Goal: Information Seeking & Learning: Learn about a topic

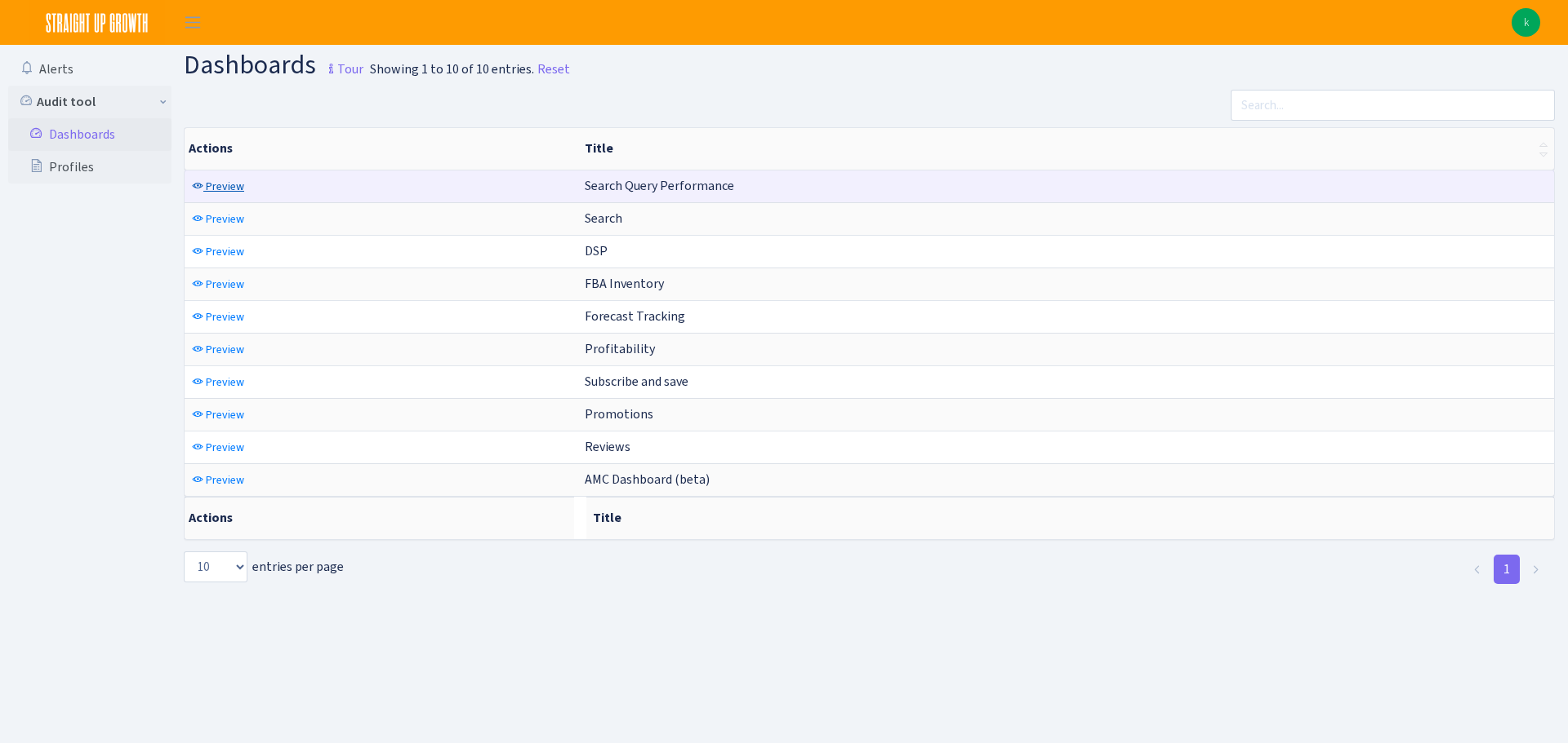
click at [226, 190] on span "Preview" at bounding box center [225, 186] width 39 height 15
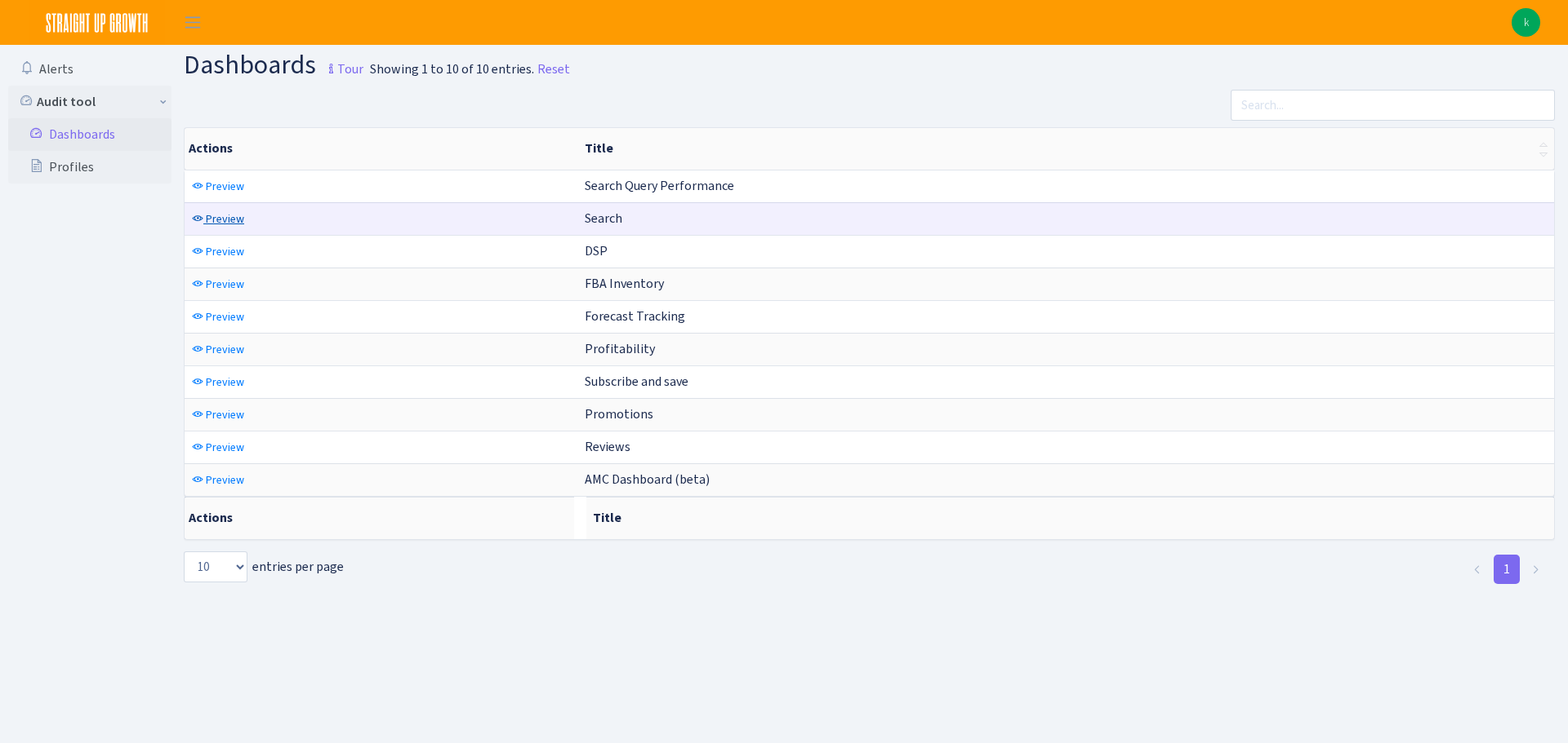
click at [217, 215] on span "Preview" at bounding box center [225, 219] width 39 height 15
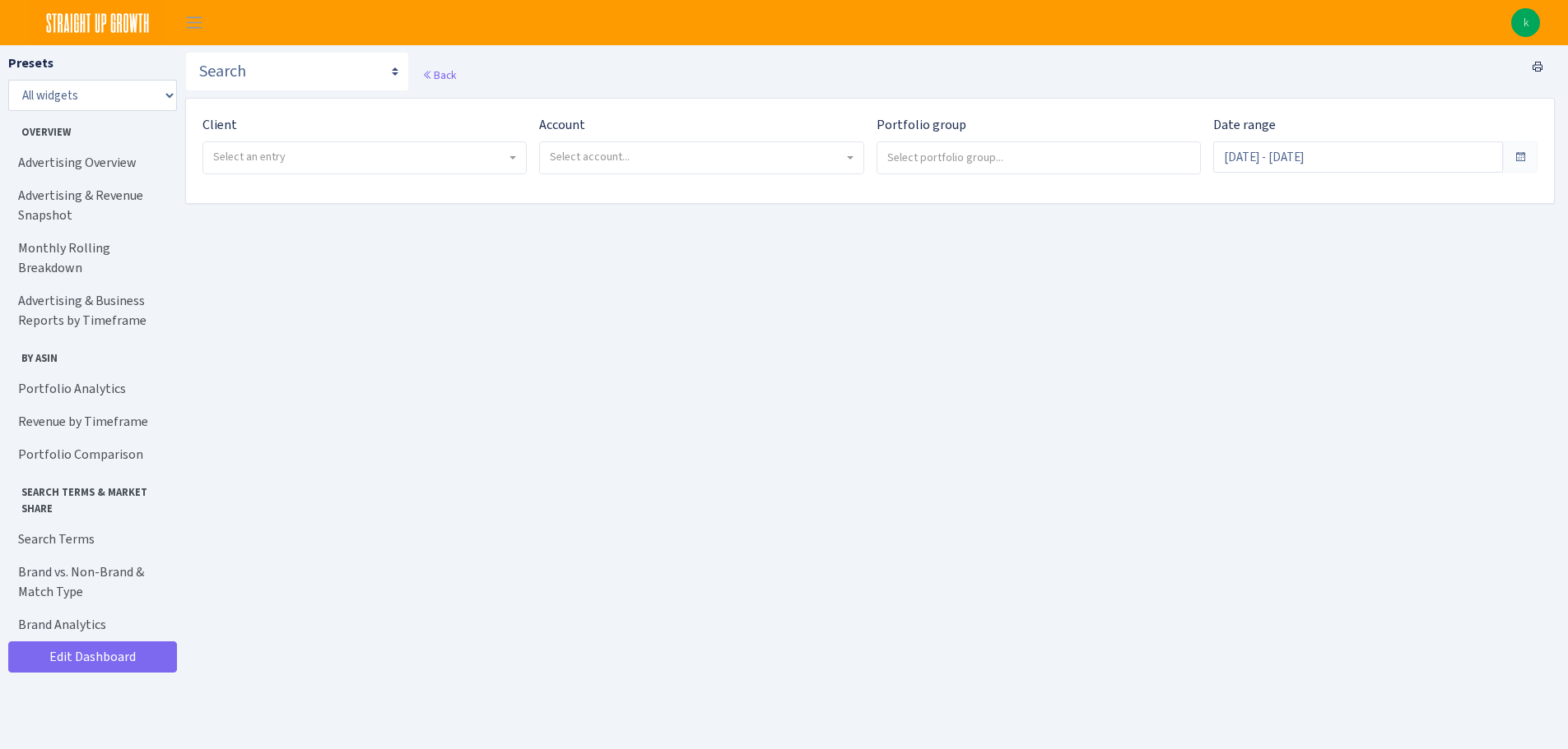
click at [321, 178] on div "Client - ABUS <span class="badge badge-warning">Prospecting</span> Select an en…" at bounding box center [359, 152] width 336 height 73
click at [321, 173] on span "Select an entry" at bounding box center [365, 157] width 323 height 31
select select "529"
select select
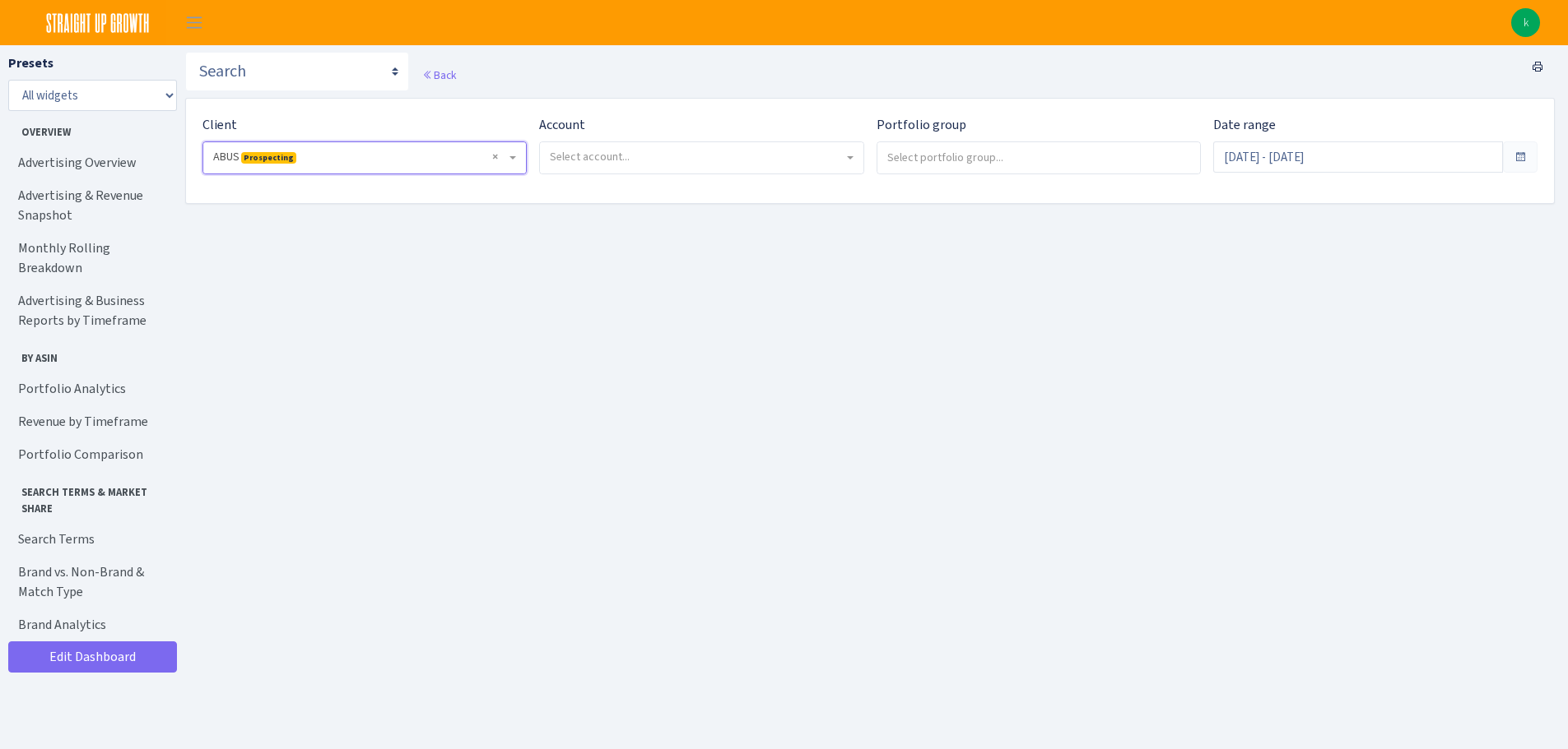
click at [719, 169] on span "Select account..." at bounding box center [701, 157] width 323 height 31
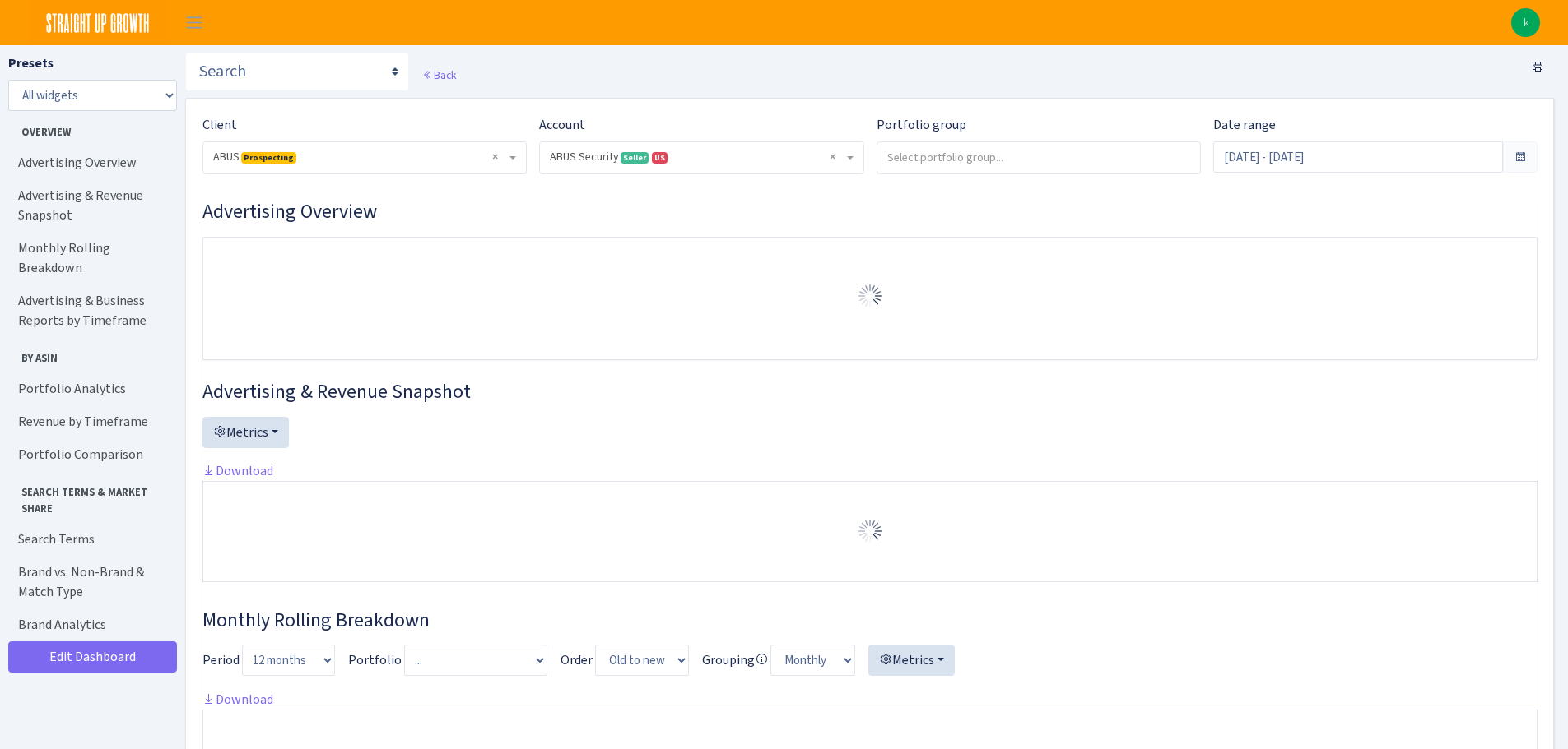
select select "1492335177452992"
click at [1067, 161] on input "search" at bounding box center [1039, 156] width 323 height 29
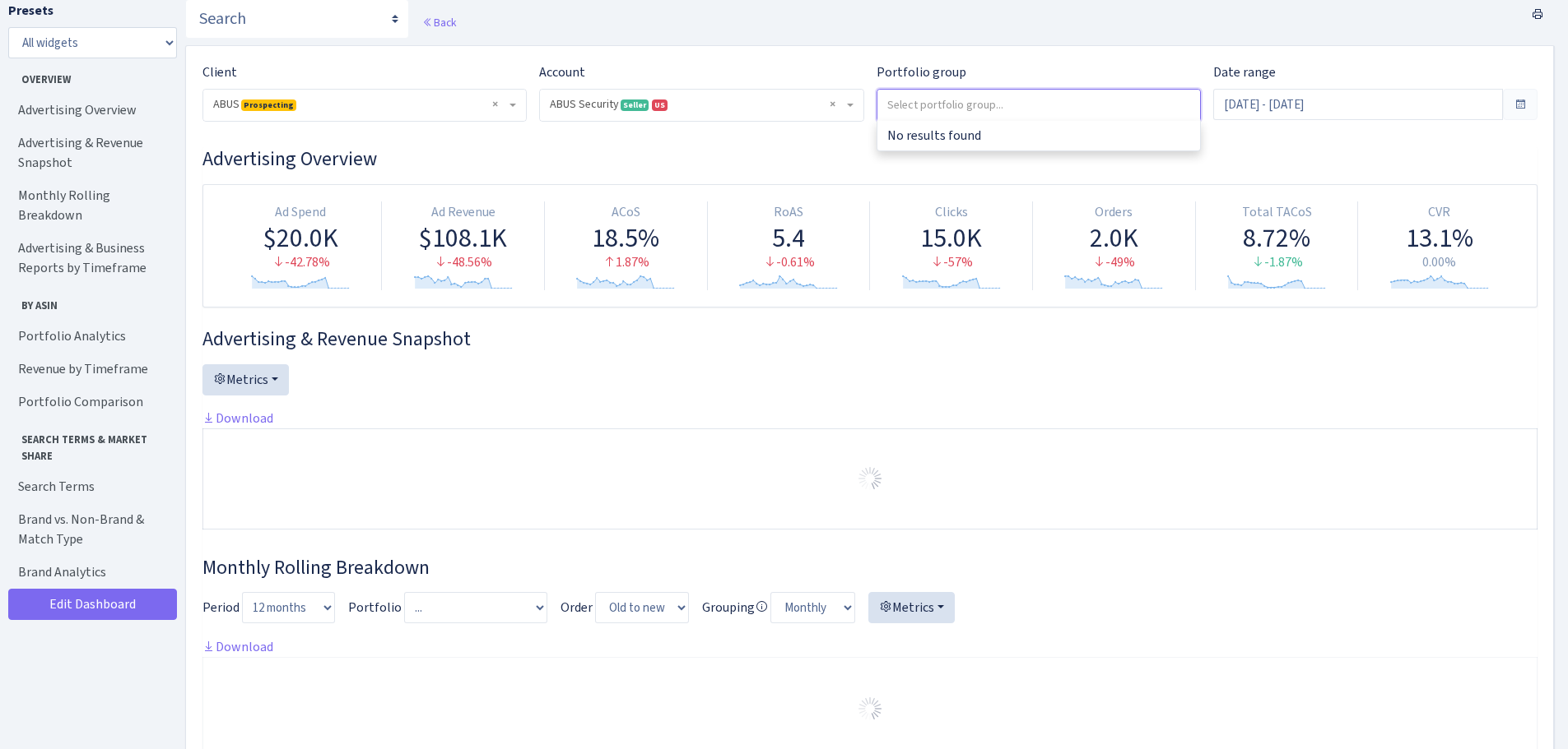
scroll to position [83, 0]
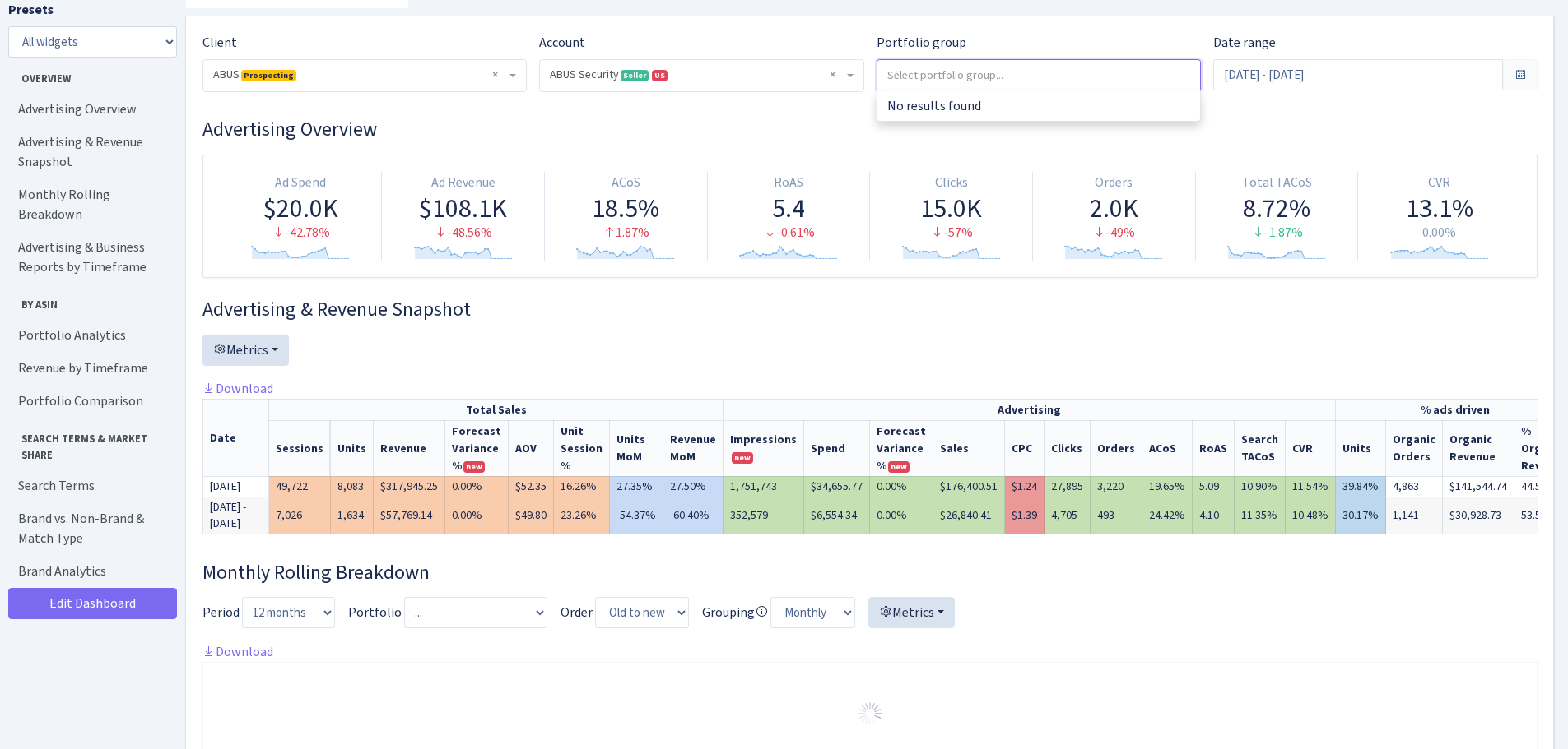
click at [45, 79] on span "Overview" at bounding box center [90, 75] width 163 height 22
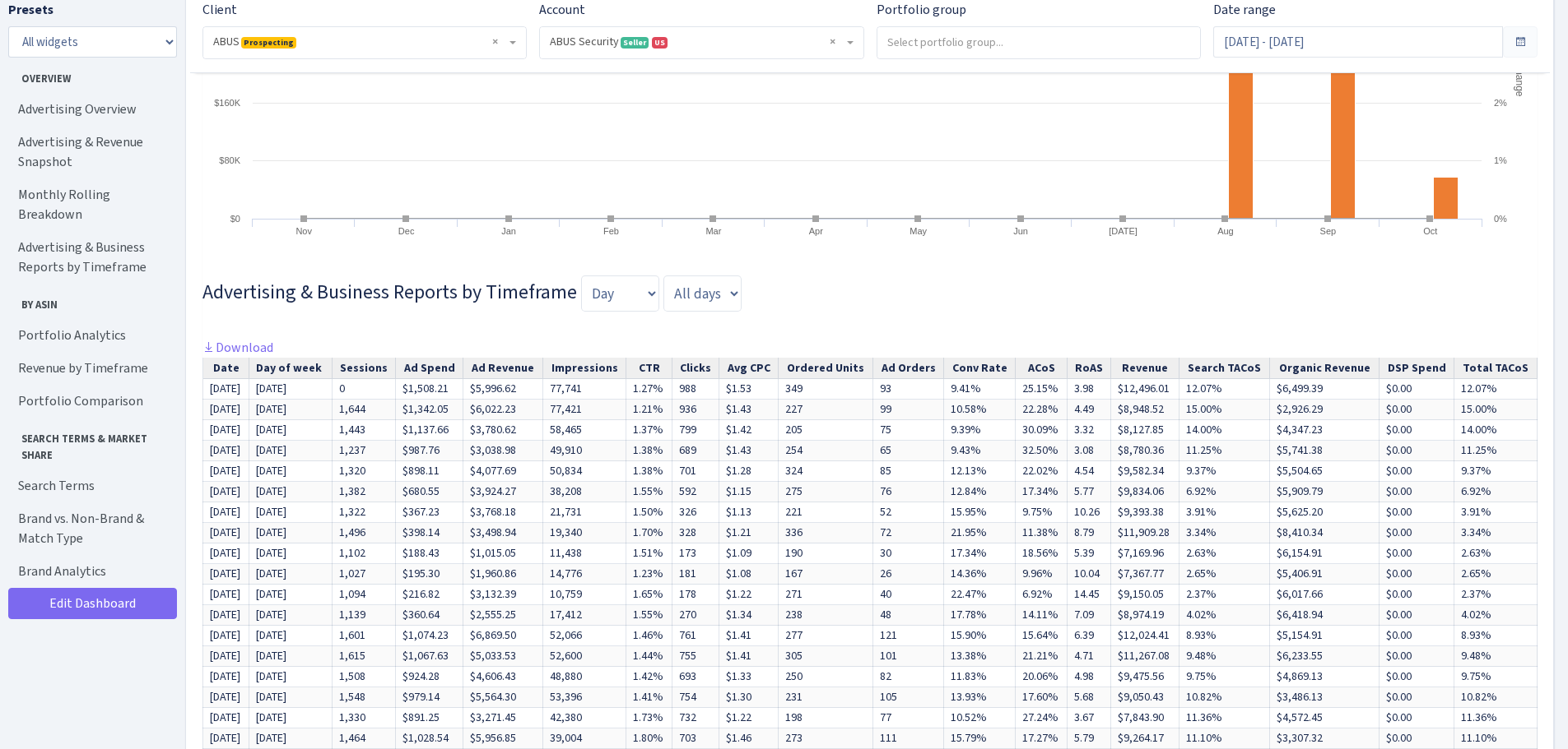
scroll to position [1234, 0]
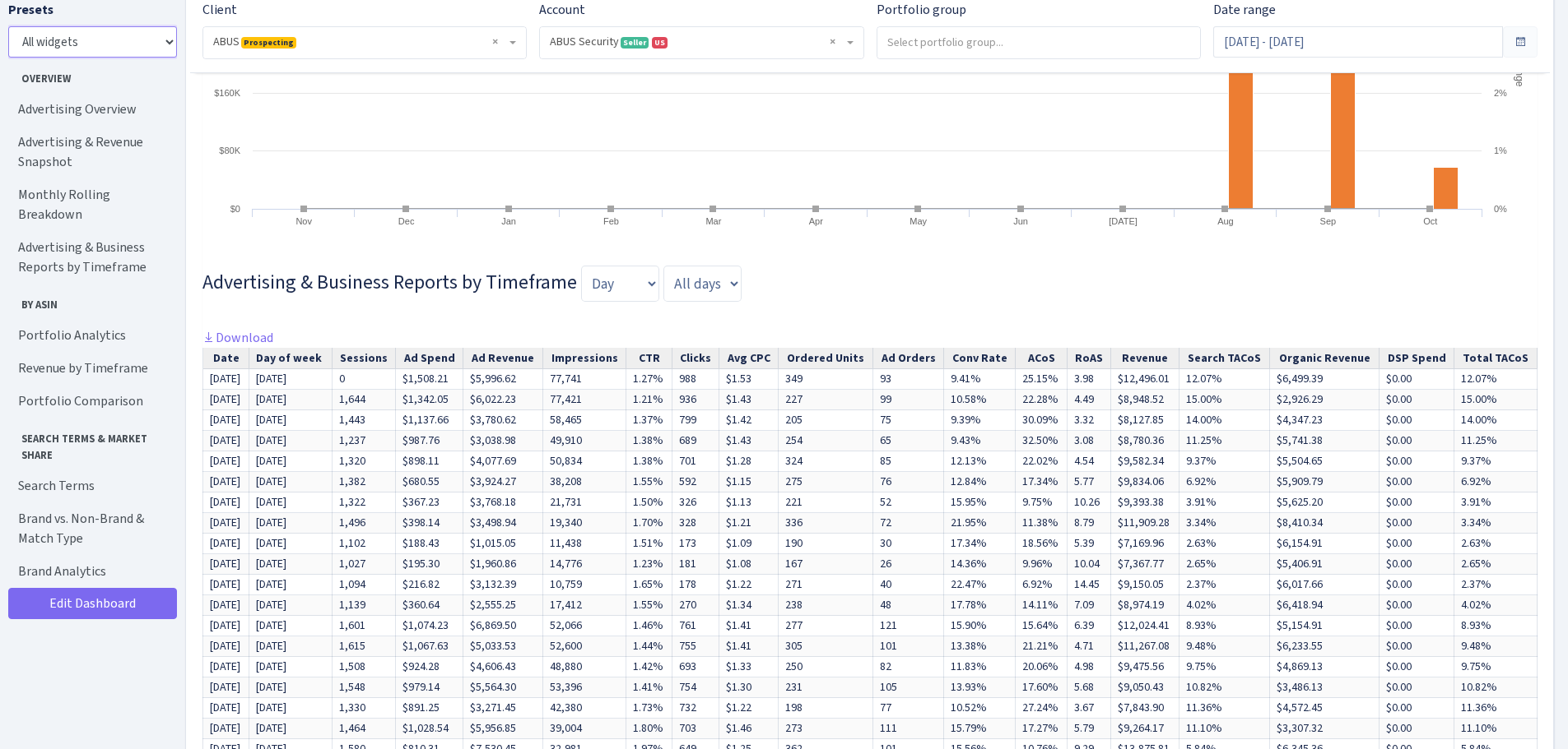
click at [121, 50] on select "All widgets" at bounding box center [92, 42] width 169 height 31
click at [156, 264] on link "Advertising & Business Reports by Timeframe" at bounding box center [89, 257] width 164 height 52
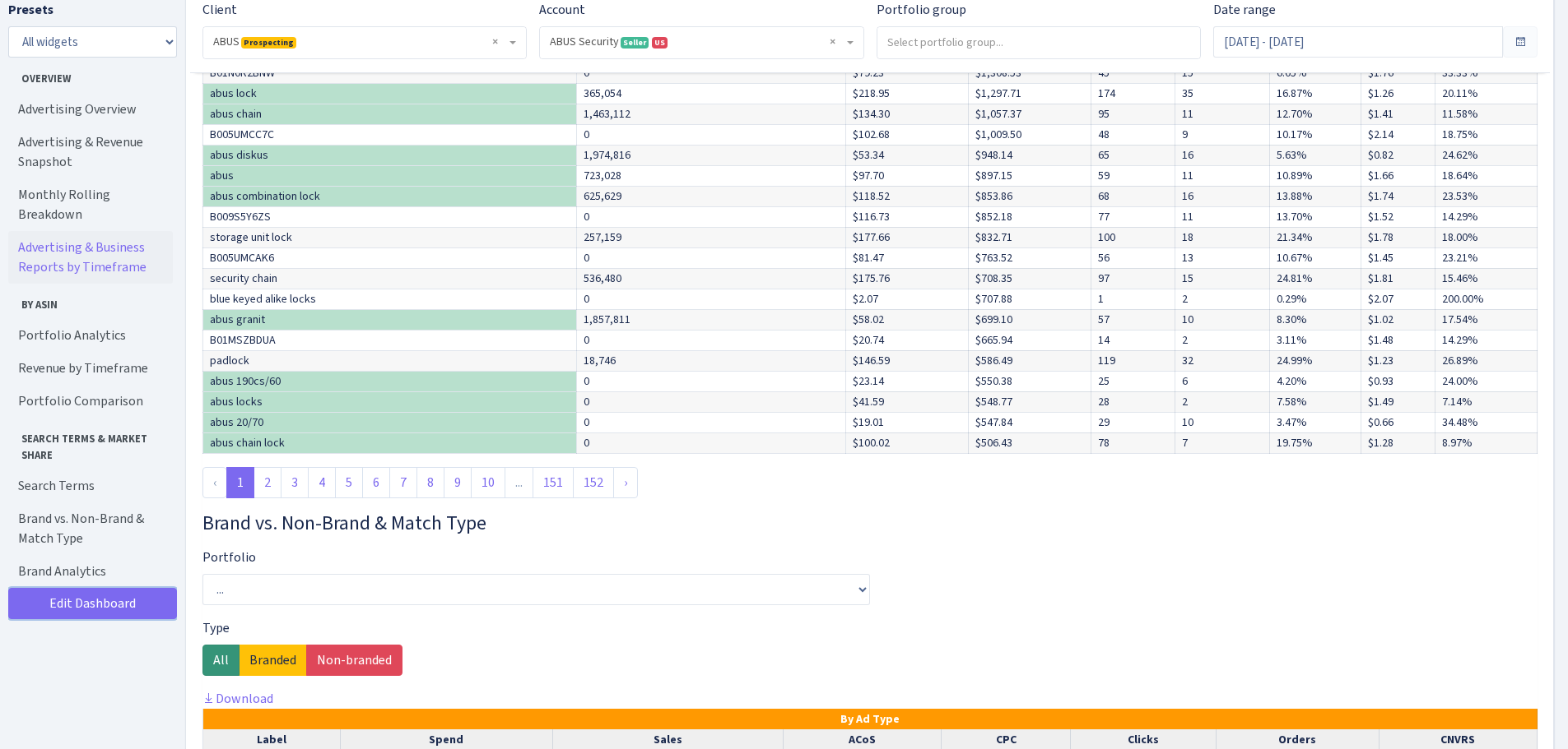
scroll to position [4876, 0]
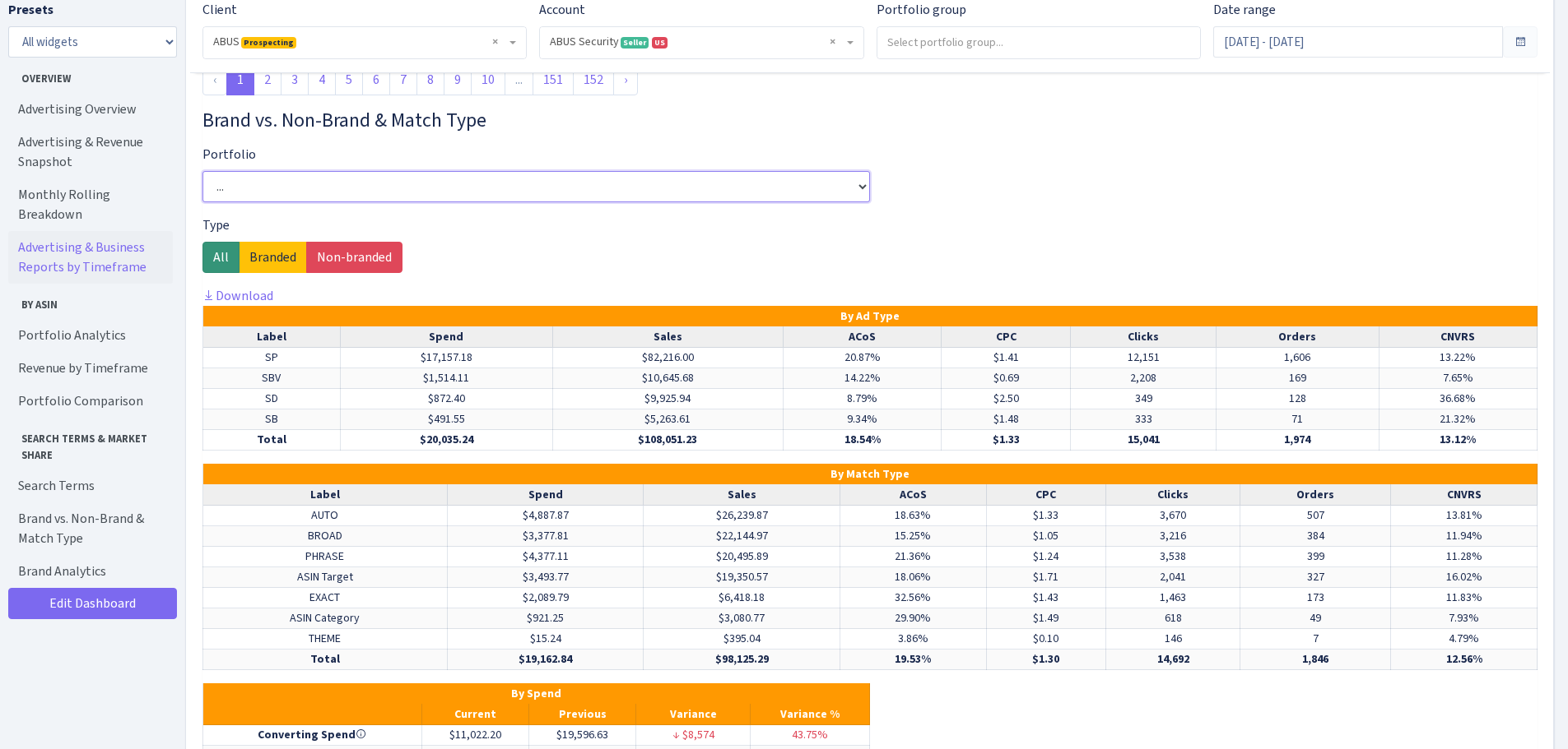
click at [483, 202] on select "... Cables Defensive Campaigns File Bars Hasps Head Campaigns Hosi Key Storage …" at bounding box center [536, 187] width 668 height 31
click at [481, 202] on select "... Cables Defensive Campaigns File Bars Hasps Head Campaigns Hosi Key Storage …" at bounding box center [536, 187] width 668 height 31
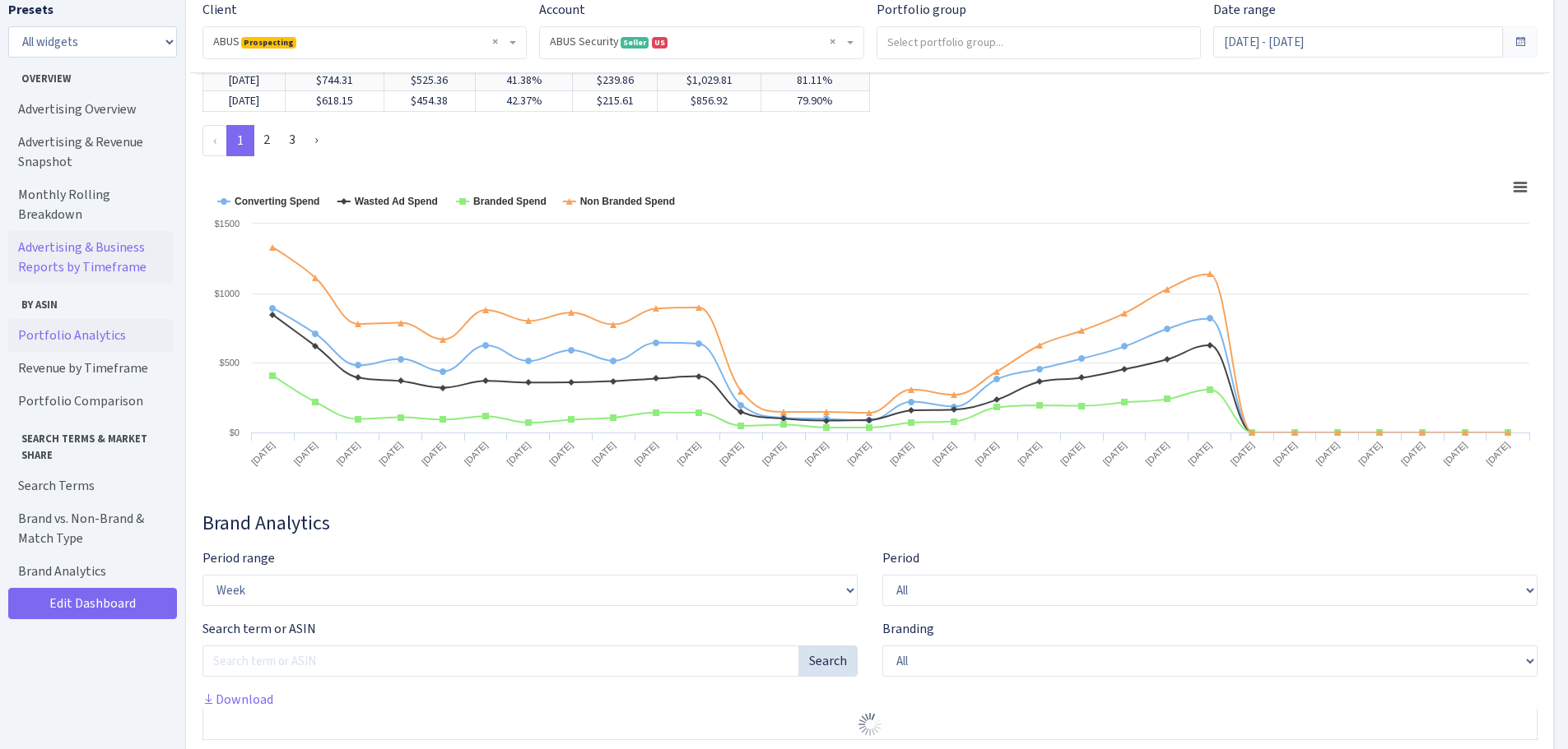
scroll to position [6092, 0]
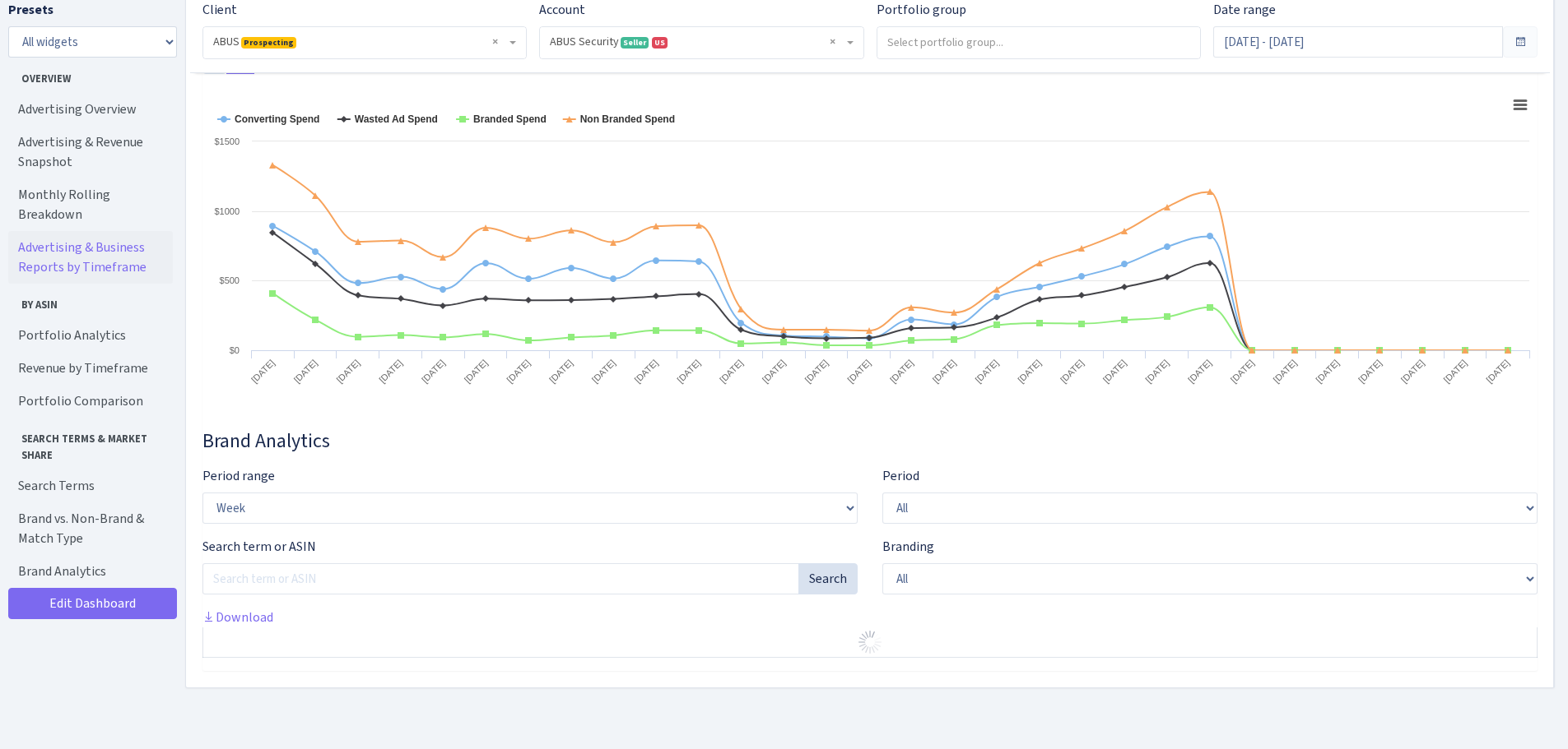
click at [624, 444] on h3 "Brand Analytics" at bounding box center [869, 441] width 1335 height 24
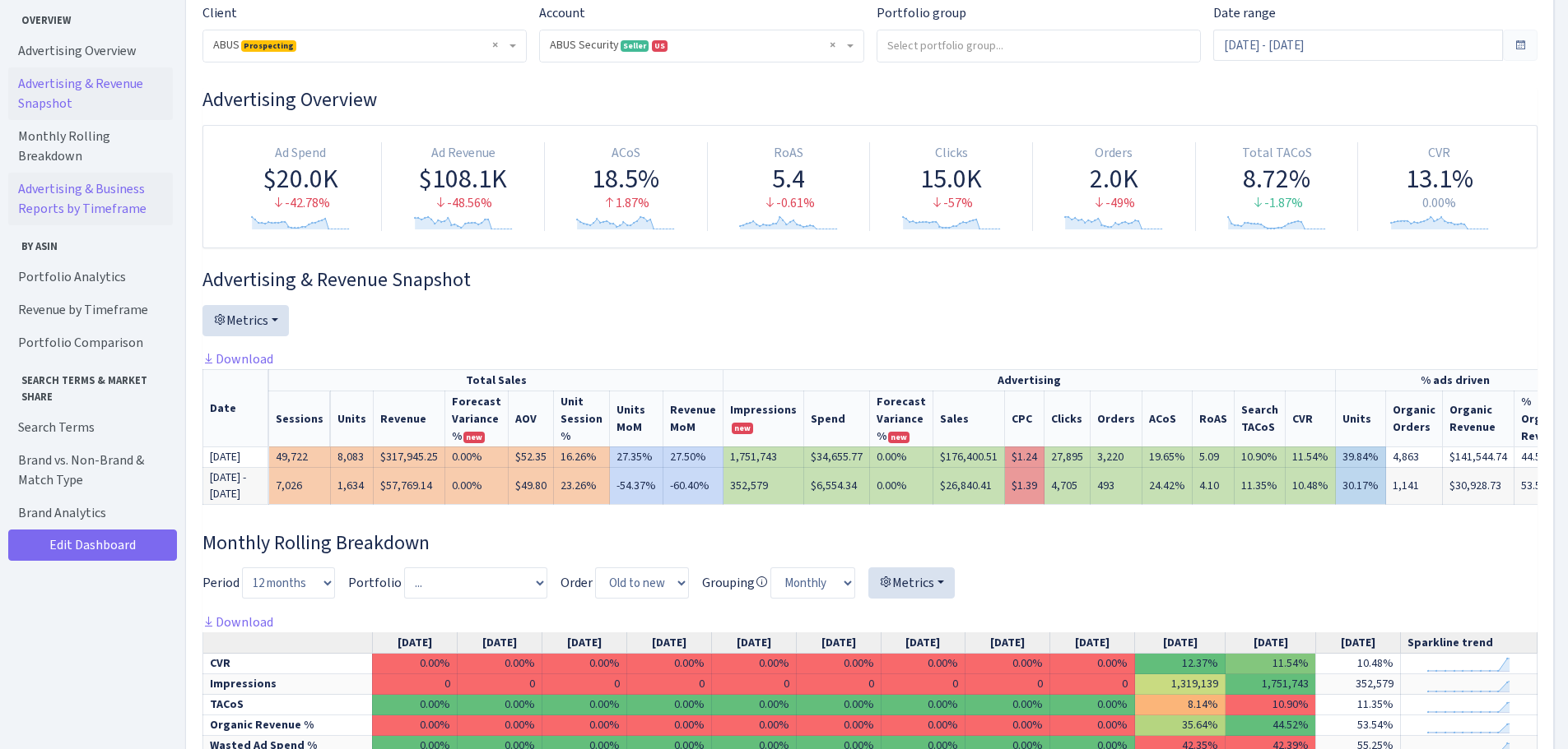
scroll to position [0, 0]
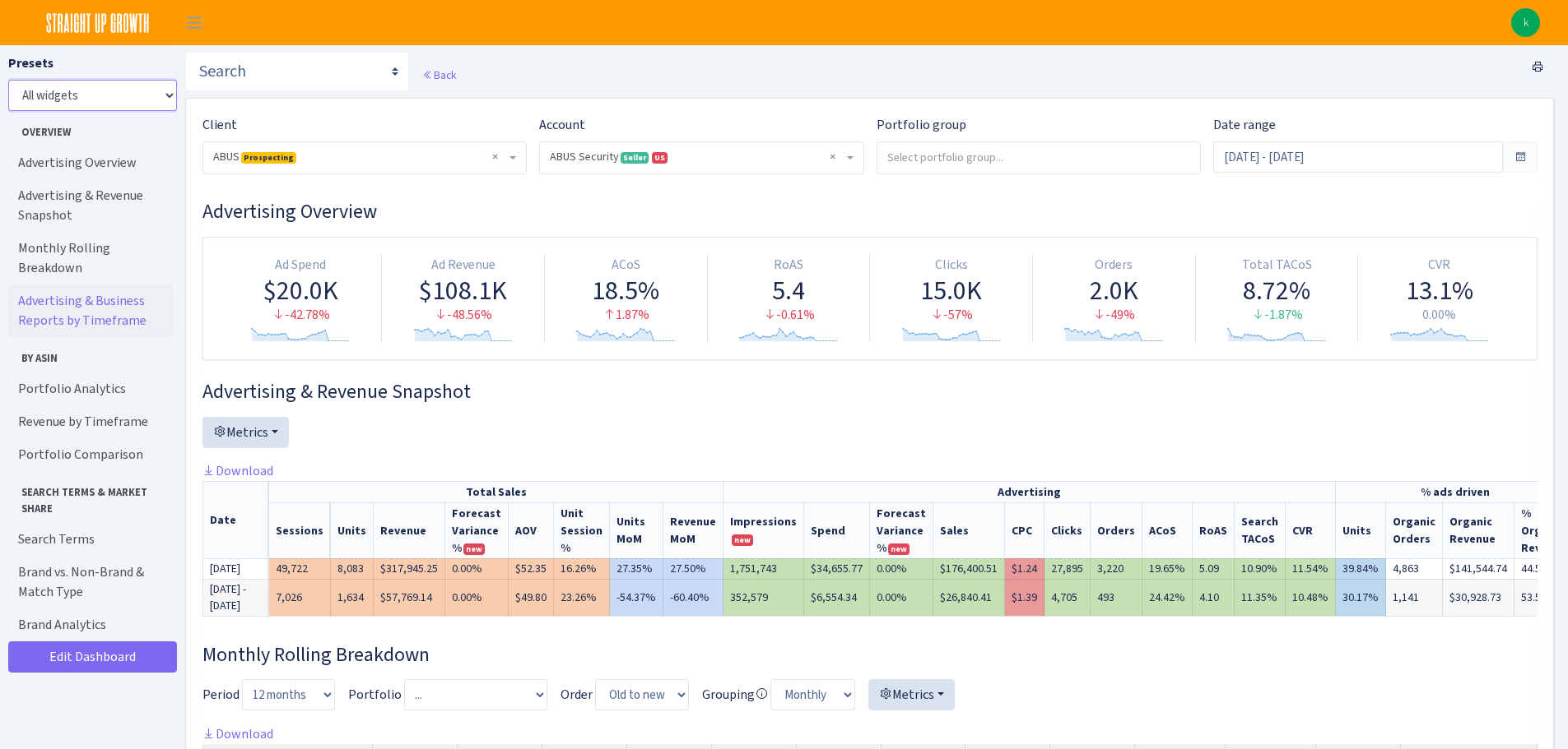
click at [112, 90] on select "All widgets" at bounding box center [92, 95] width 169 height 31
drag, startPoint x: 112, startPoint y: 90, endPoint x: 106, endPoint y: 84, distance: 8.5
click at [112, 90] on select "All widgets" at bounding box center [92, 95] width 169 height 31
click at [187, 17] on span "Toggle navigation" at bounding box center [193, 22] width 24 height 18
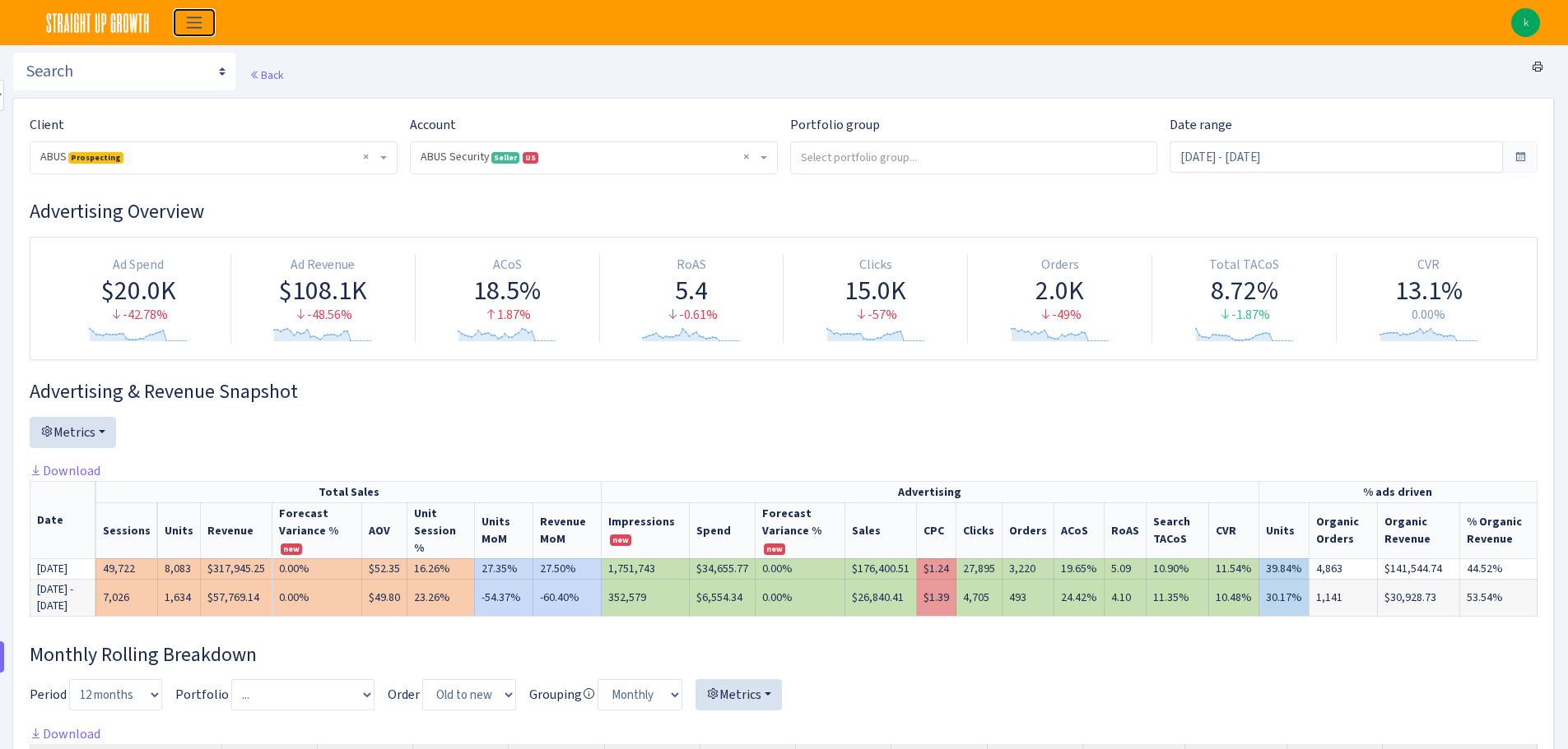
click at [187, 17] on span "Toggle navigation" at bounding box center [193, 22] width 24 height 18
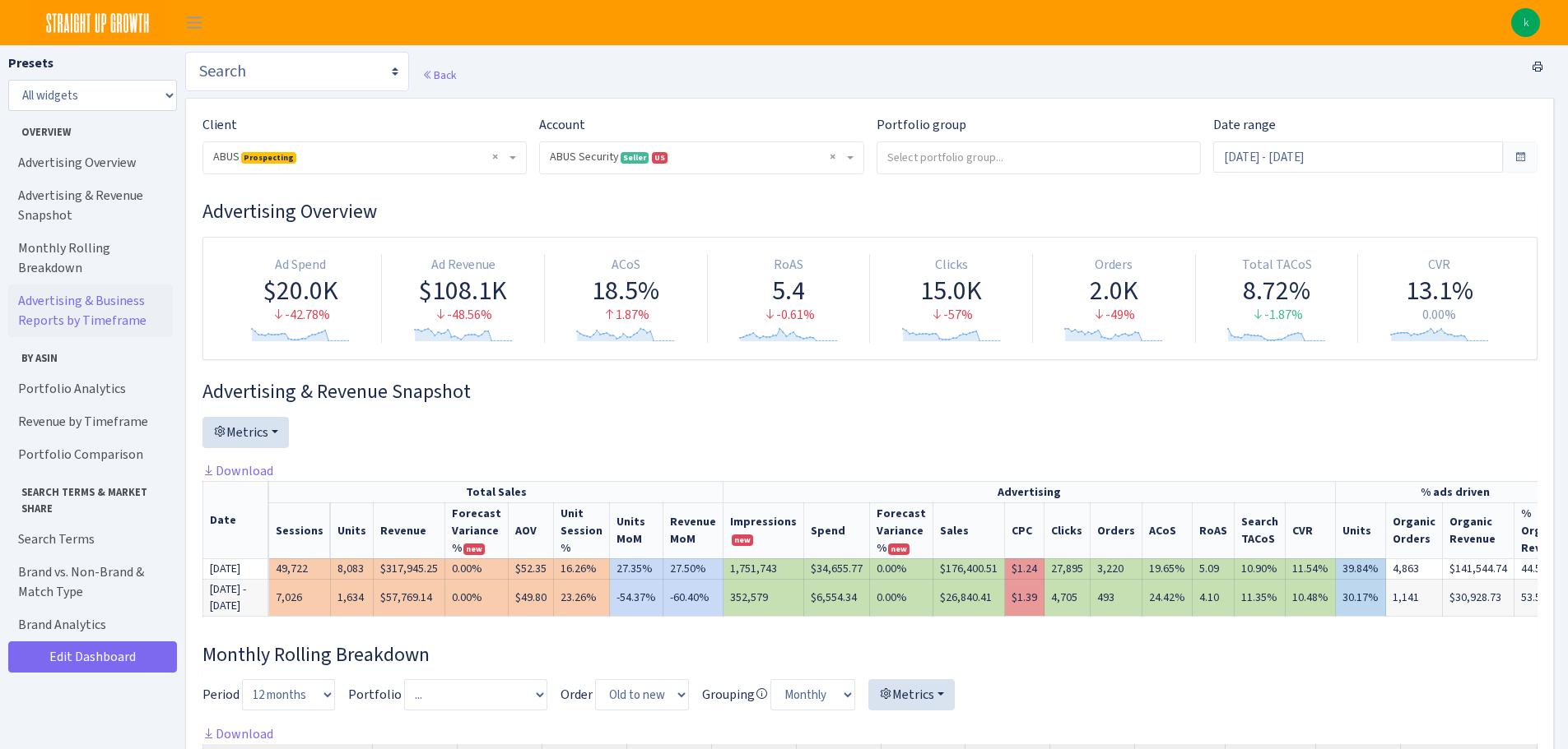
click at [243, 75] on select "Search Query Performance Search DSP FBA Inventory Forecast Tracking Profitabili…" at bounding box center [297, 71] width 224 height 40
select select "https://straightupgrowth.com/admin/dashboard/19/show"
click at [186, 51] on select "Search Query Performance Search DSP FBA Inventory Forecast Tracking Profitabili…" at bounding box center [297, 71] width 224 height 40
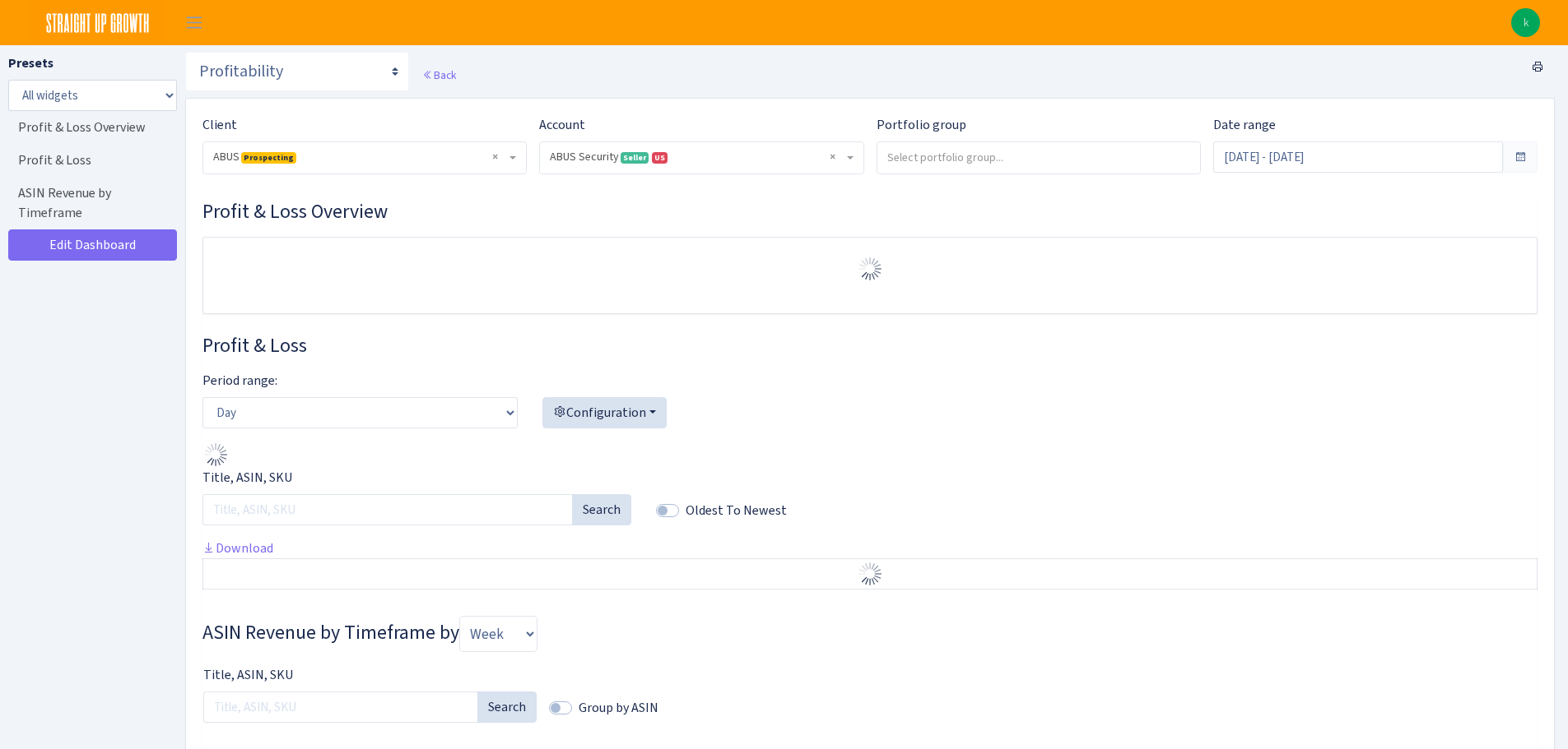
select select "1492335177452992"
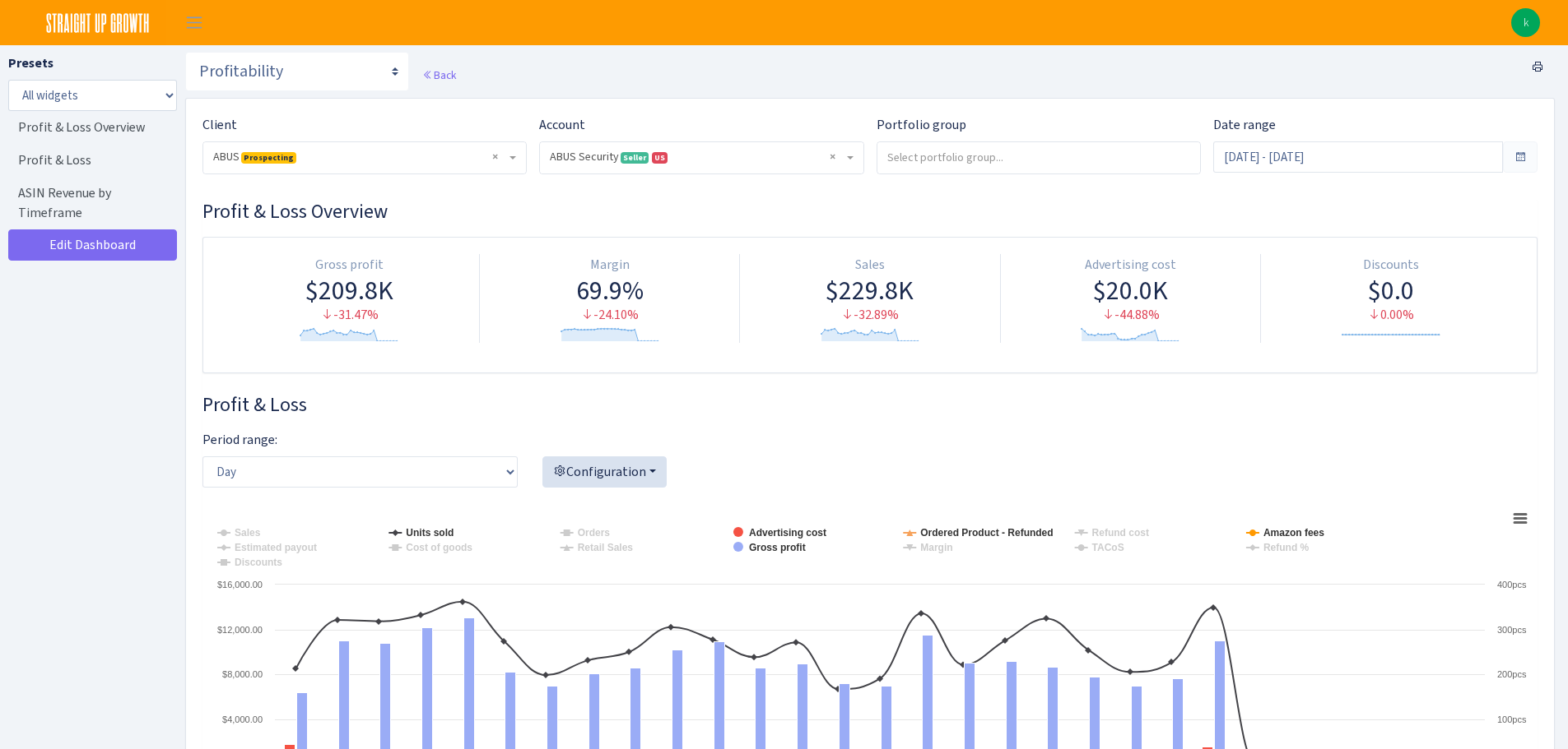
click at [573, 453] on div "Configuration Account overview Refund analysis Sales analysis Sales Units sold …" at bounding box center [756, 459] width 429 height 57
click at [577, 462] on button "Configuration" at bounding box center [605, 472] width 124 height 31
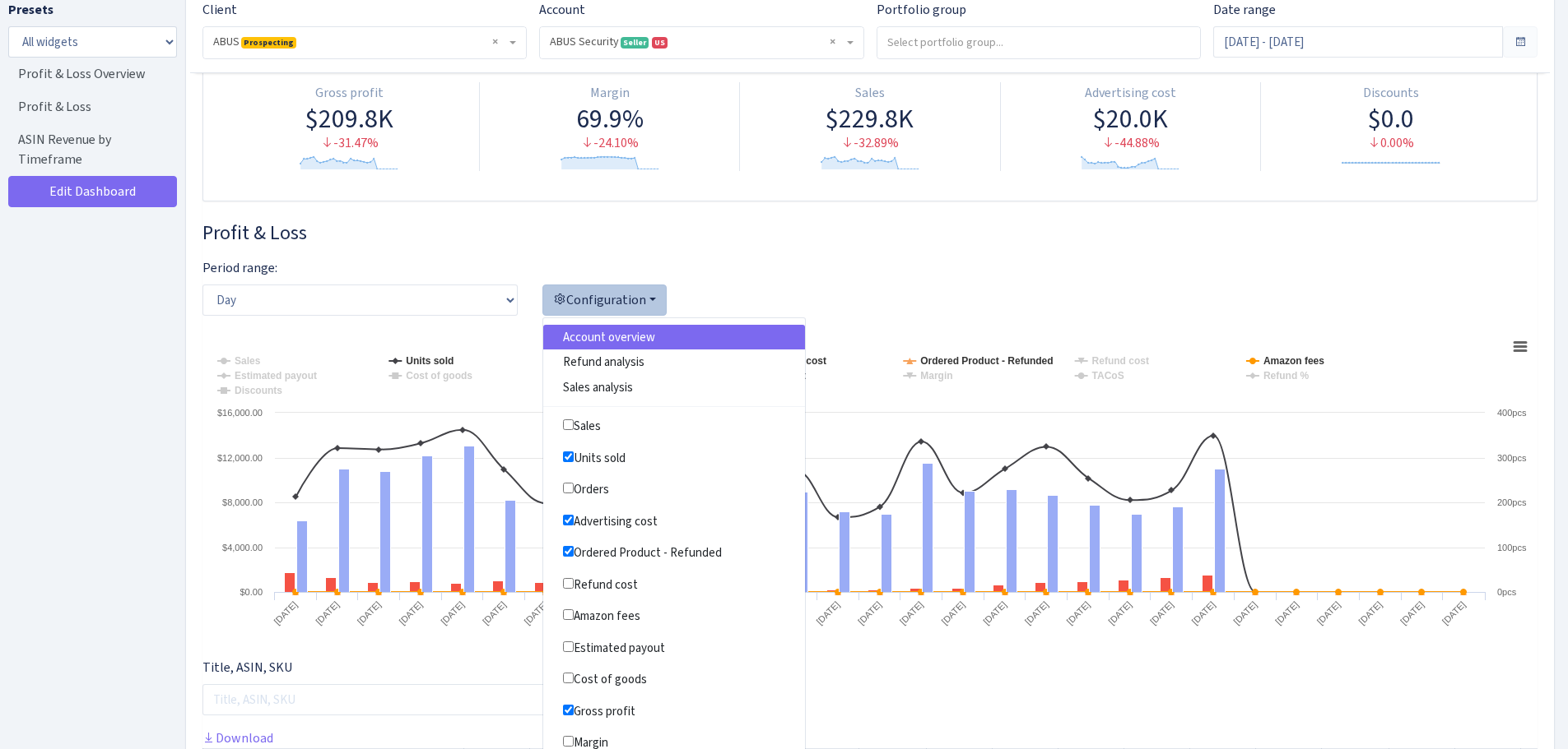
scroll to position [164, 0]
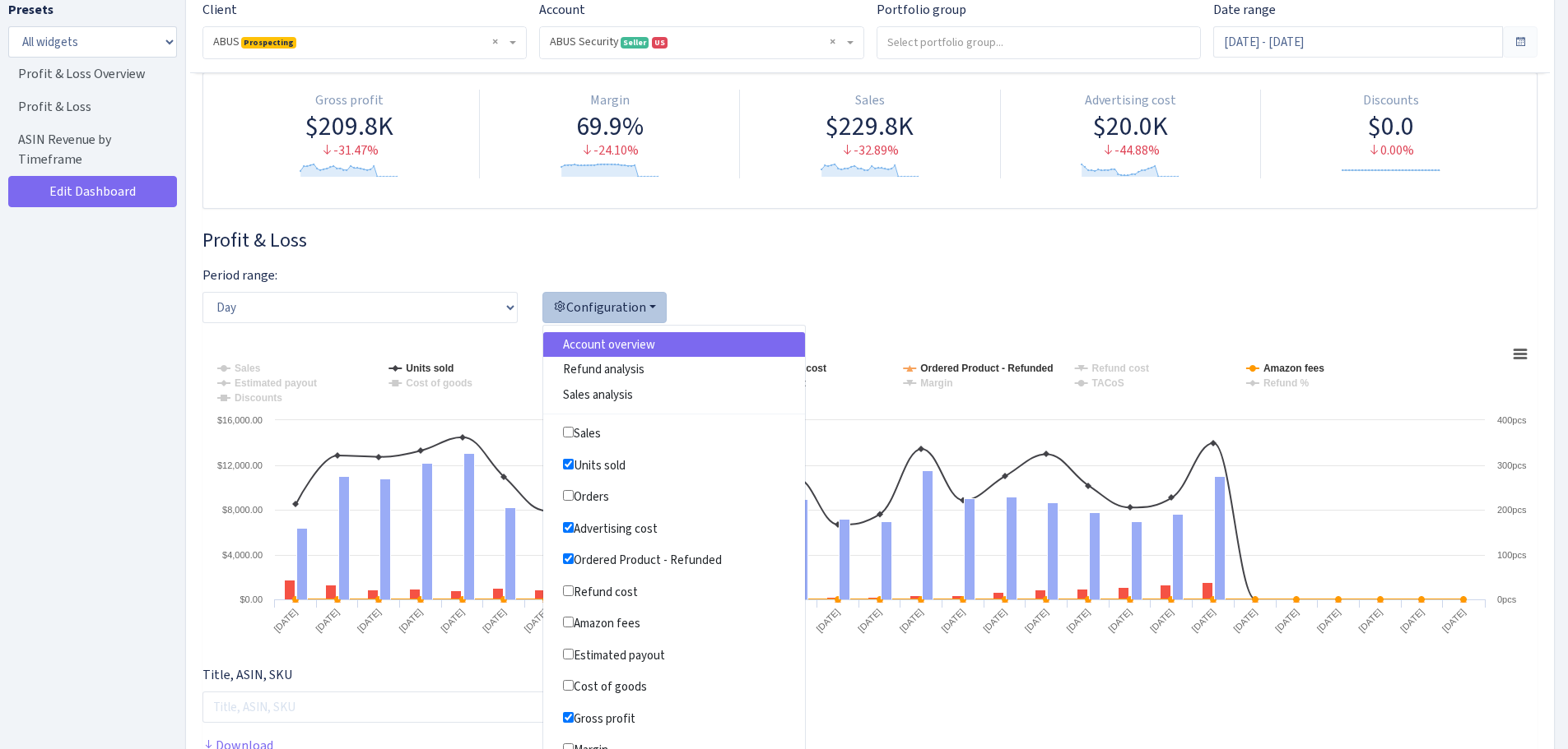
click at [954, 260] on div "Profit & Loss Period range: Day Week Month Configuration Account overview Refun…" at bounding box center [869, 643] width 1335 height 830
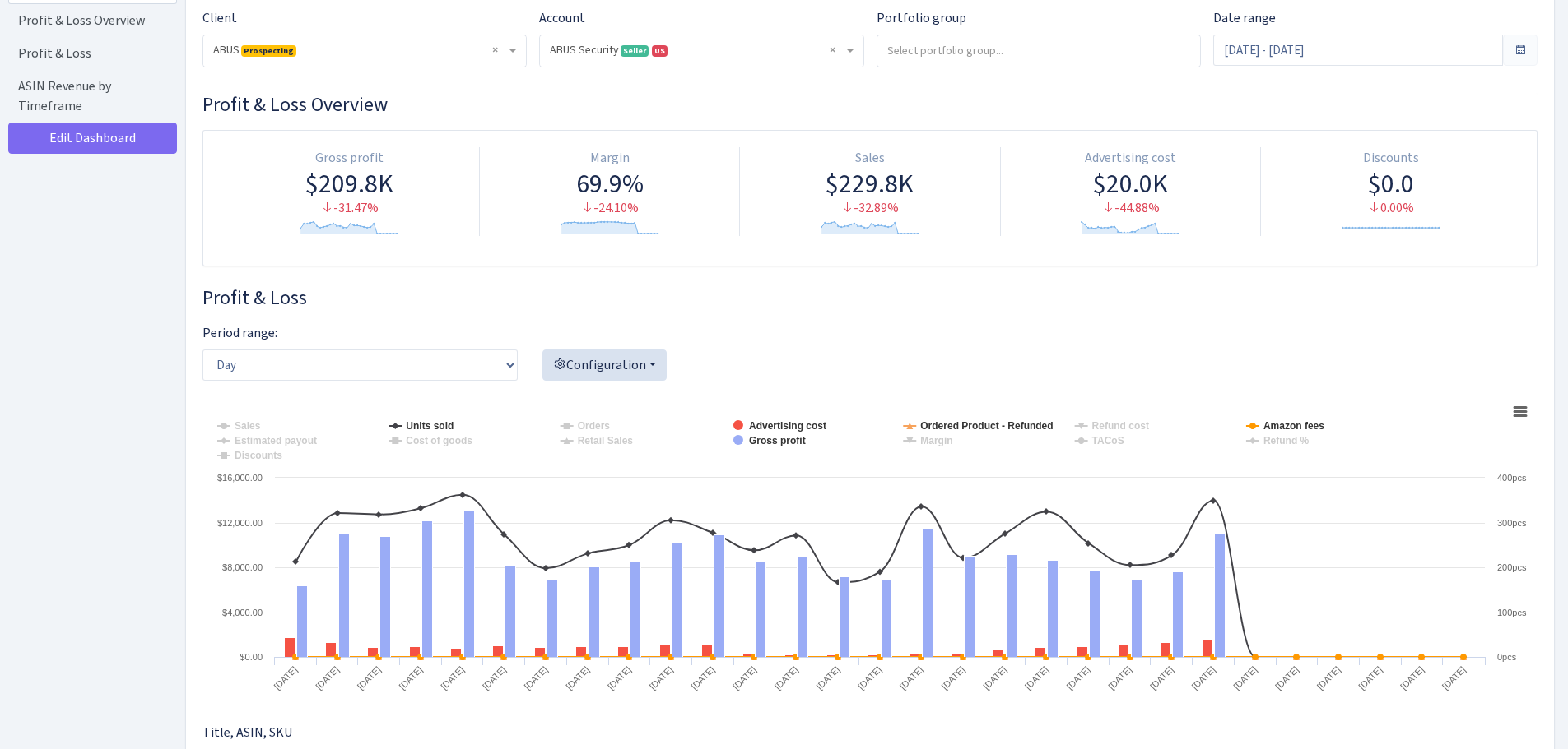
scroll to position [0, 0]
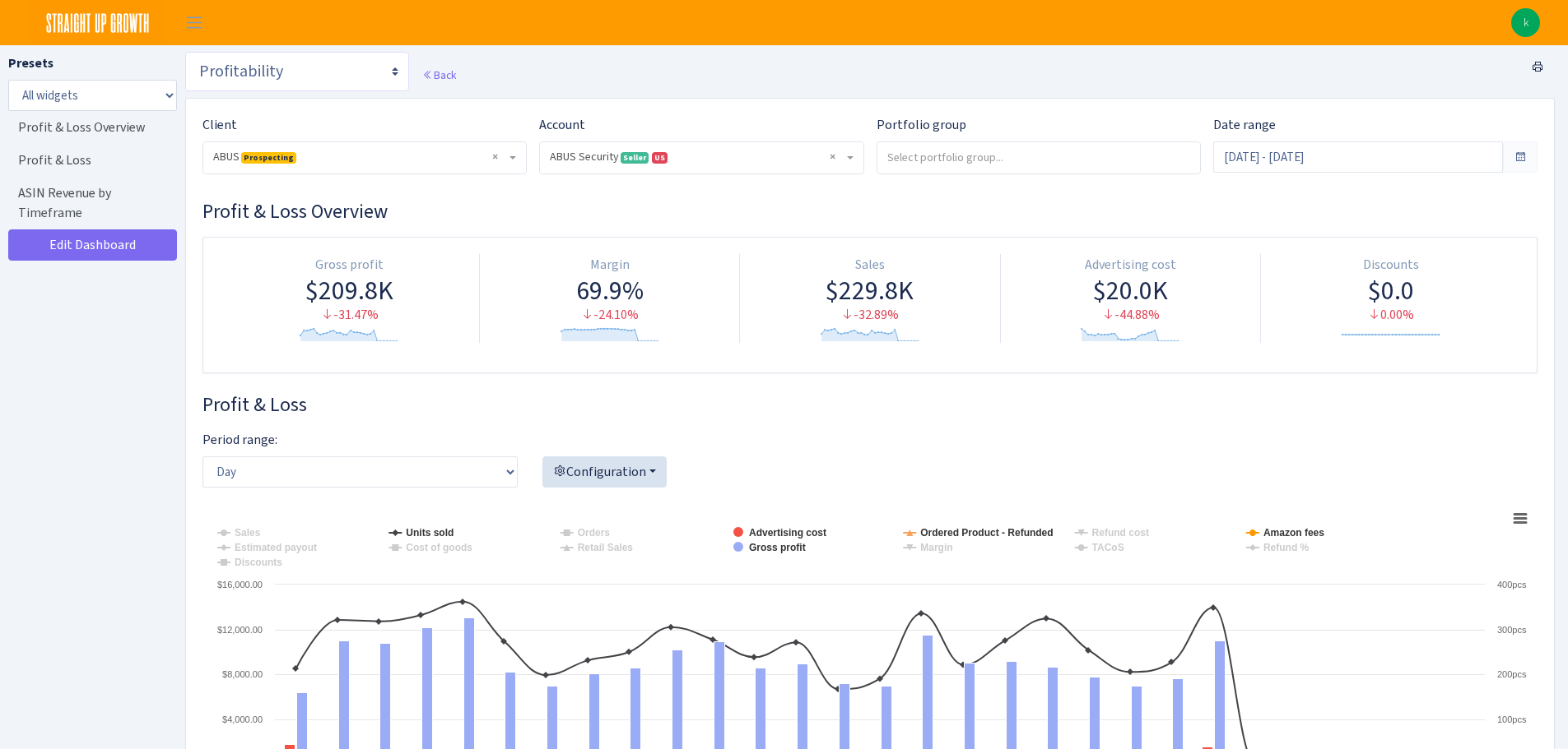
click at [291, 58] on select "Search Query Performance Search DSP FBA Inventory Forecast Tracking Profitabili…" at bounding box center [297, 71] width 224 height 40
click at [542, 410] on h3 "Profit & Loss" at bounding box center [869, 405] width 1335 height 24
click at [606, 448] on div "Configuration Account overview Refund analysis Sales analysis Sales Units sold …" at bounding box center [756, 459] width 429 height 57
click at [603, 472] on button "Configuration" at bounding box center [605, 472] width 124 height 31
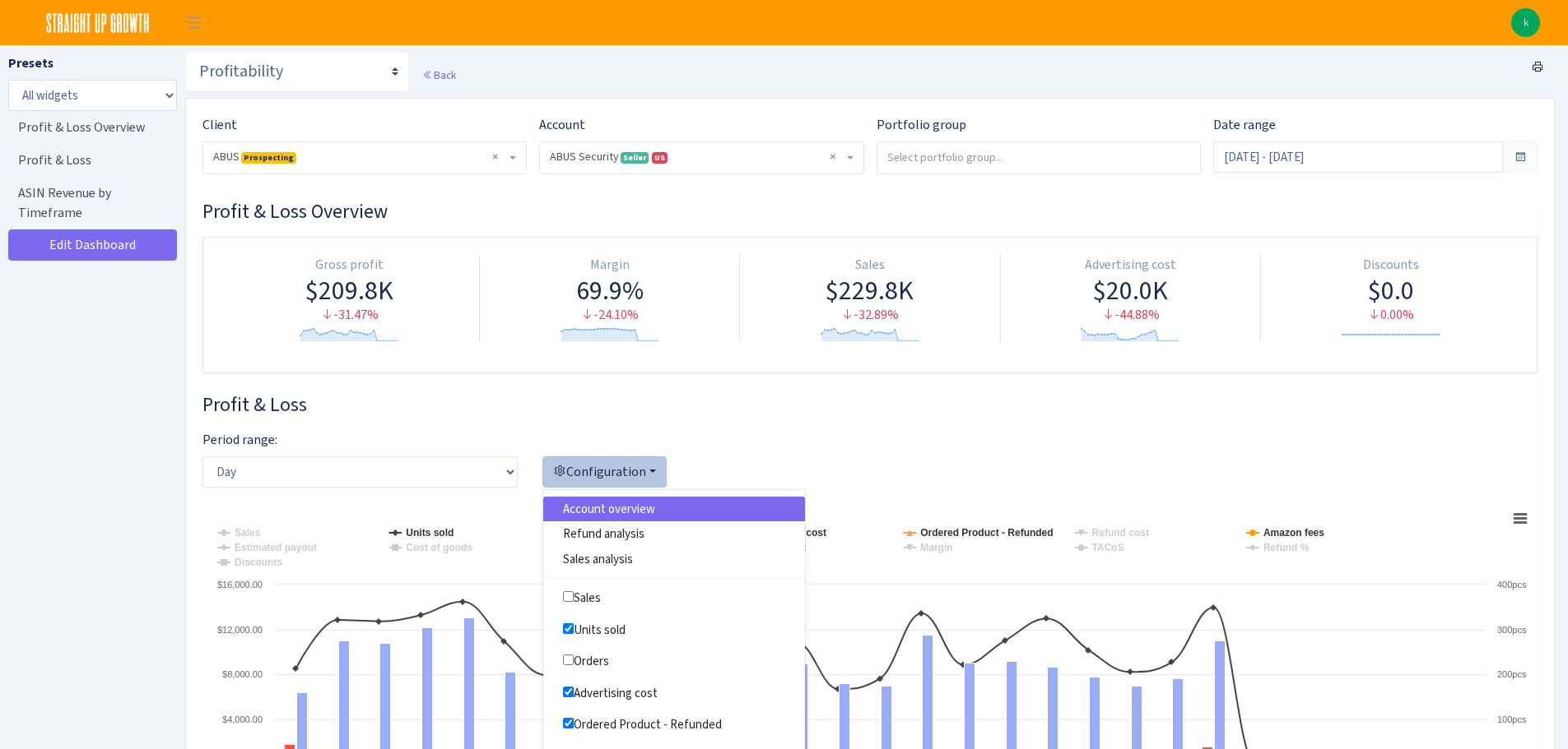
click at [634, 430] on div "Configuration Account overview Refund analysis Sales analysis Sales Units sold …" at bounding box center [756, 459] width 429 height 57
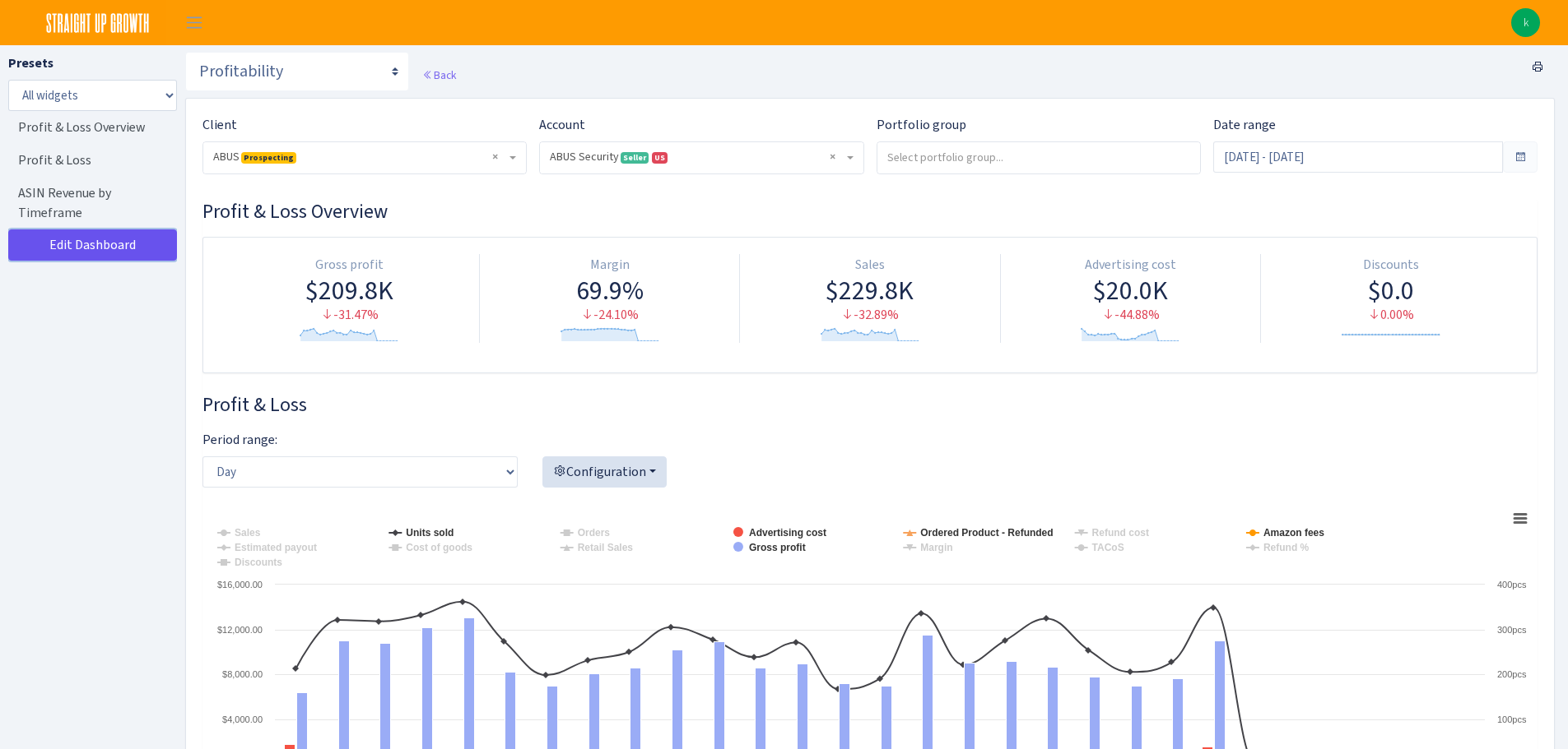
click at [99, 255] on link "Edit Dashboard" at bounding box center [92, 245] width 169 height 31
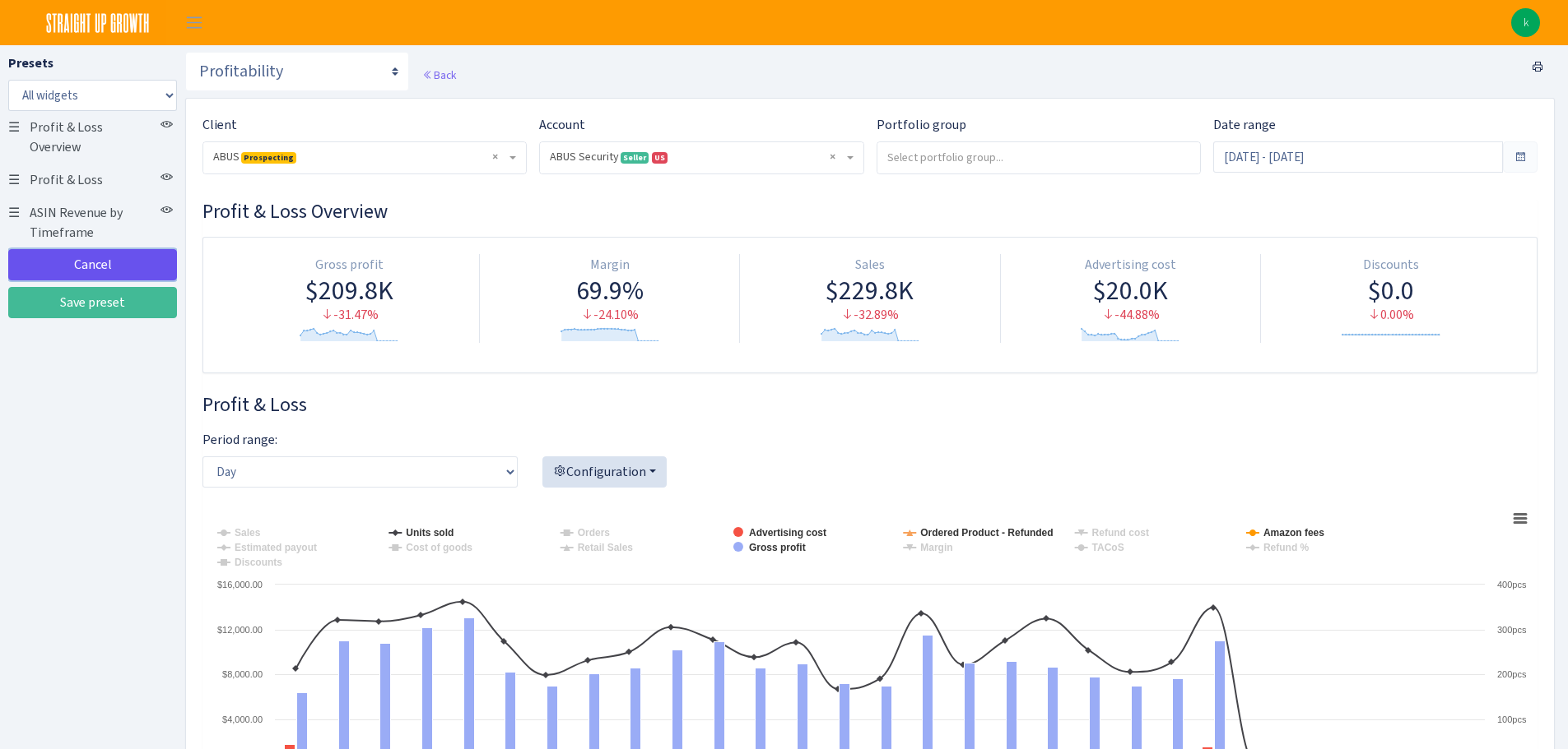
click at [100, 253] on link "Cancel" at bounding box center [92, 265] width 169 height 31
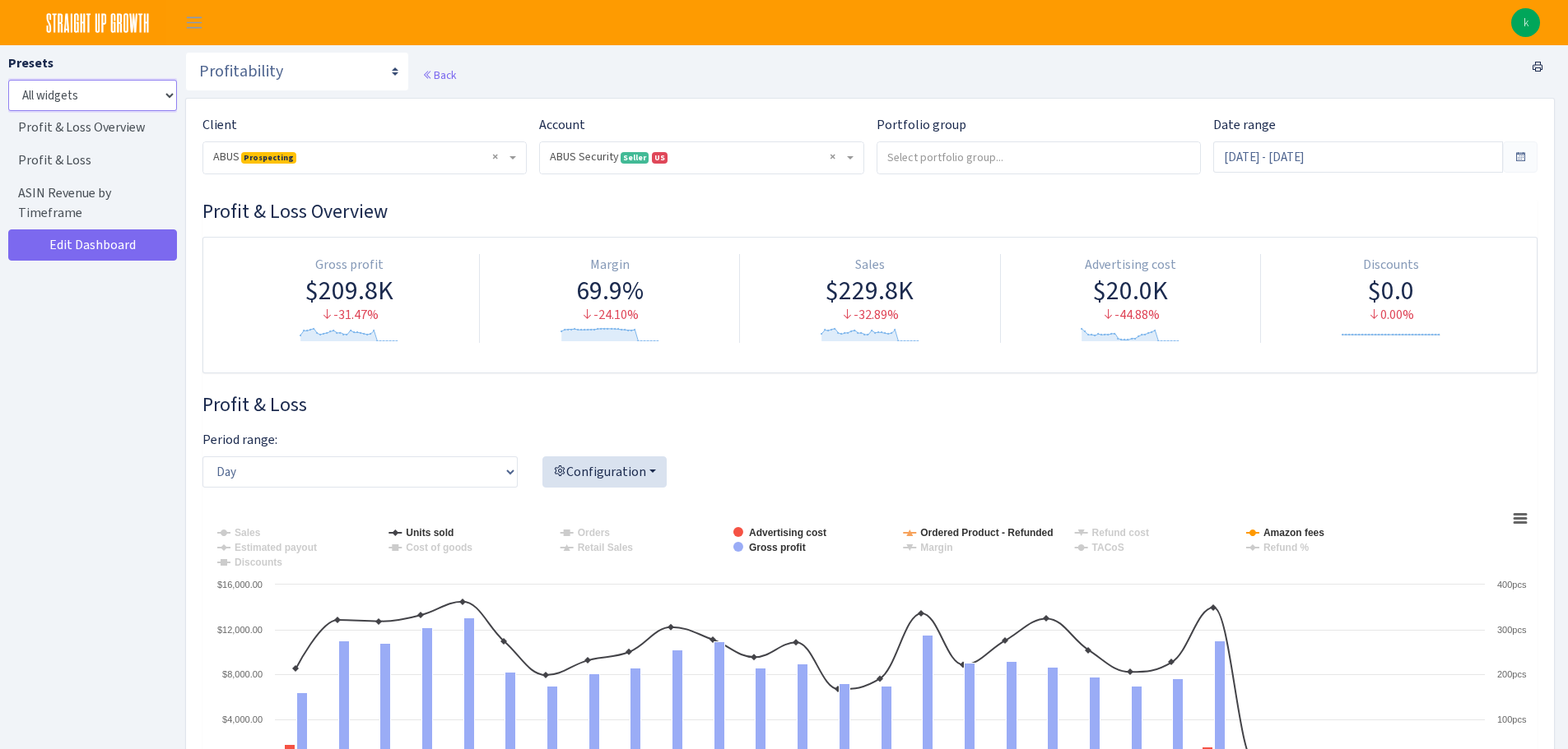
click at [80, 84] on select "All widgets" at bounding box center [92, 95] width 169 height 31
click at [255, 61] on select "Search Query Performance Search DSP FBA Inventory Forecast Tracking Profitabili…" at bounding box center [297, 71] width 224 height 40
click at [1525, 24] on img at bounding box center [1526, 22] width 29 height 29
click at [911, 118] on label "Portfolio group" at bounding box center [922, 125] width 89 height 19
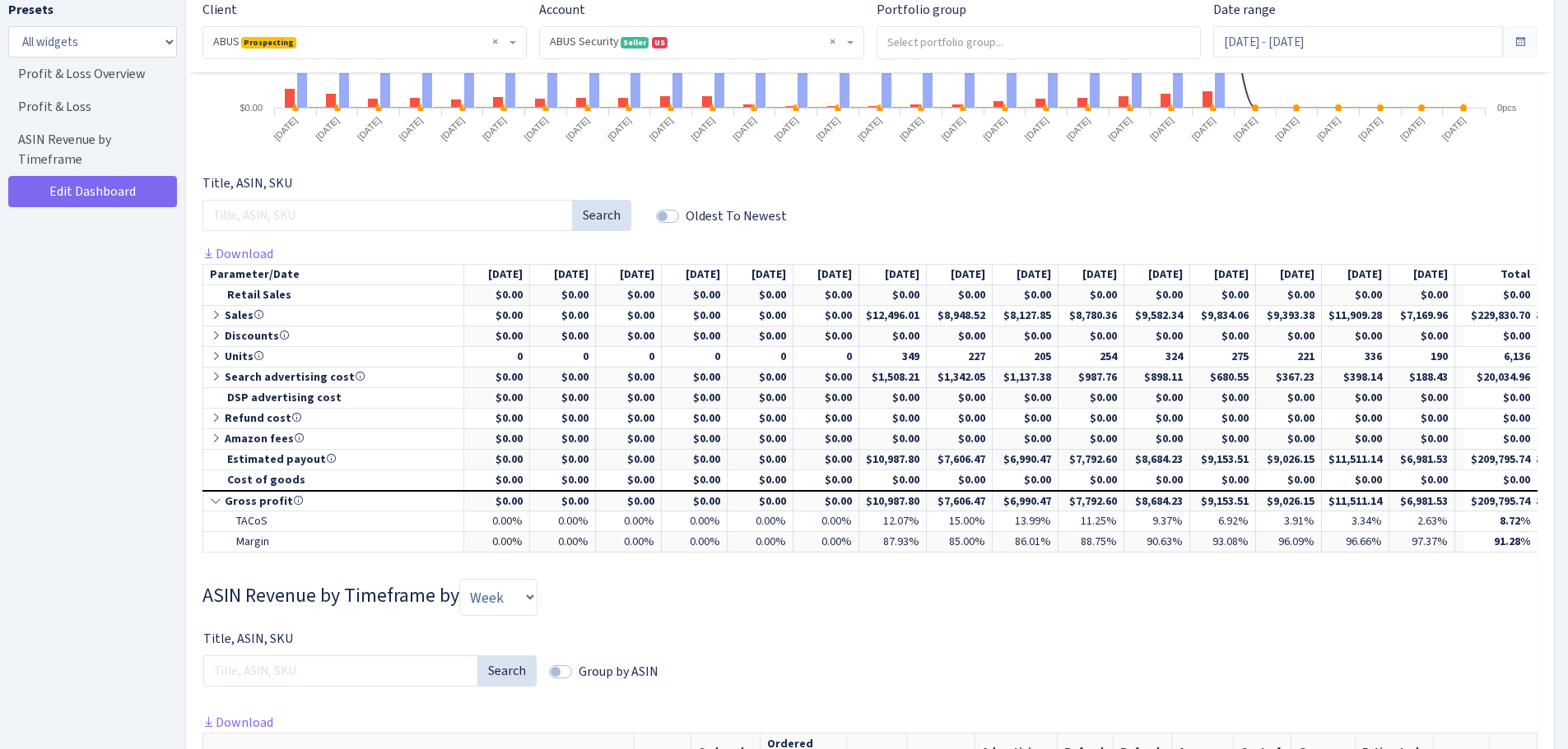
scroll to position [658, 0]
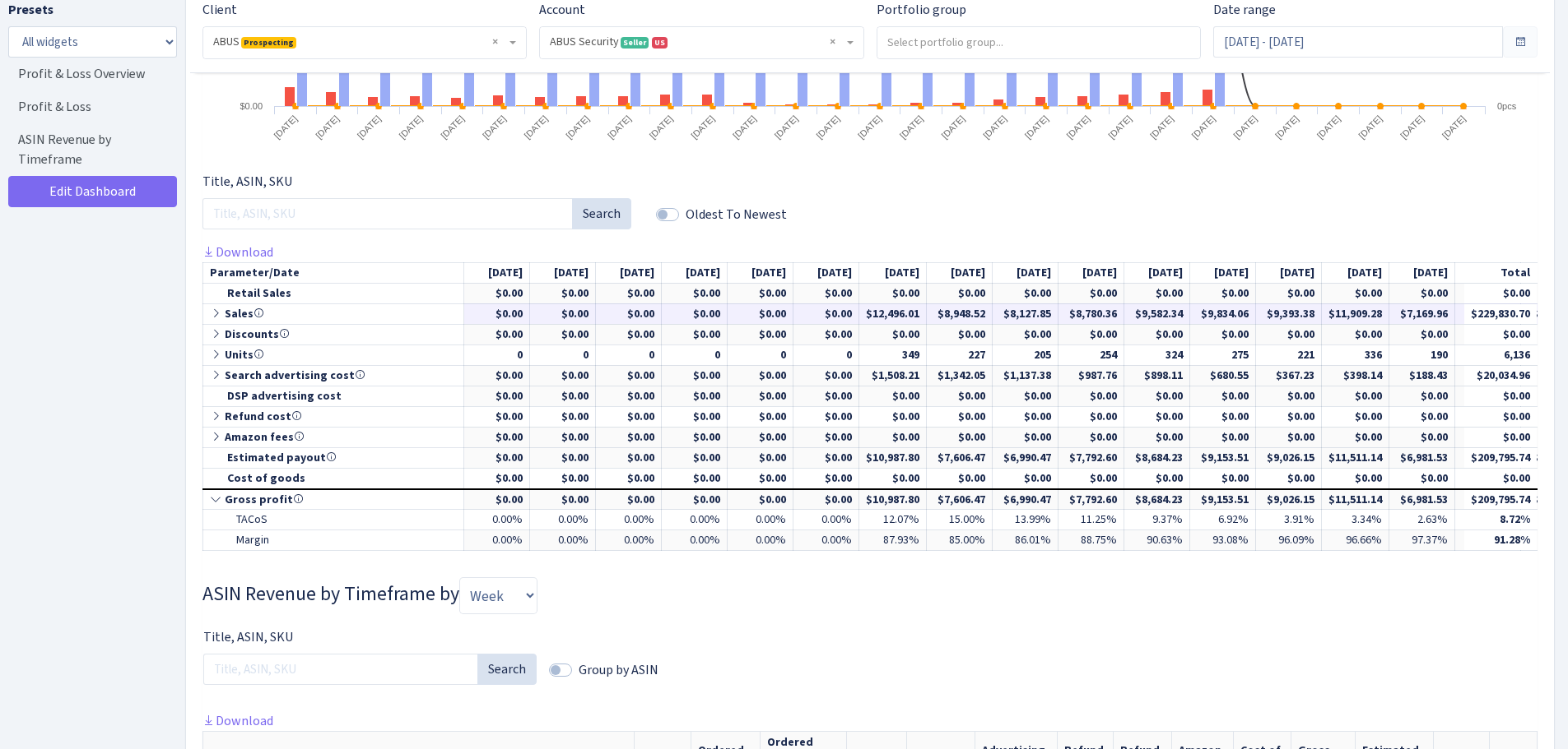
click at [218, 321] on td "Sales" at bounding box center [333, 313] width 261 height 20
click at [223, 316] on icon at bounding box center [217, 314] width 15 height 12
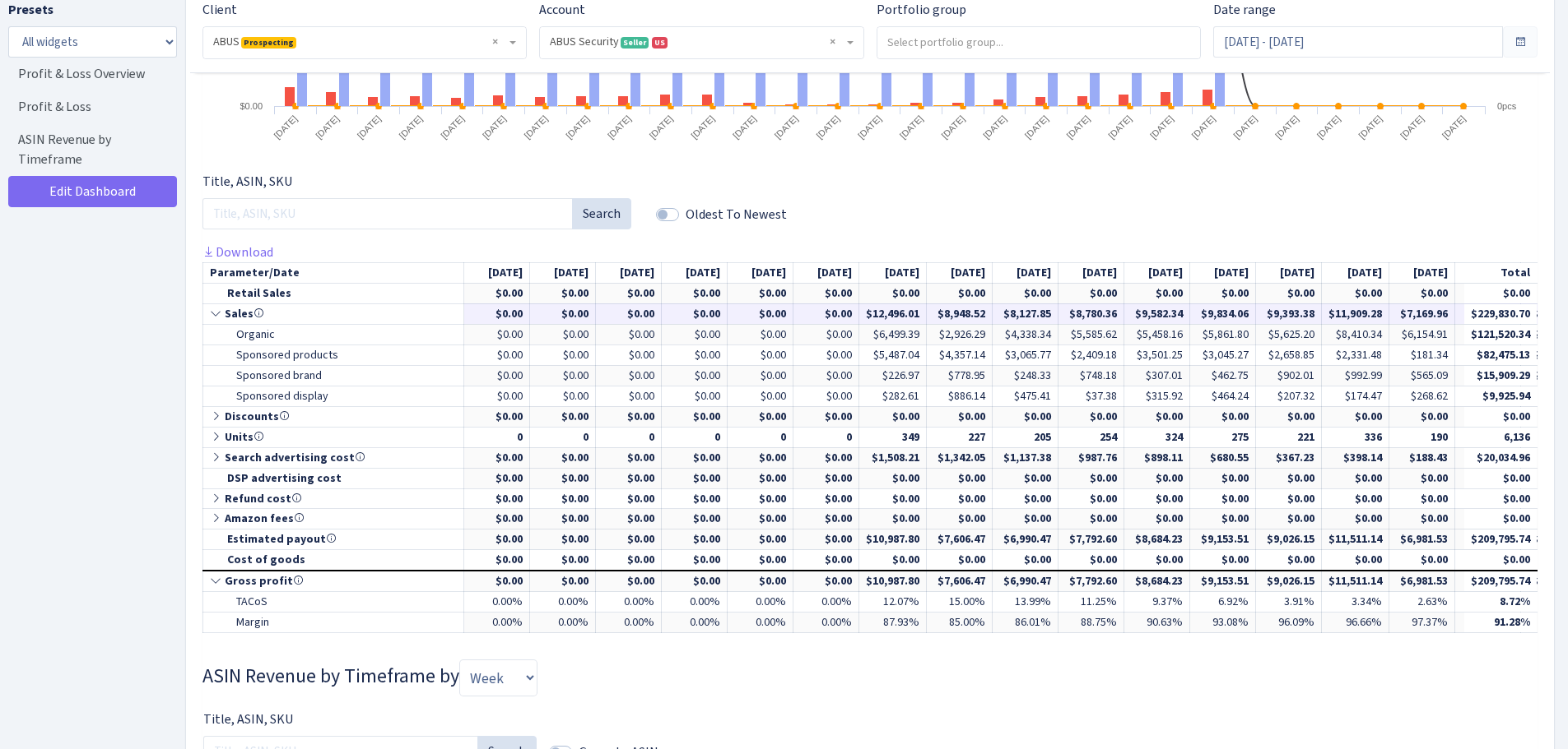
click at [223, 317] on icon at bounding box center [217, 314] width 15 height 12
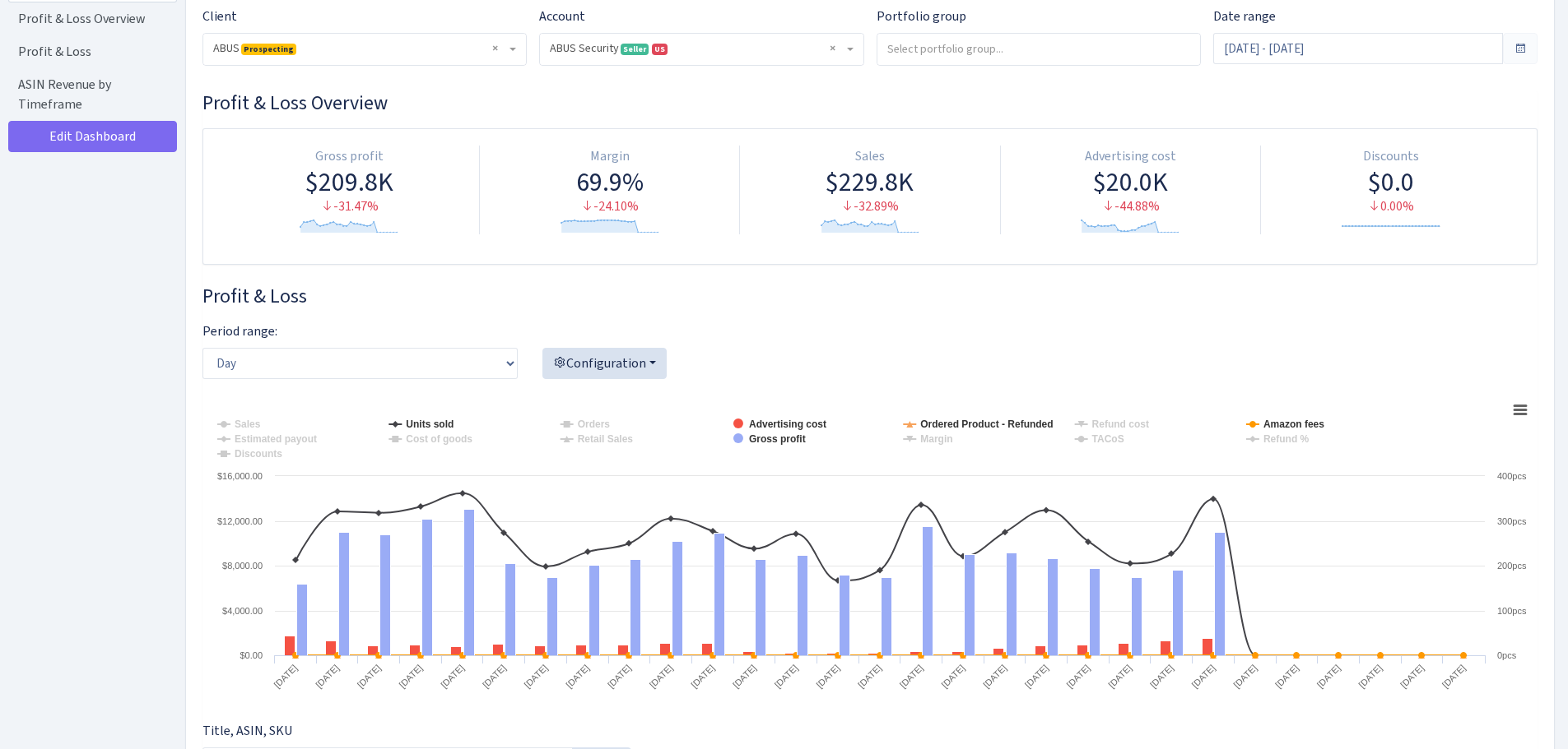
scroll to position [494, 0]
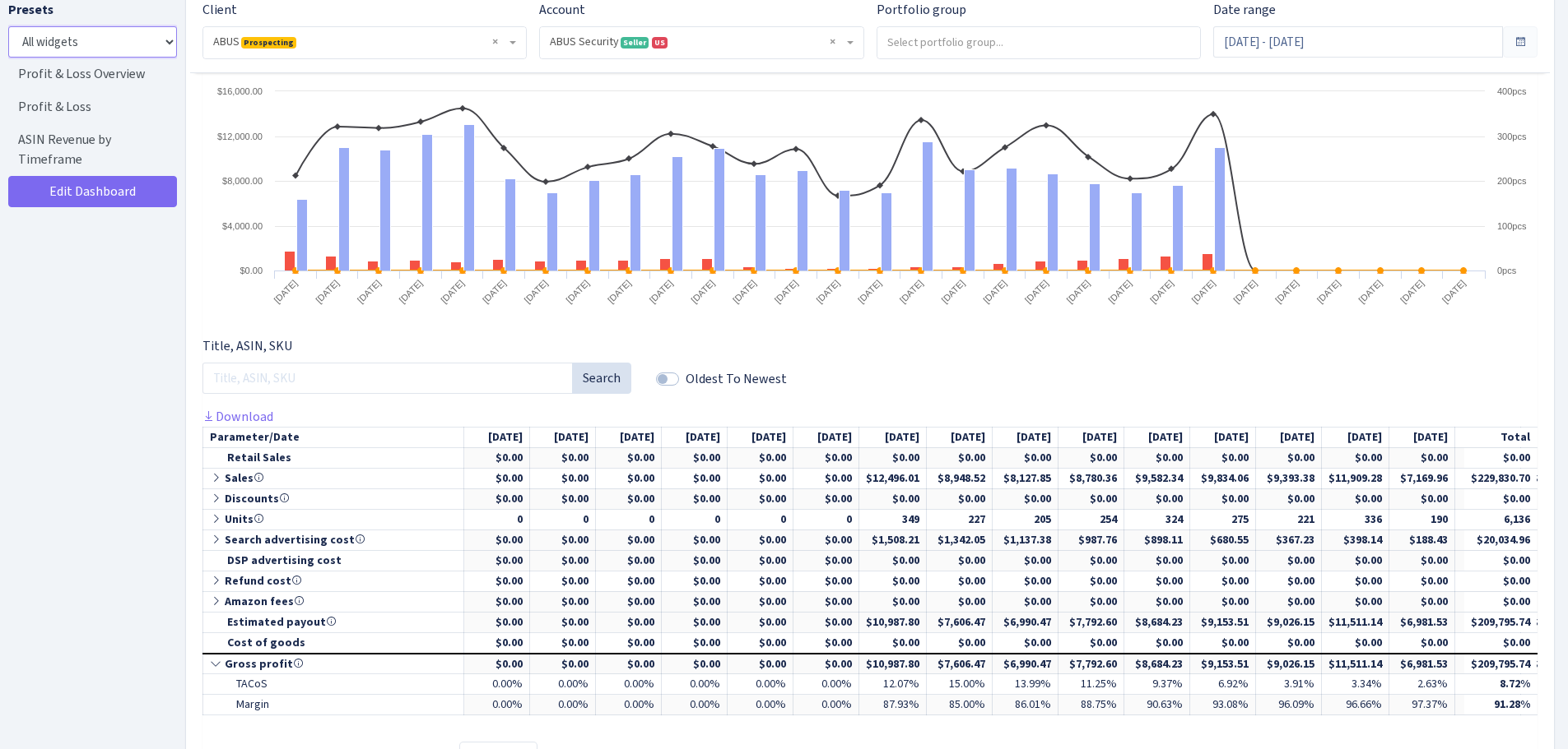
click at [114, 46] on select "All widgets" at bounding box center [92, 42] width 169 height 31
click at [447, 67] on div "Client - ABUS <span class="badge badge-warning">Prospecting</span> × ABUS Prosp…" at bounding box center [359, 36] width 336 height 73
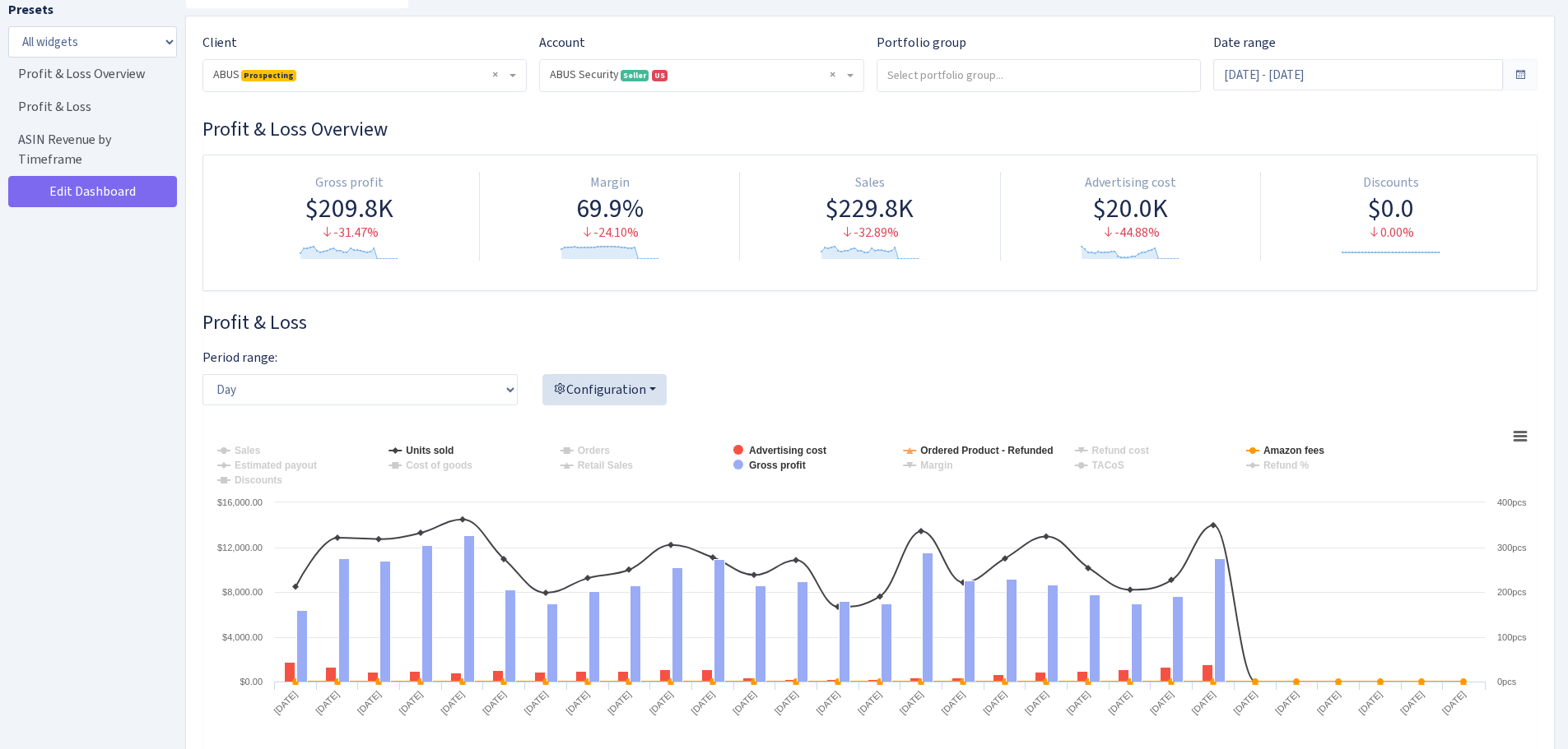
scroll to position [0, 0]
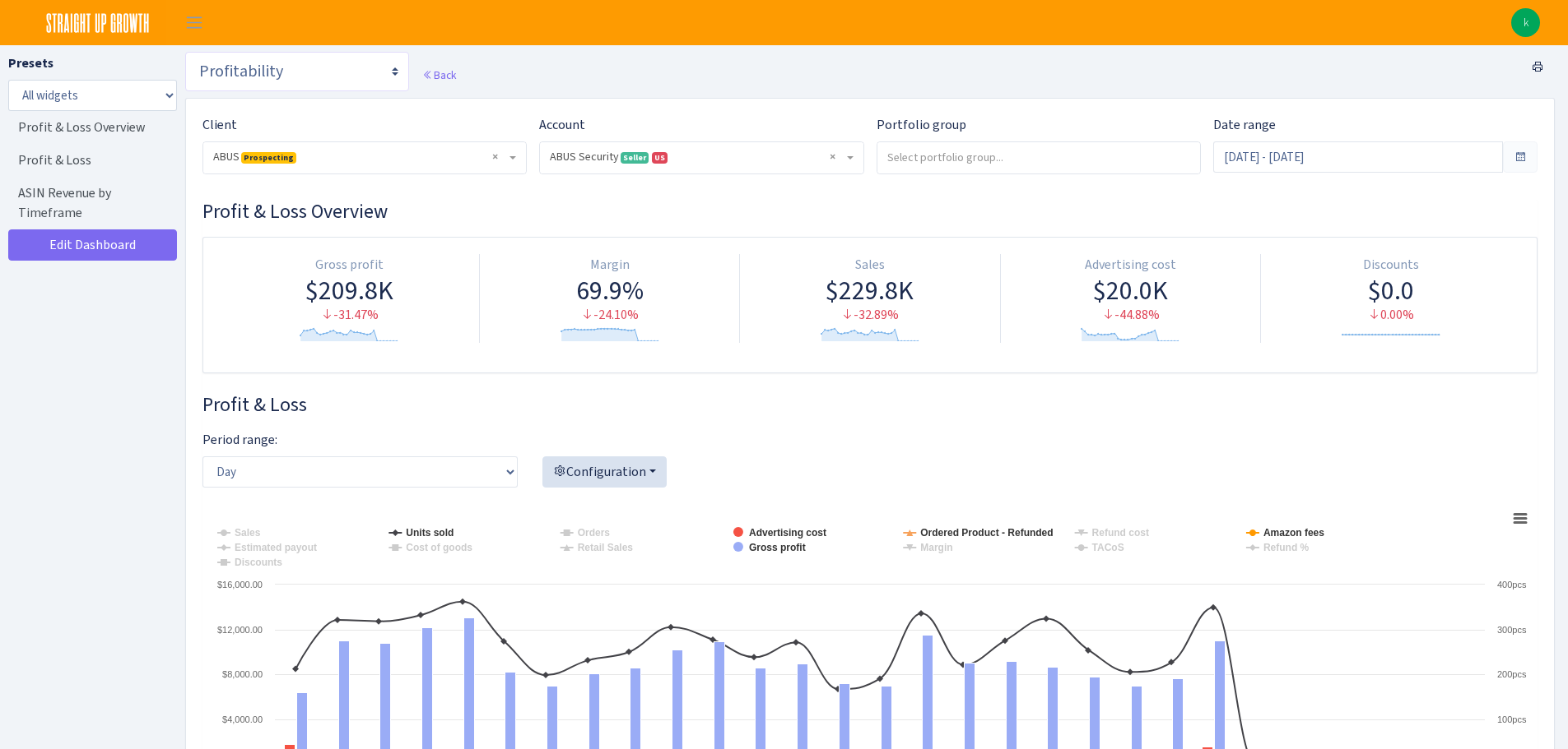
click at [340, 85] on select "Search Query Performance Search DSP FBA Inventory Forecast Tracking Profitabili…" at bounding box center [297, 71] width 224 height 40
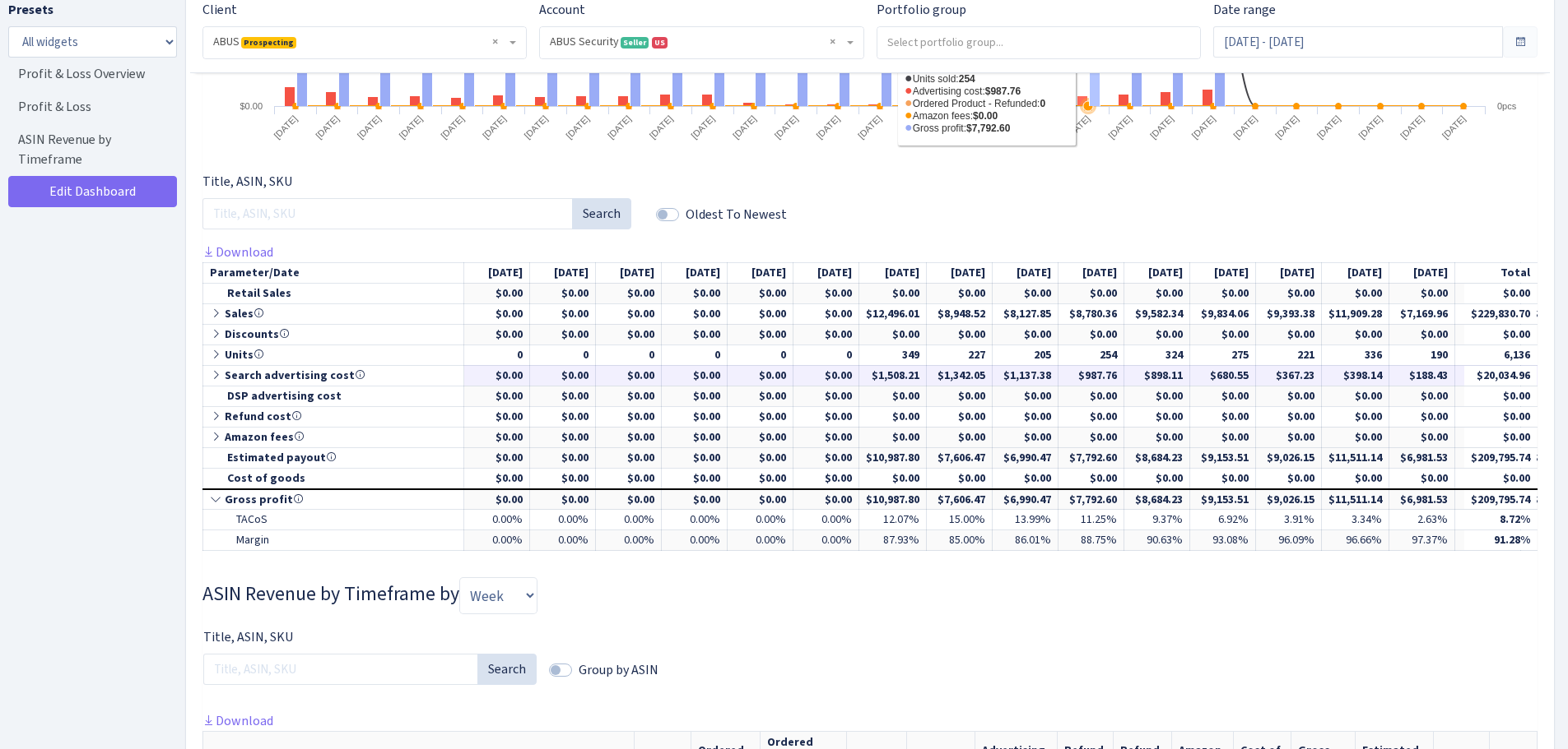
scroll to position [823, 0]
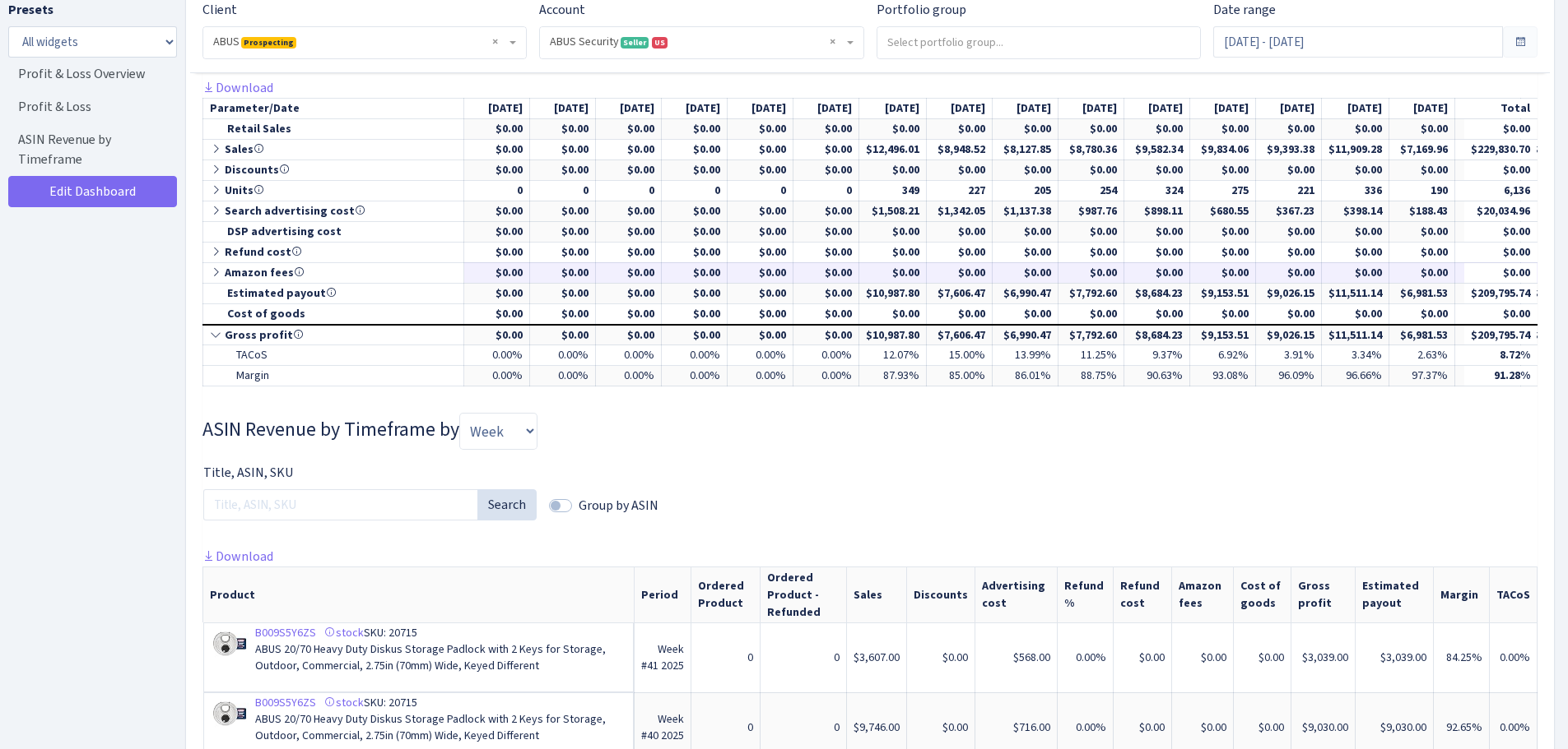
click at [227, 275] on td "Amazon fees" at bounding box center [333, 272] width 261 height 20
click at [218, 273] on icon at bounding box center [217, 272] width 15 height 12
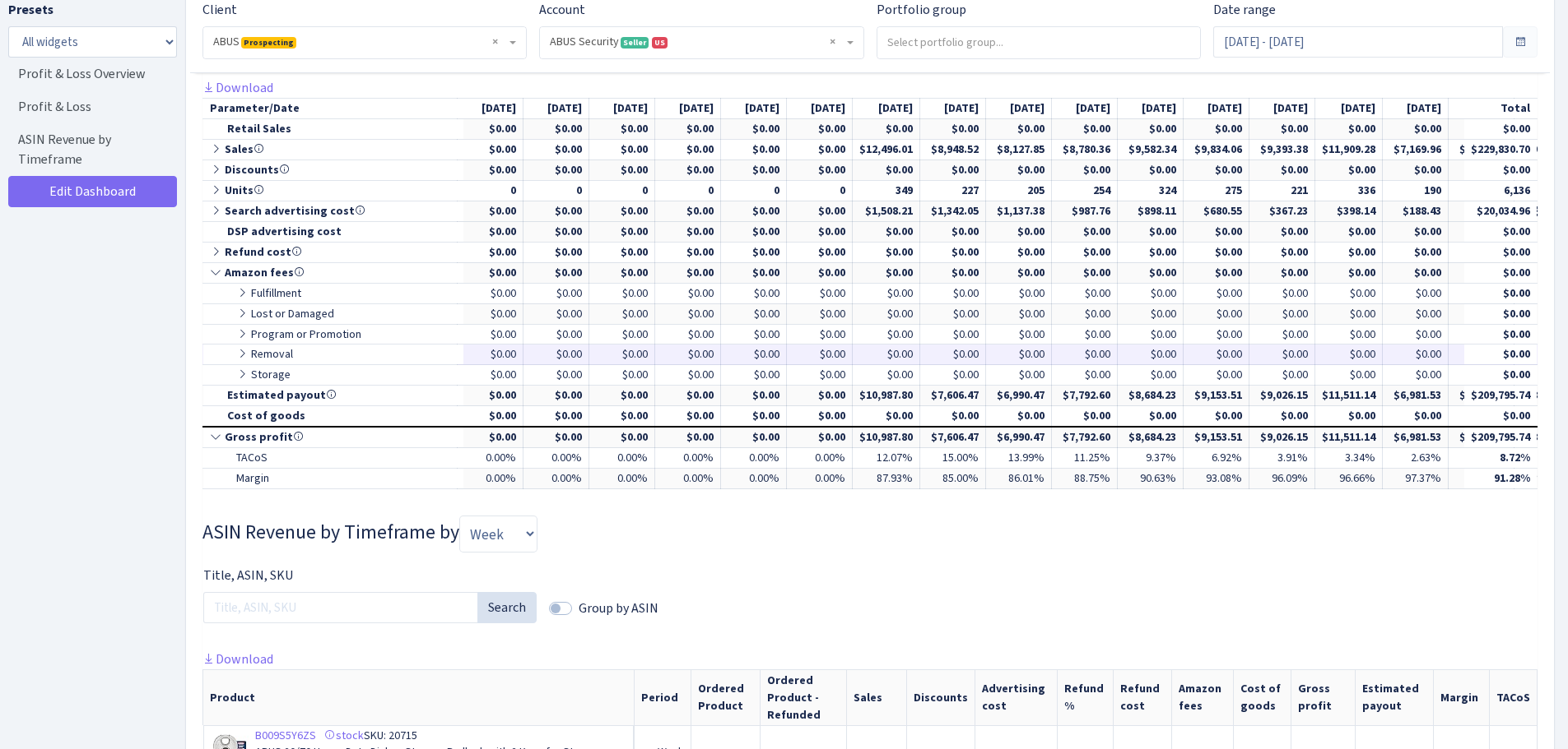
scroll to position [0, 24]
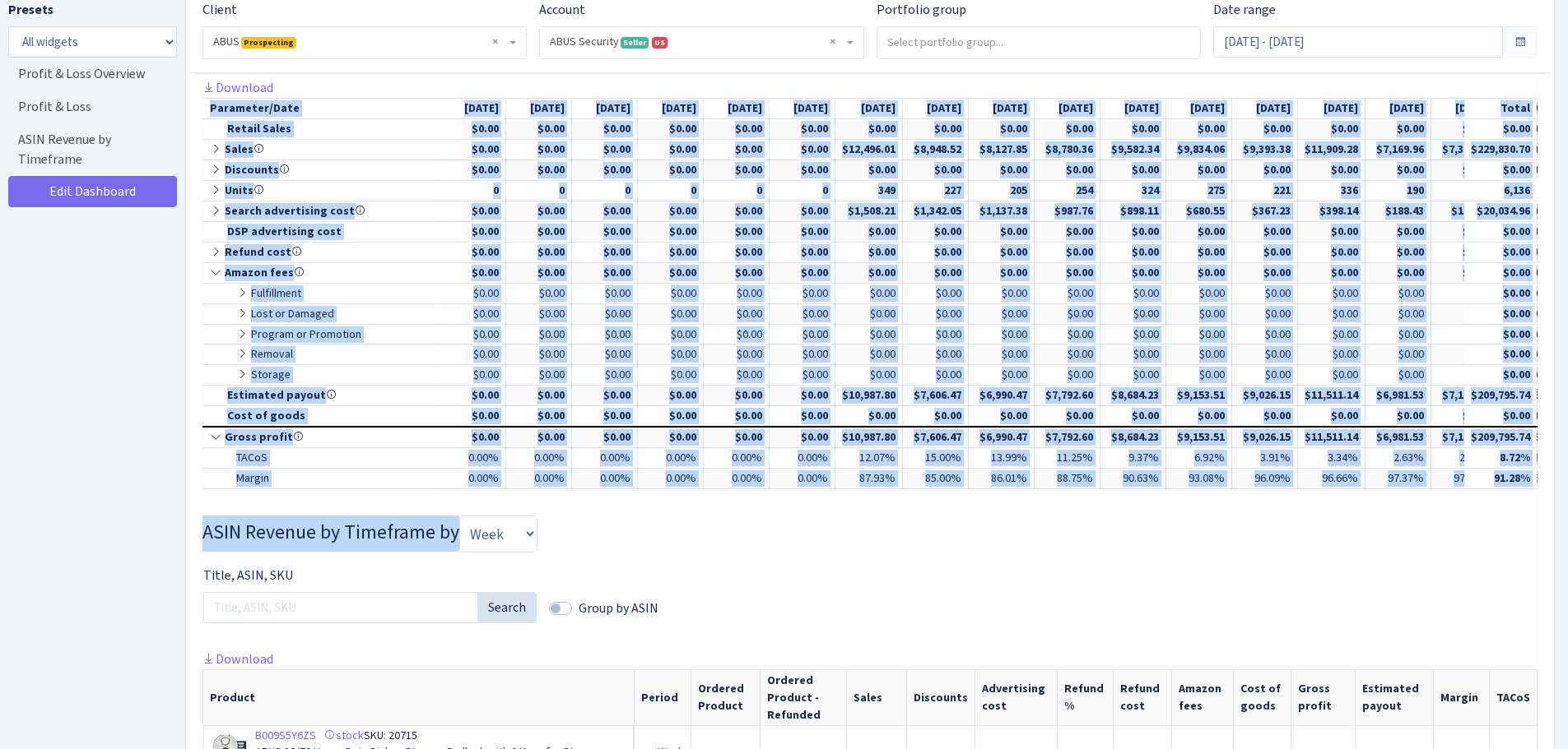
drag, startPoint x: 888, startPoint y: 518, endPoint x: 986, endPoint y: 508, distance: 98.5
click at [986, 510] on div "Profit & Loss Overview Gross profit $209.8K -31.47% Created with Highstock 6.2.…" at bounding box center [869, 301] width 1335 height 1848
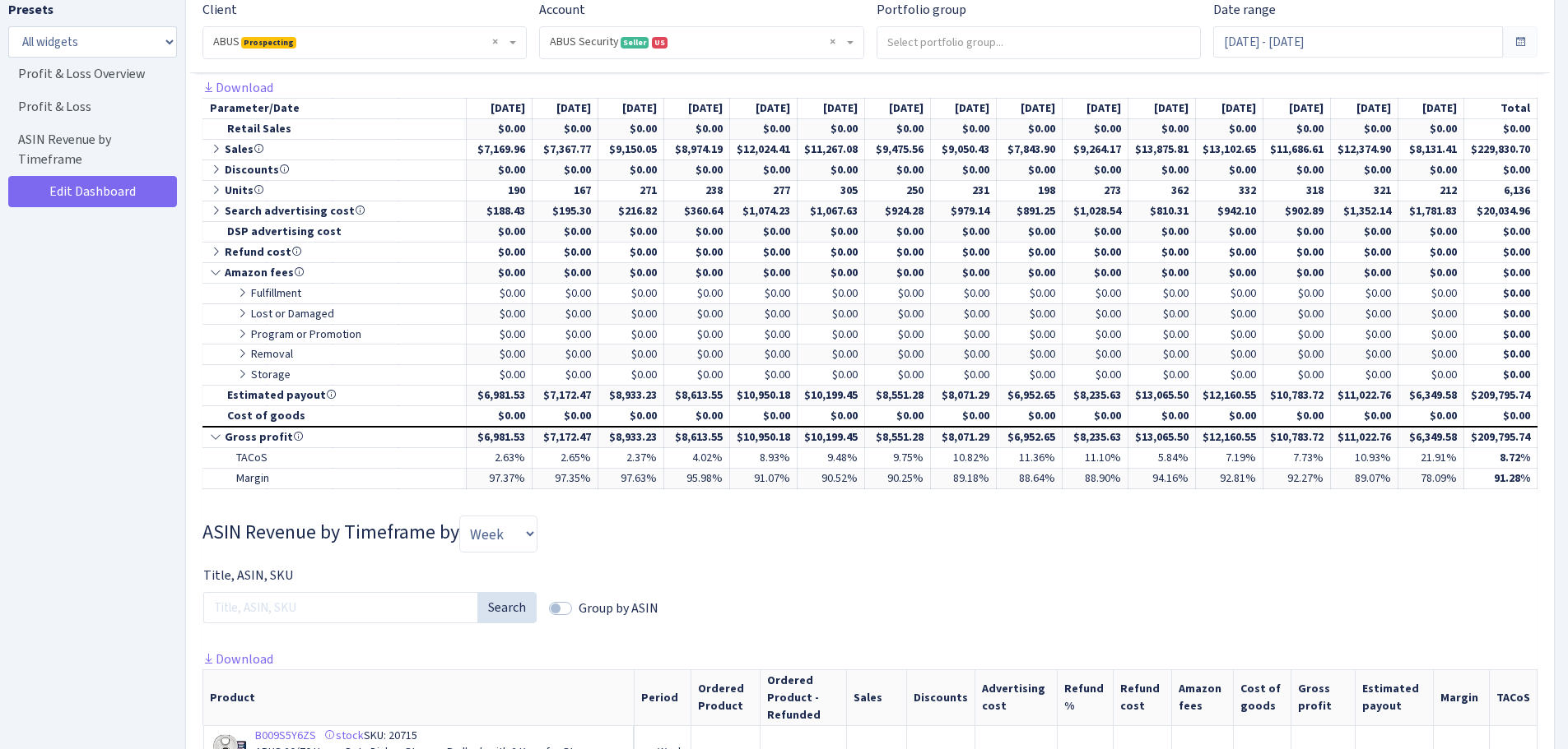
click at [952, 589] on div "Title, ASIN, SKU Search Group by ASIN" at bounding box center [870, 608] width 1360 height 84
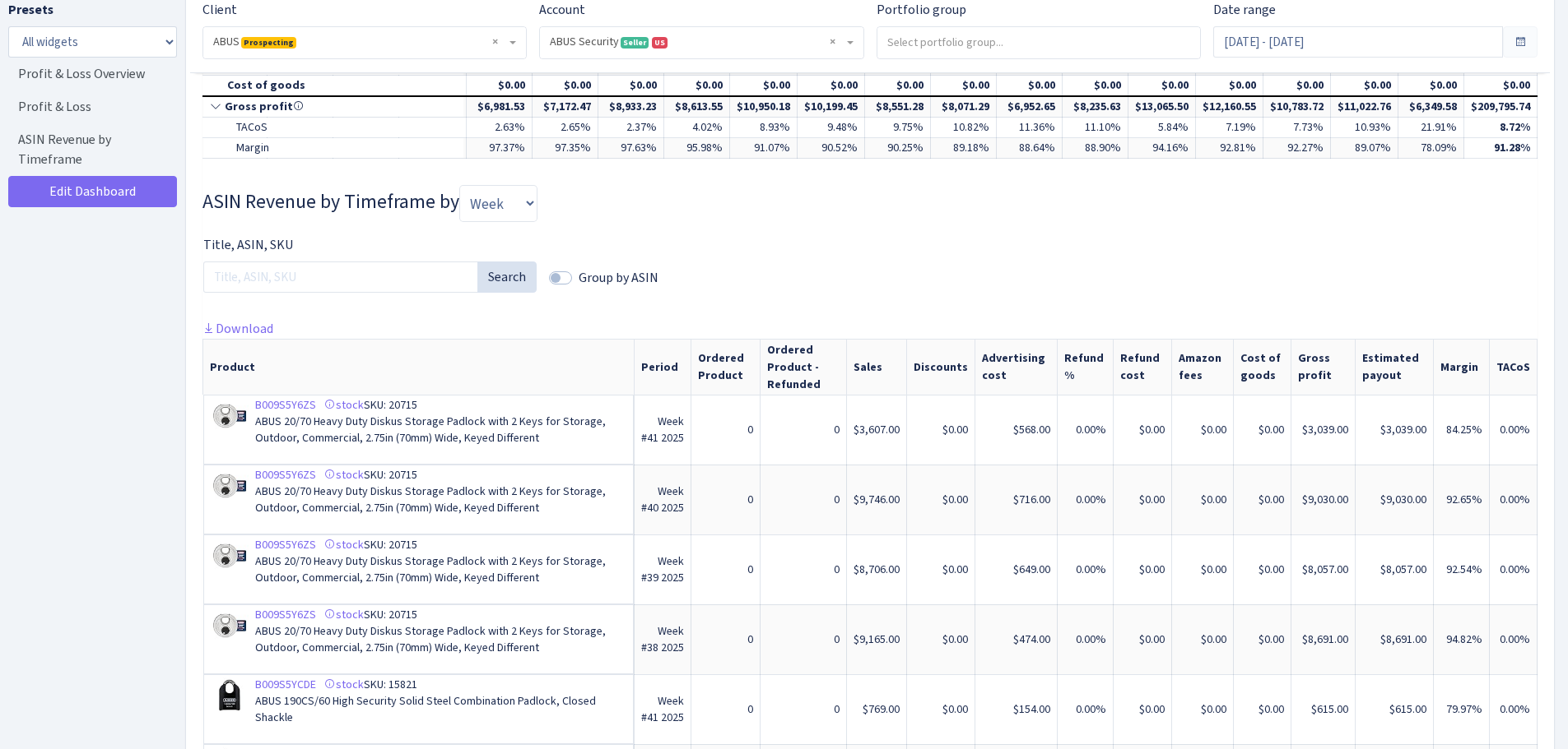
scroll to position [1316, 0]
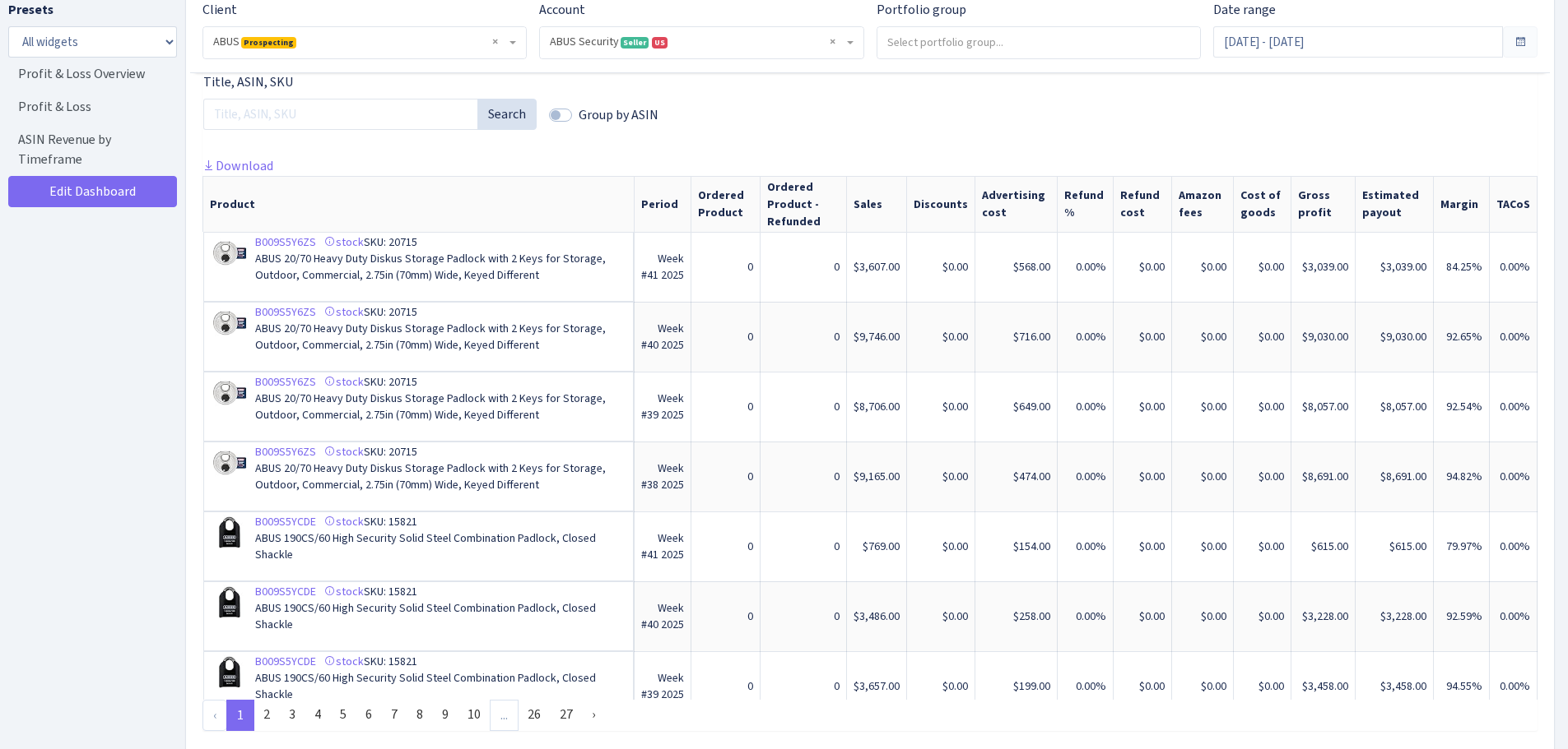
click at [1179, 215] on th "Amazon fees" at bounding box center [1203, 204] width 62 height 56
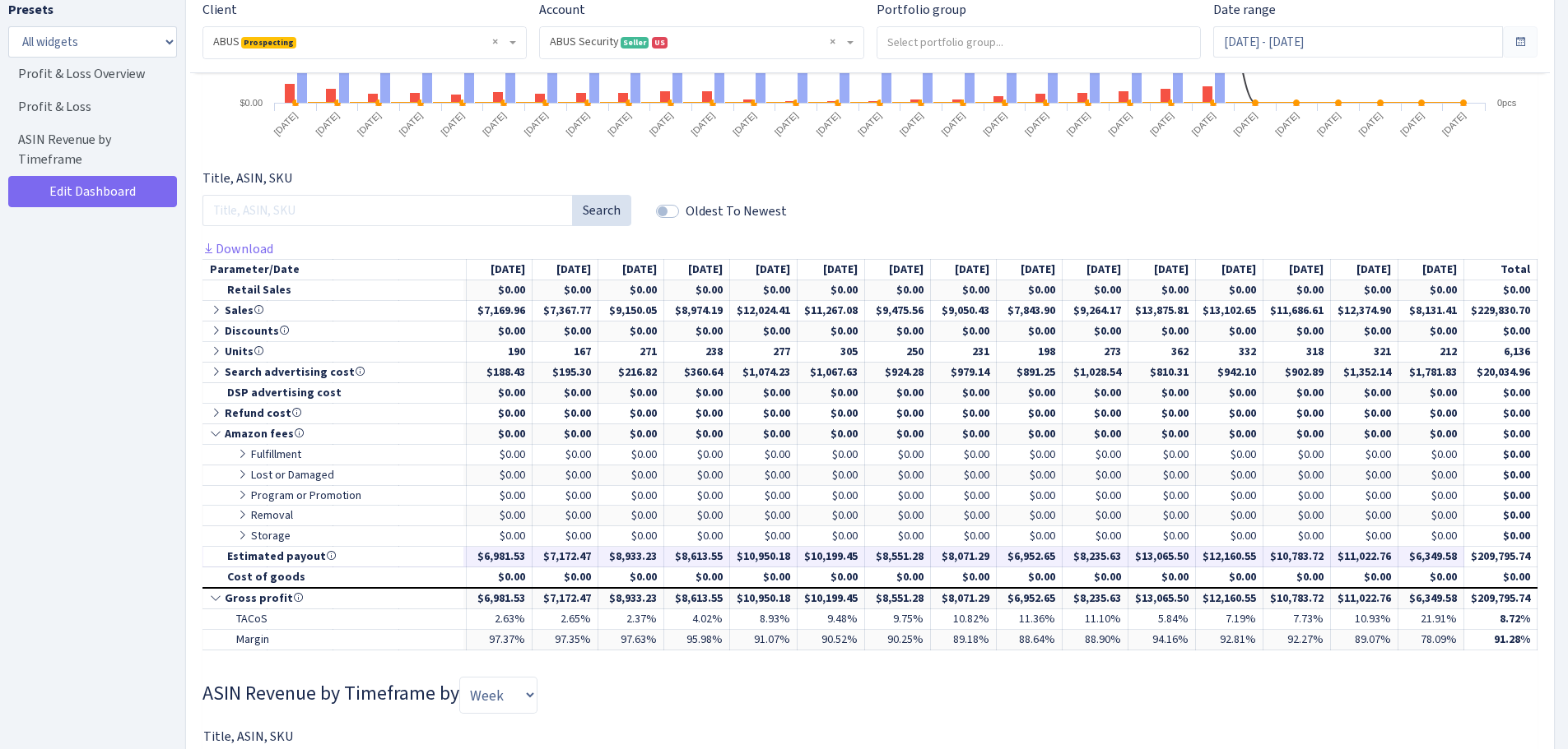
scroll to position [658, 0]
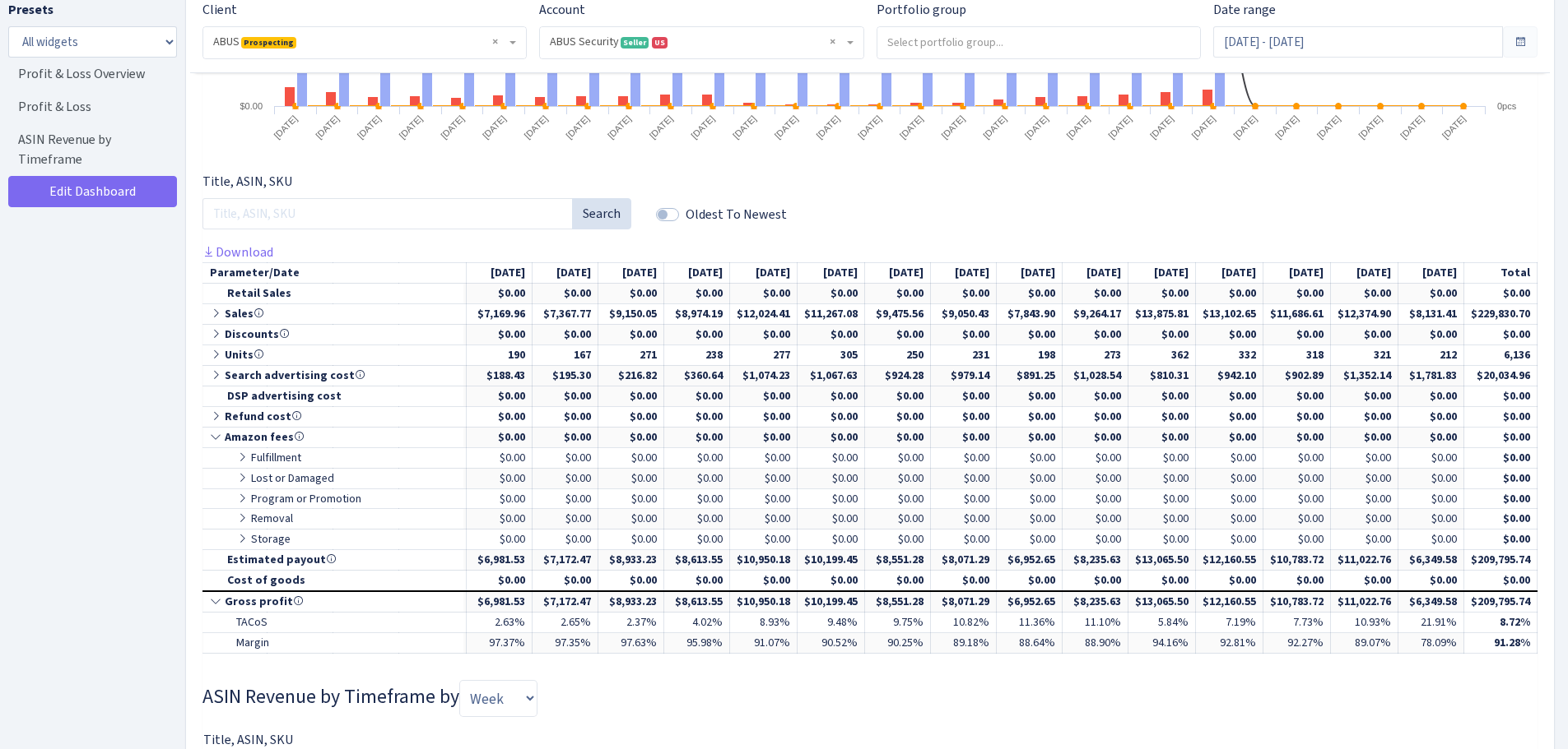
click at [1242, 712] on h3 "ASIN Revenue by Timeframe by Week Month Quarter" at bounding box center [869, 698] width 1335 height 36
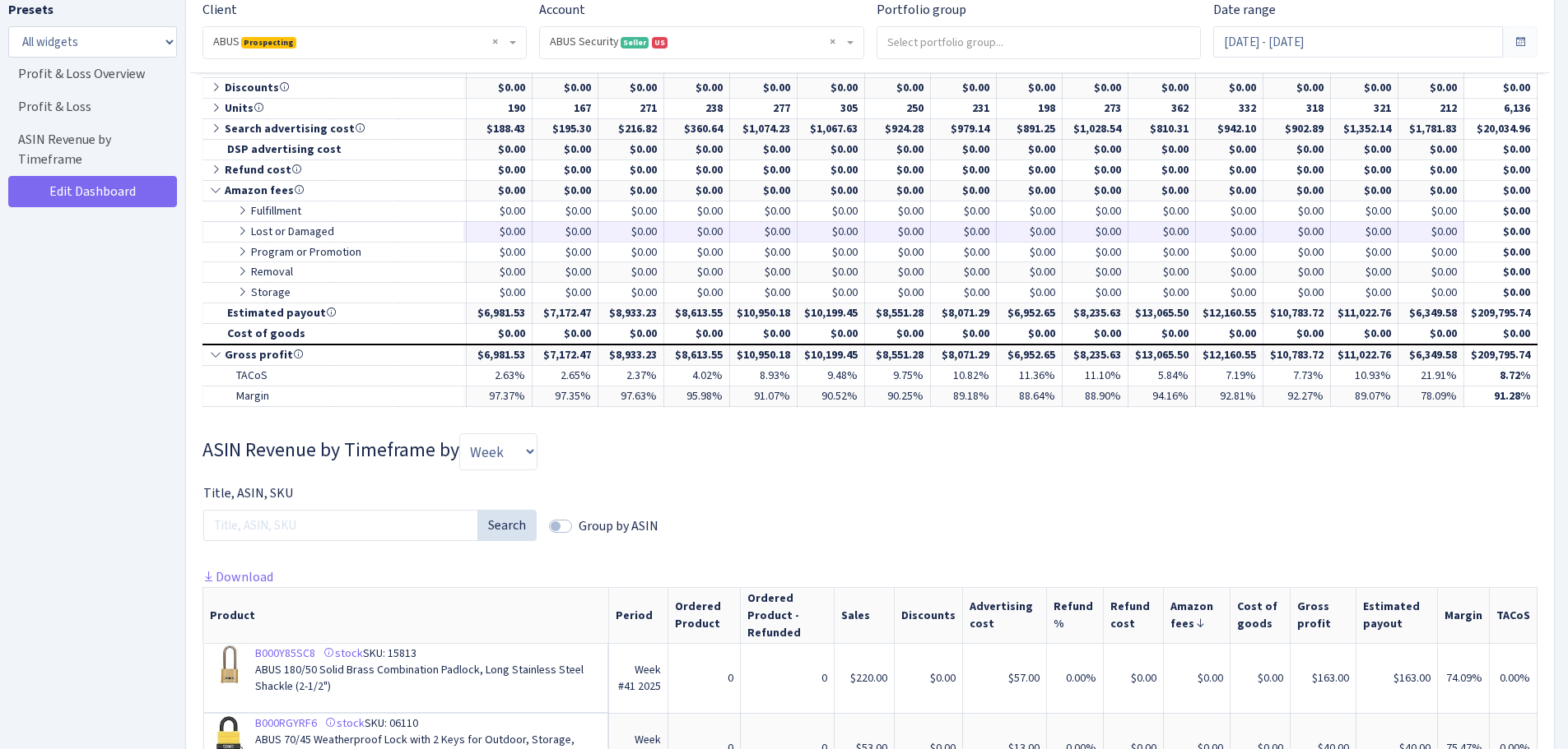
scroll to position [576, 0]
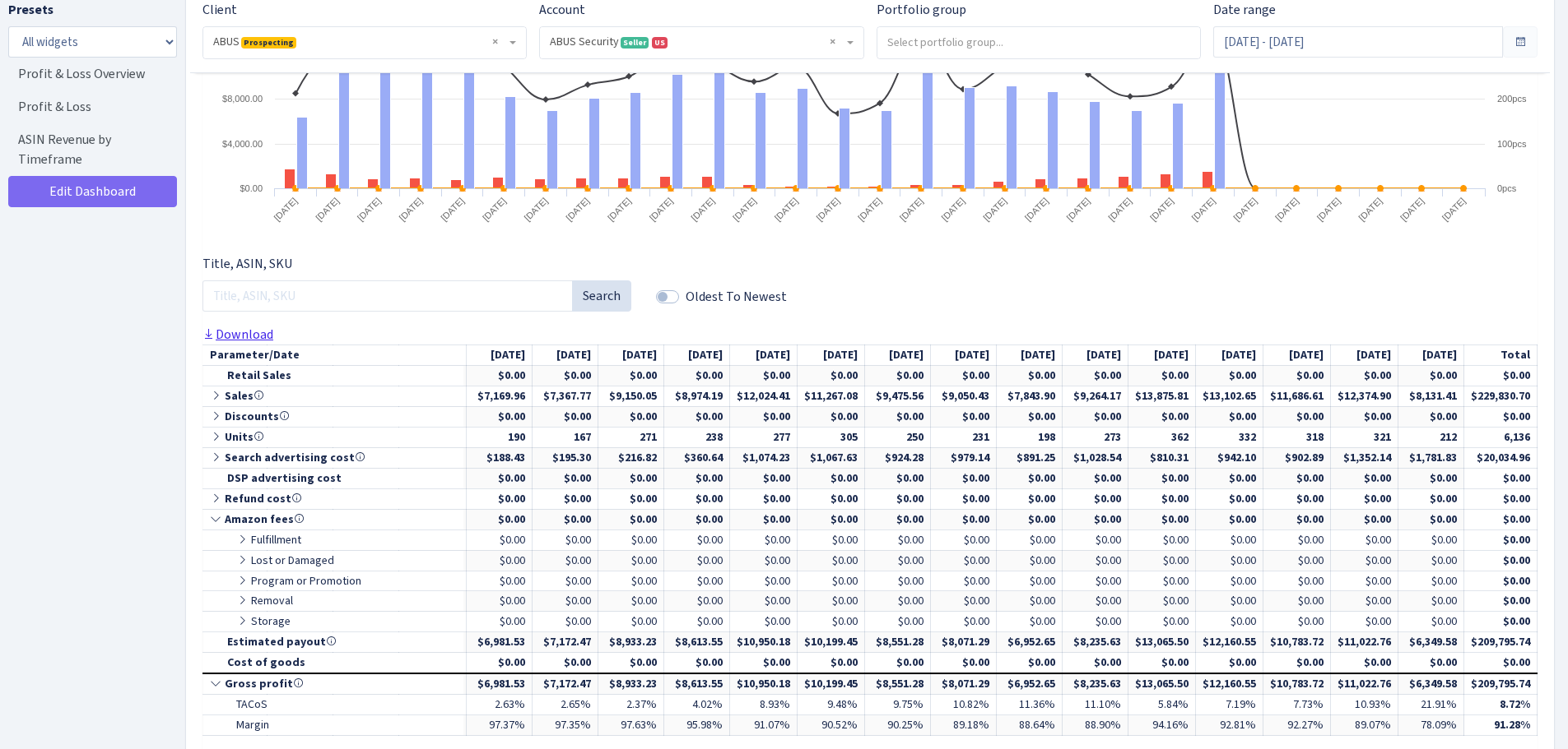
click at [238, 337] on link "Download" at bounding box center [237, 334] width 71 height 17
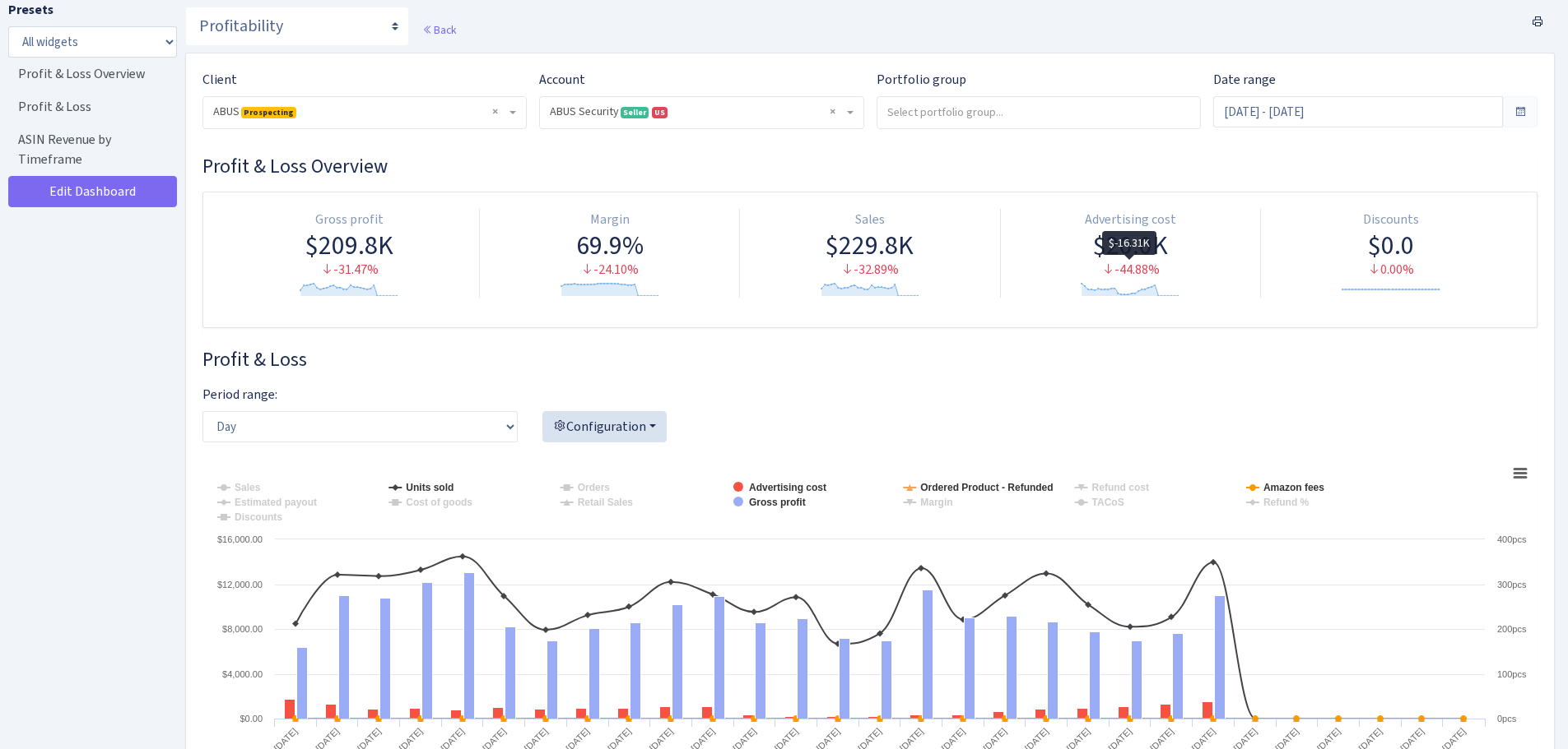
scroll to position [0, 0]
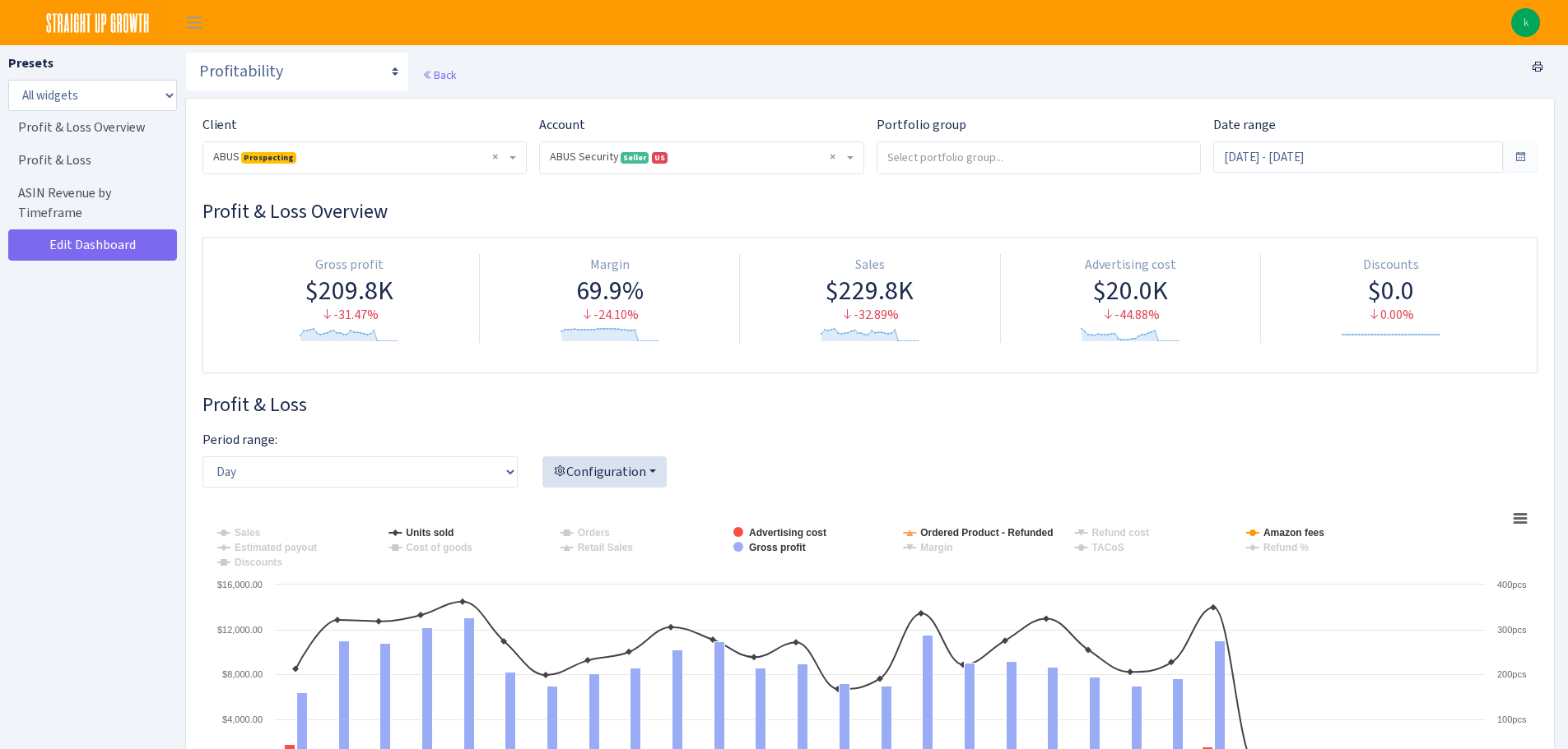
click at [835, 405] on h3 "Profit & Loss" at bounding box center [869, 405] width 1335 height 24
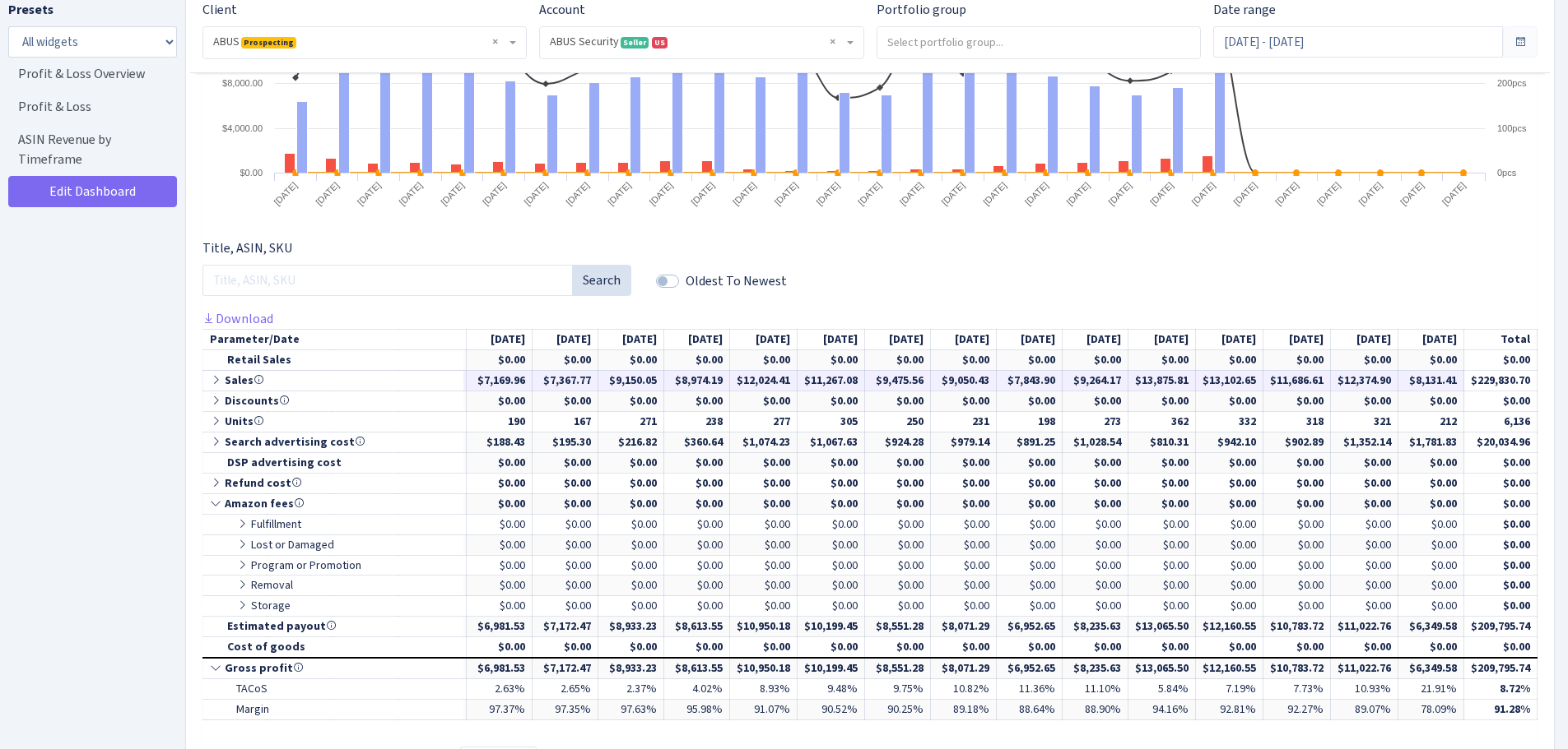
scroll to position [658, 0]
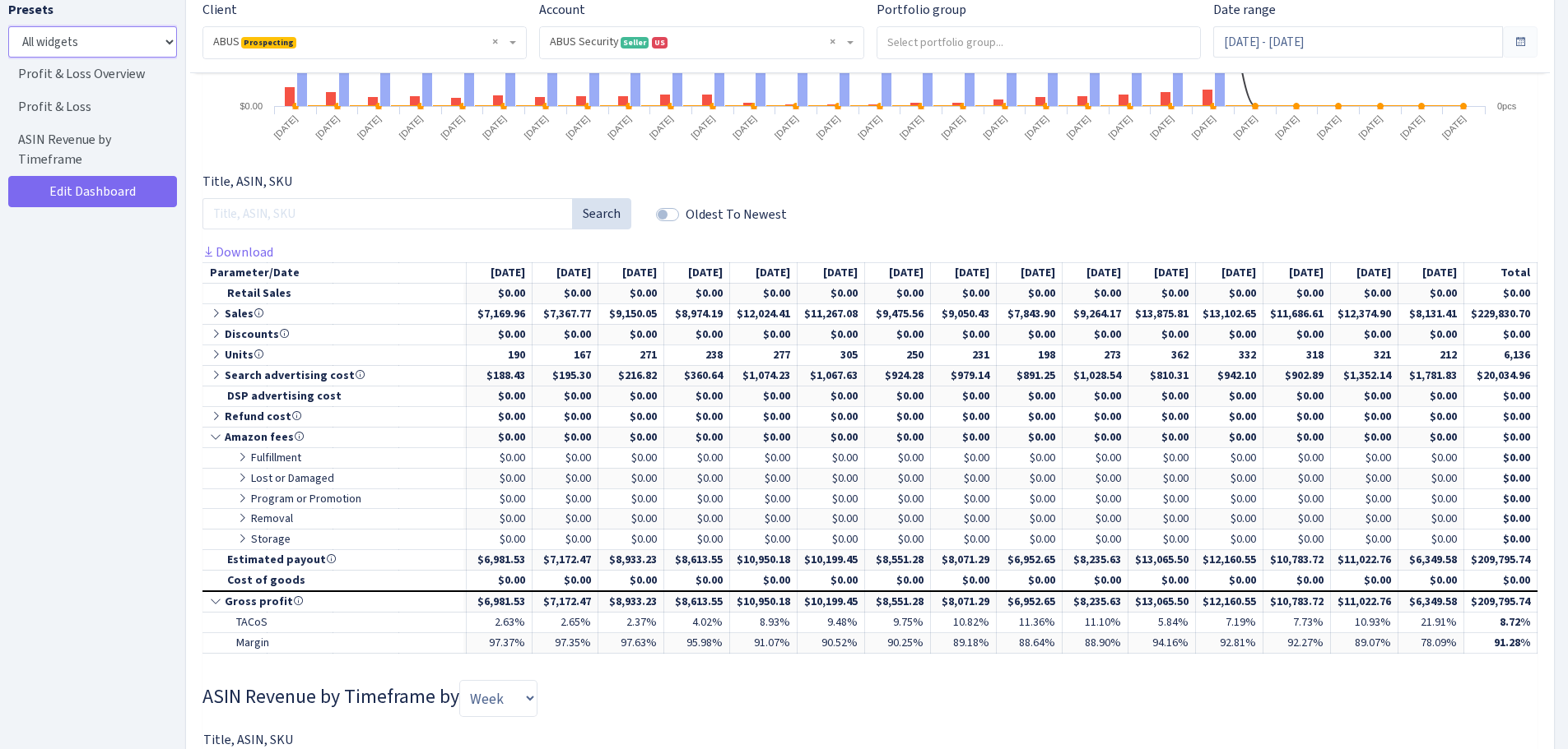
click at [104, 45] on select "All widgets" at bounding box center [92, 42] width 169 height 31
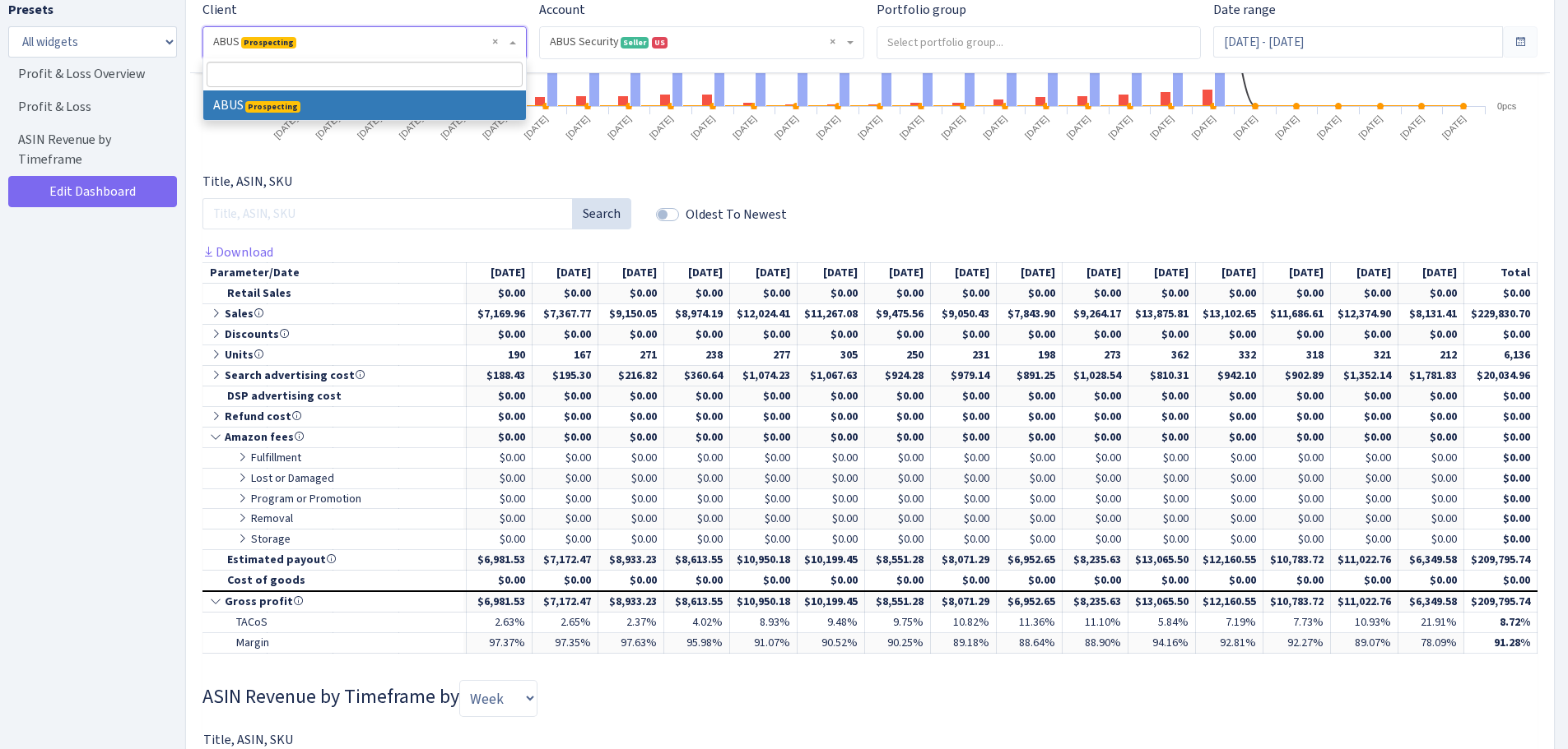
click at [240, 38] on span "× ABUS Prospecting" at bounding box center [359, 42] width 293 height 17
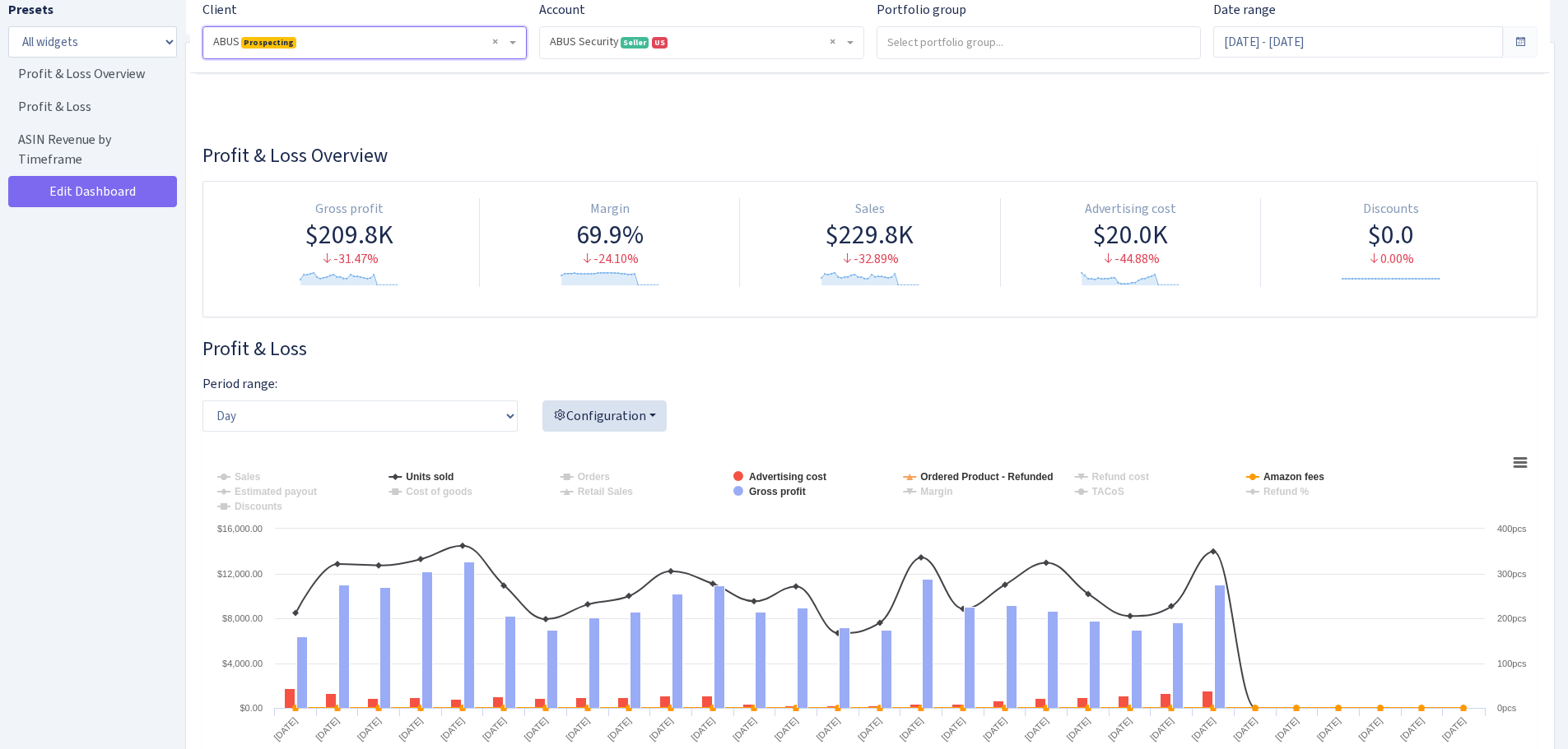
scroll to position [0, 0]
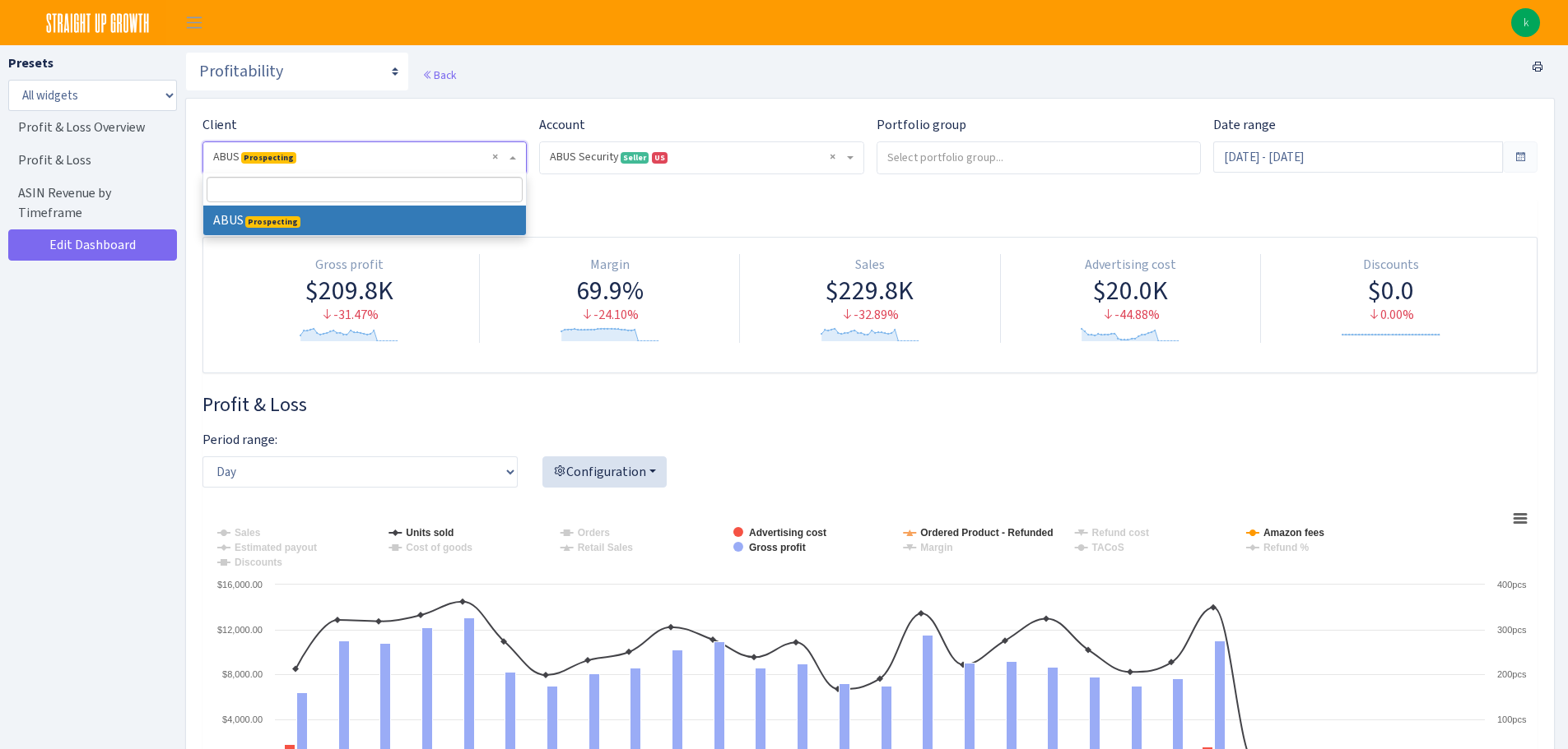
click at [356, 147] on span "× ABUS Prospecting" at bounding box center [365, 157] width 323 height 31
click at [318, 79] on select "Search Query Performance Search DSP FBA Inventory Forecast Tracking Profitabili…" at bounding box center [297, 71] width 224 height 40
click at [320, 82] on select "Search Query Performance Search DSP FBA Inventory Forecast Tracking Profitabili…" at bounding box center [297, 71] width 224 height 40
click at [322, 84] on select "Search Query Performance Search DSP FBA Inventory Forecast Tracking Profitabili…" at bounding box center [297, 71] width 224 height 40
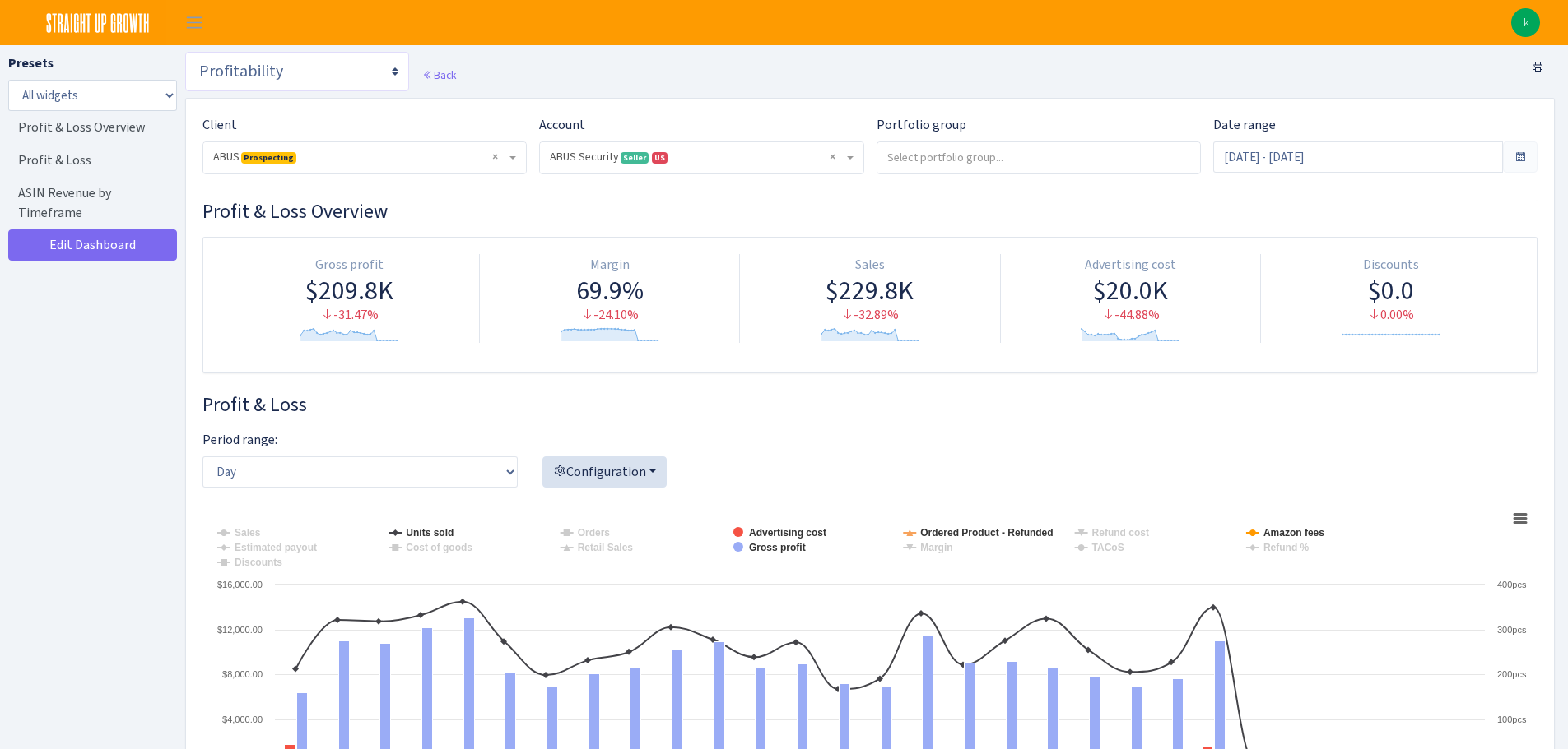
select select "https://straightupgrowth.com/admin/dashboard/2/show"
click at [186, 51] on select "Search Query Performance Search DSP FBA Inventory Forecast Tracking Profitabili…" at bounding box center [297, 71] width 224 height 40
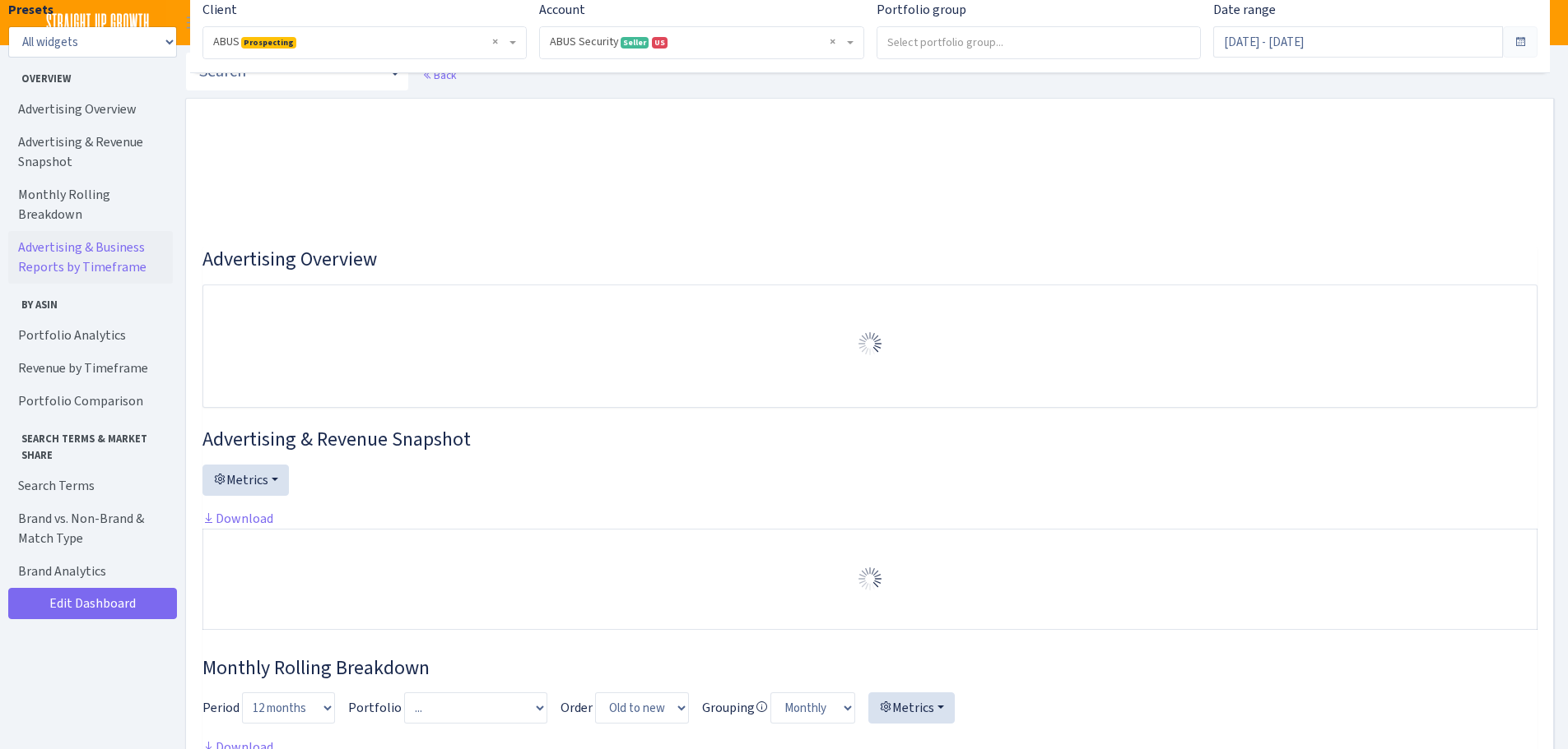
select select "1492335177452992"
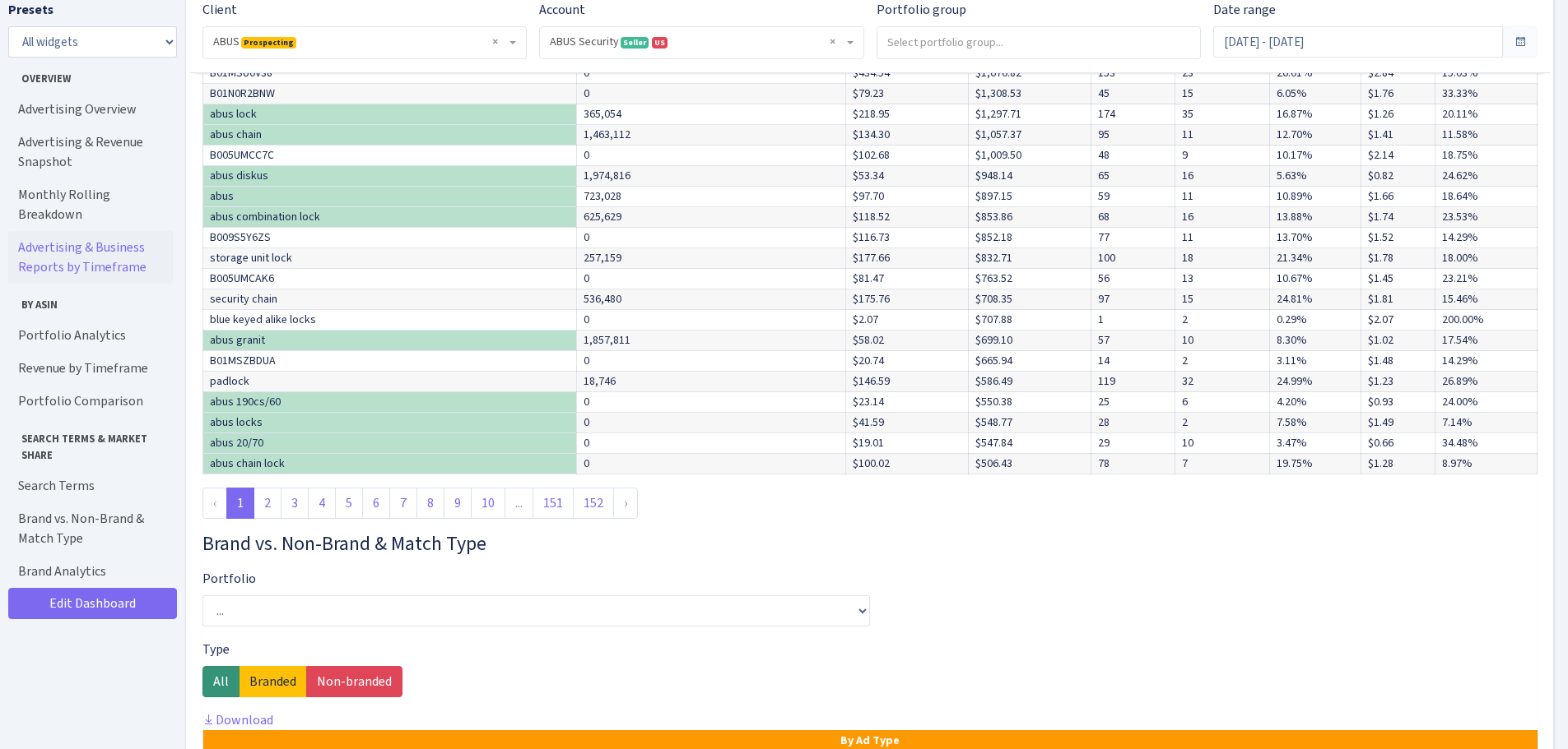
scroll to position [5857, 0]
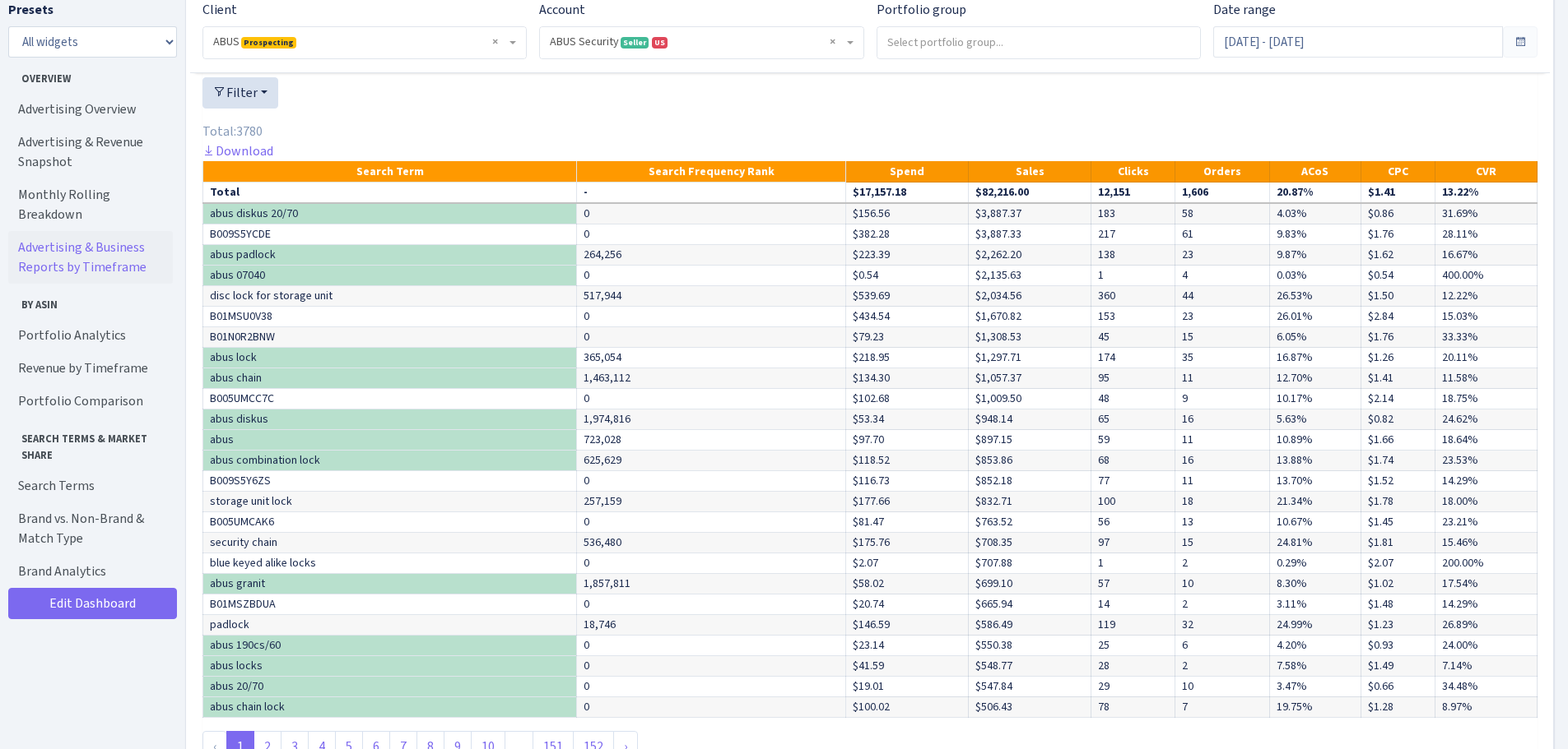
click at [895, 183] on th "Spend" at bounding box center [907, 172] width 122 height 21
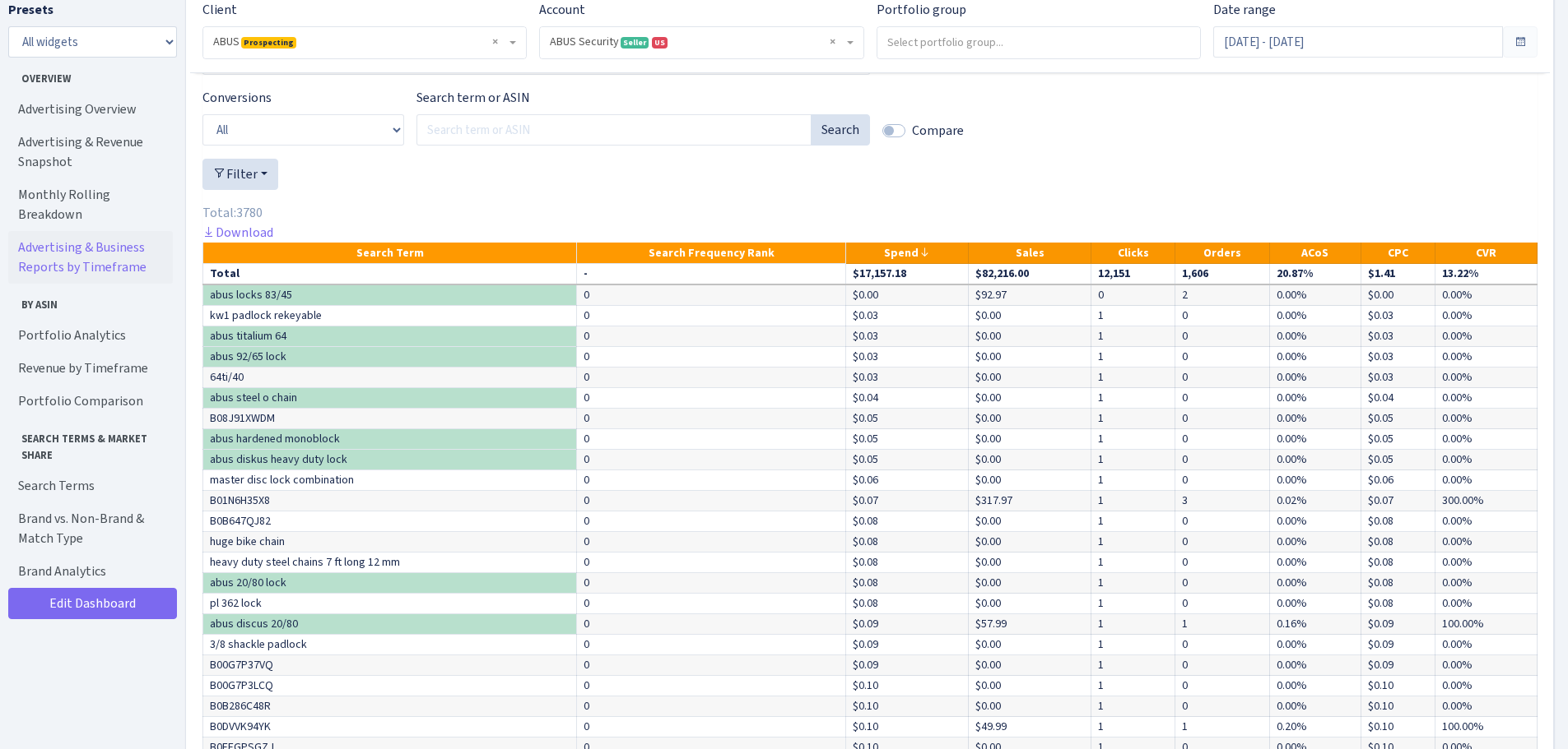
scroll to position [5774, 0]
click at [889, 265] on th "Spend" at bounding box center [907, 255] width 122 height 21
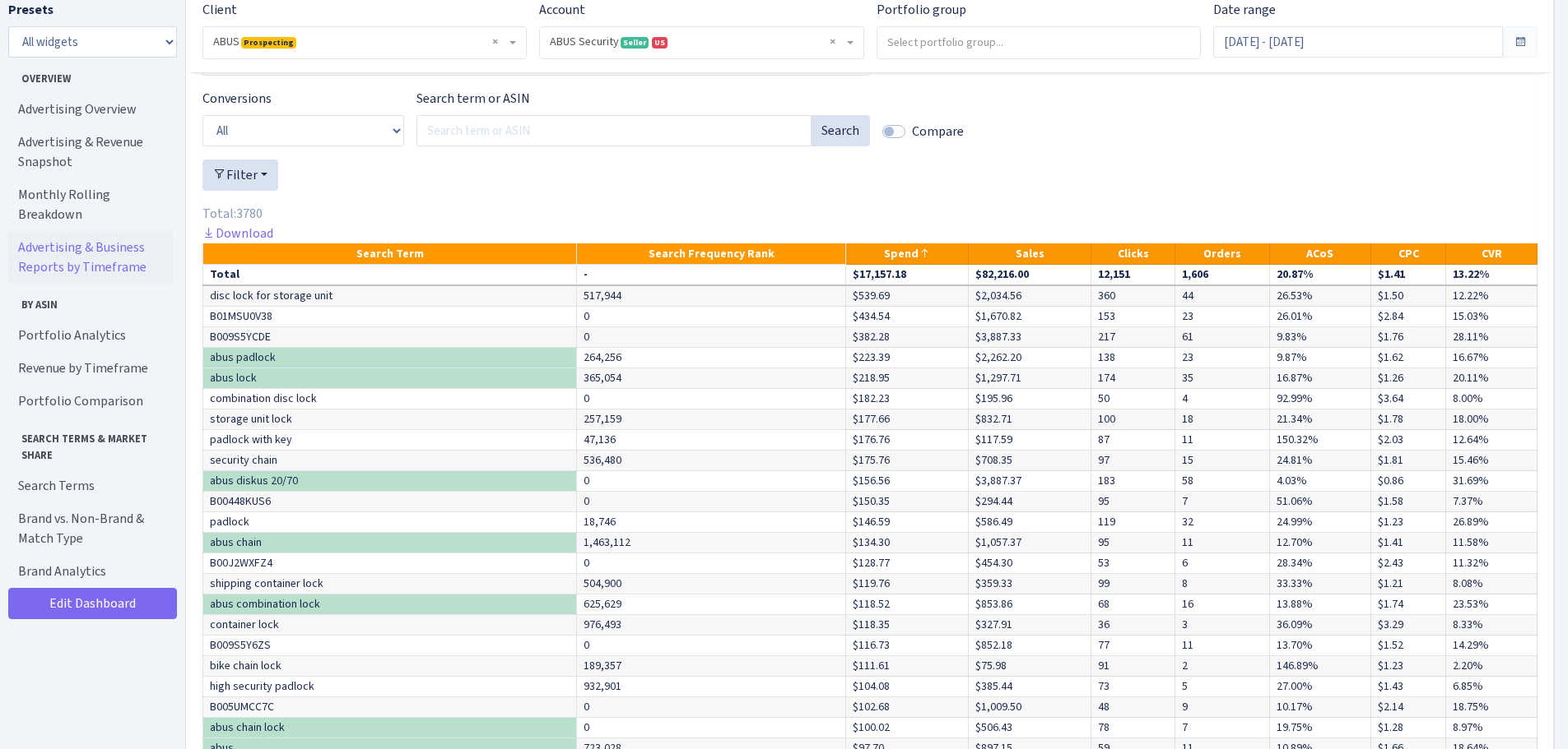
click at [926, 265] on th "Spend" at bounding box center [907, 255] width 122 height 21
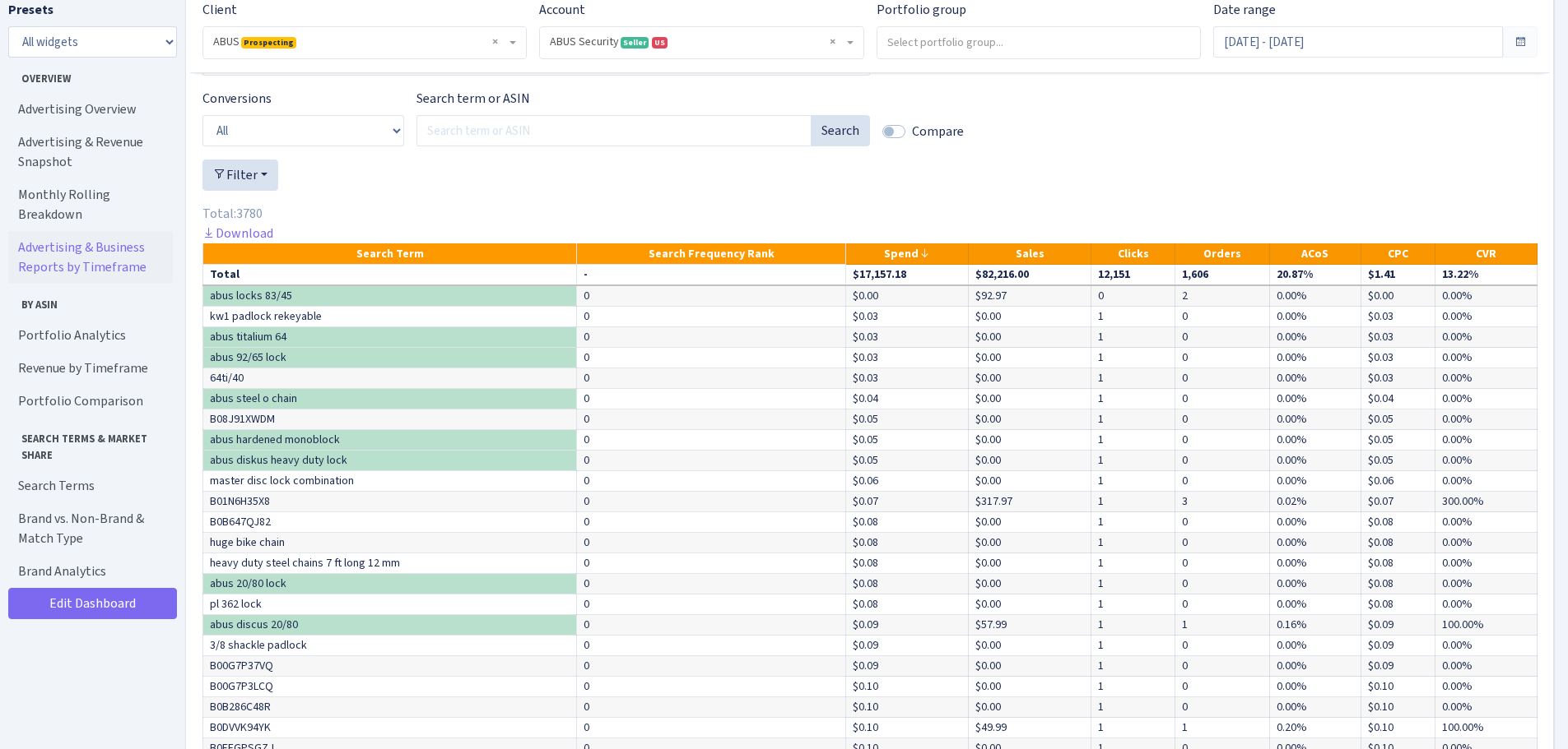
click at [926, 265] on th "Spend" at bounding box center [907, 255] width 122 height 21
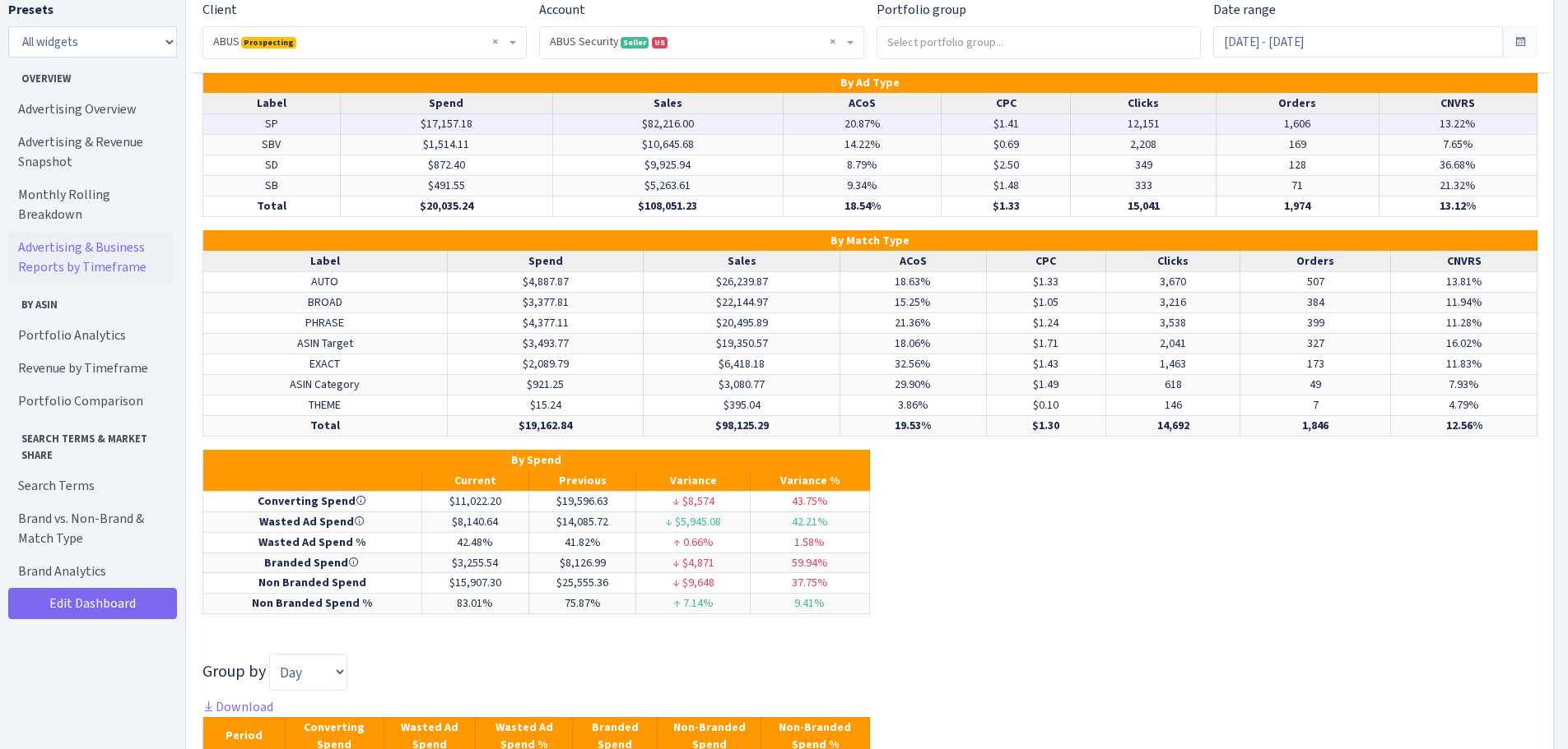
scroll to position [6761, 0]
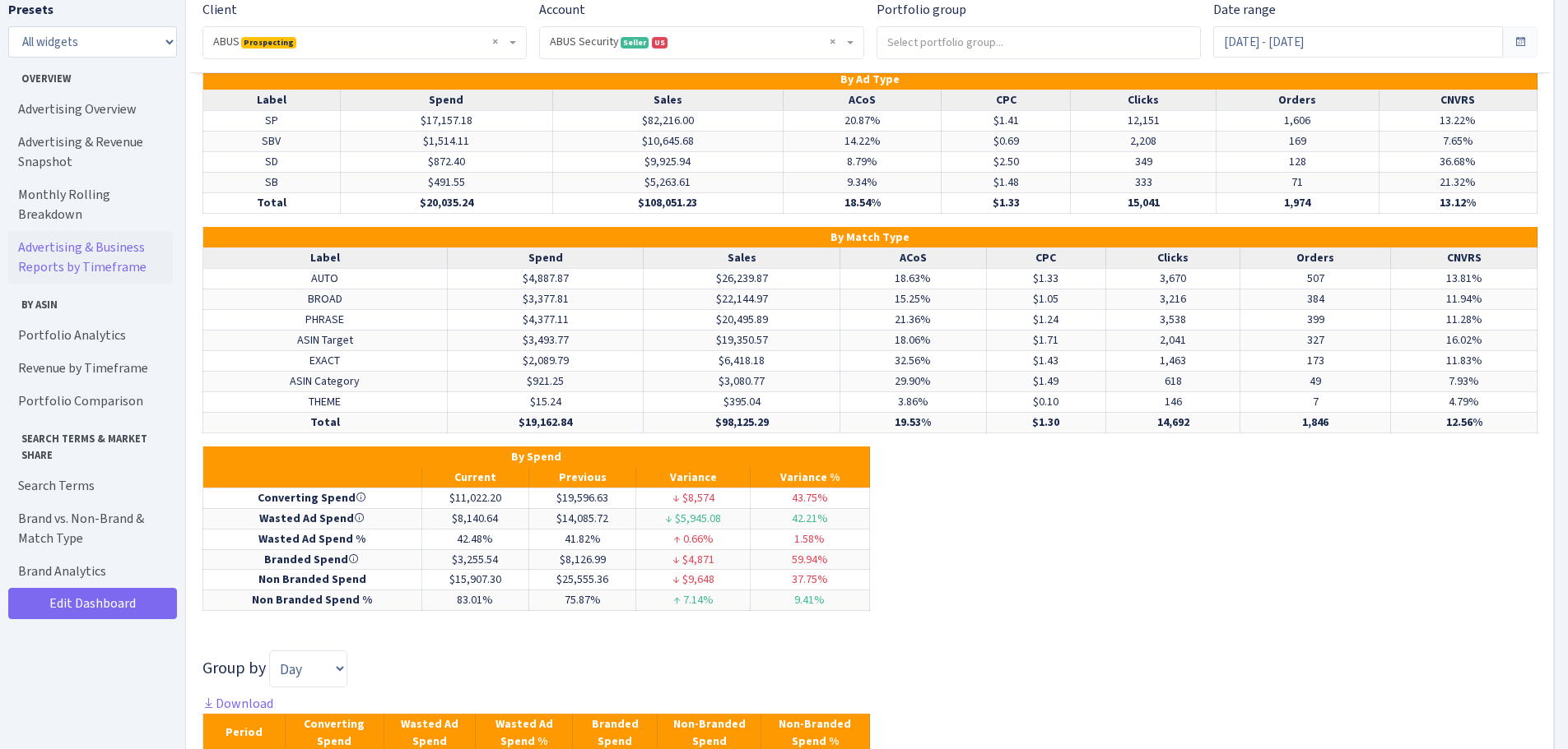
click at [914, 269] on th "ACoS" at bounding box center [914, 258] width 147 height 21
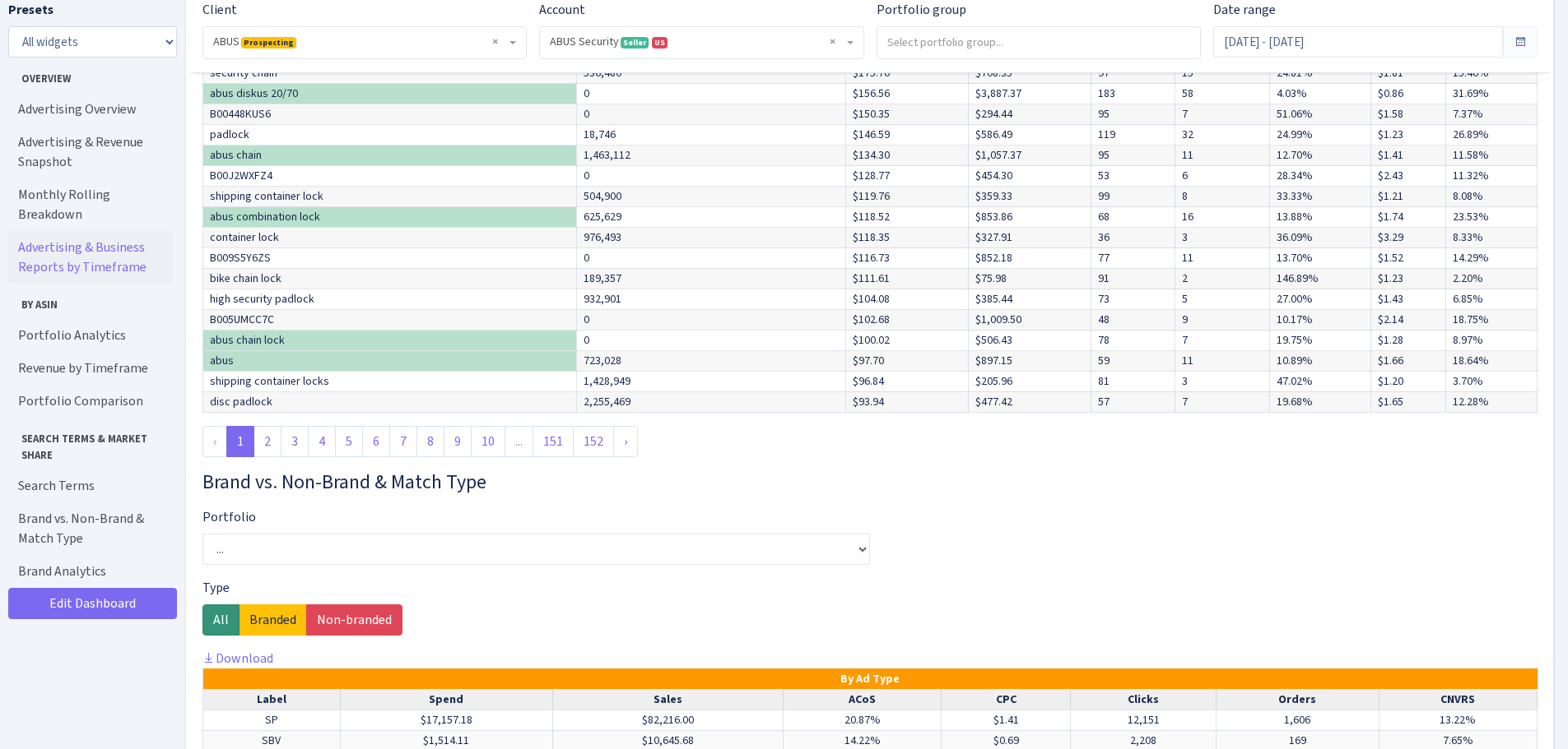
scroll to position [5940, 0]
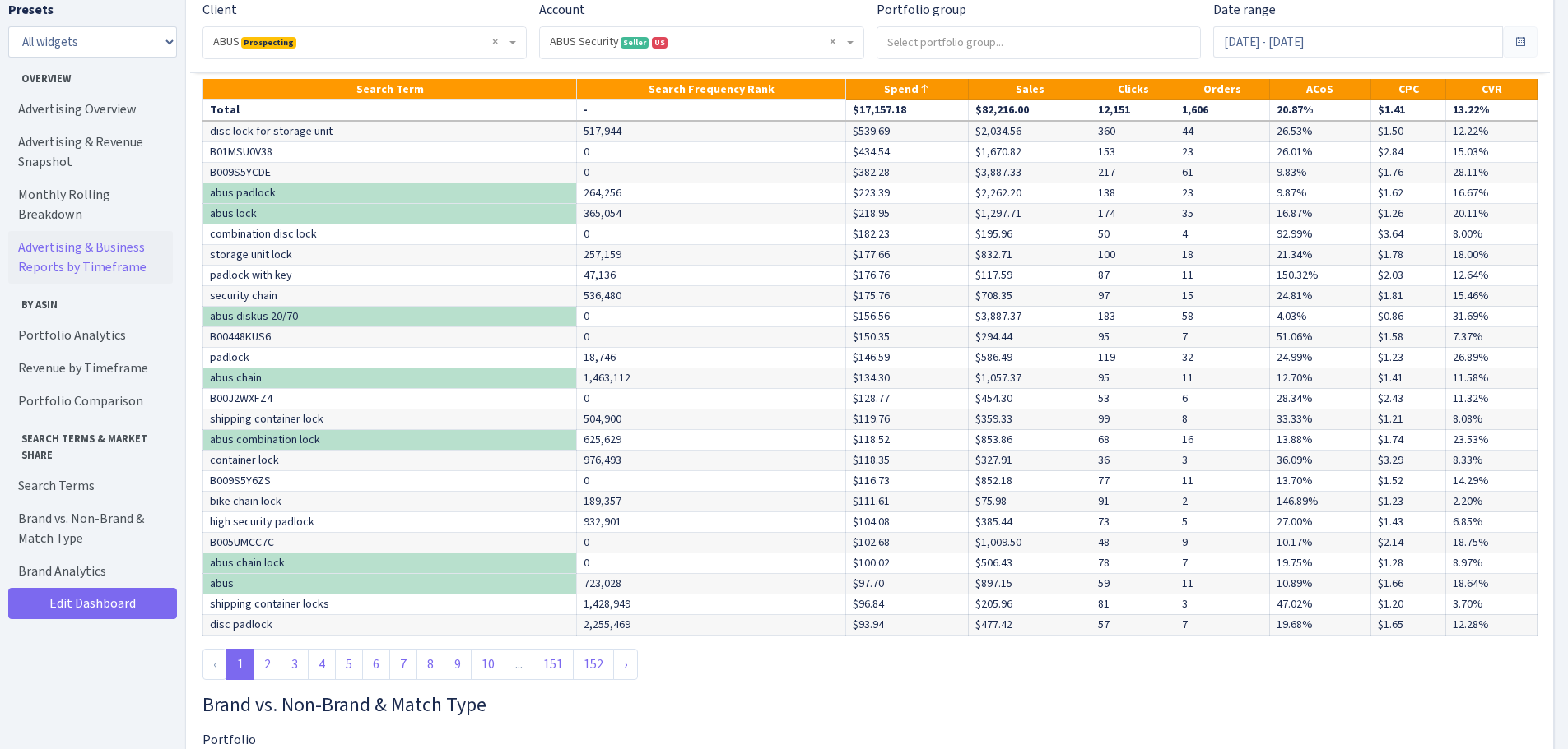
click at [1024, 100] on th "Sales" at bounding box center [1030, 89] width 122 height 21
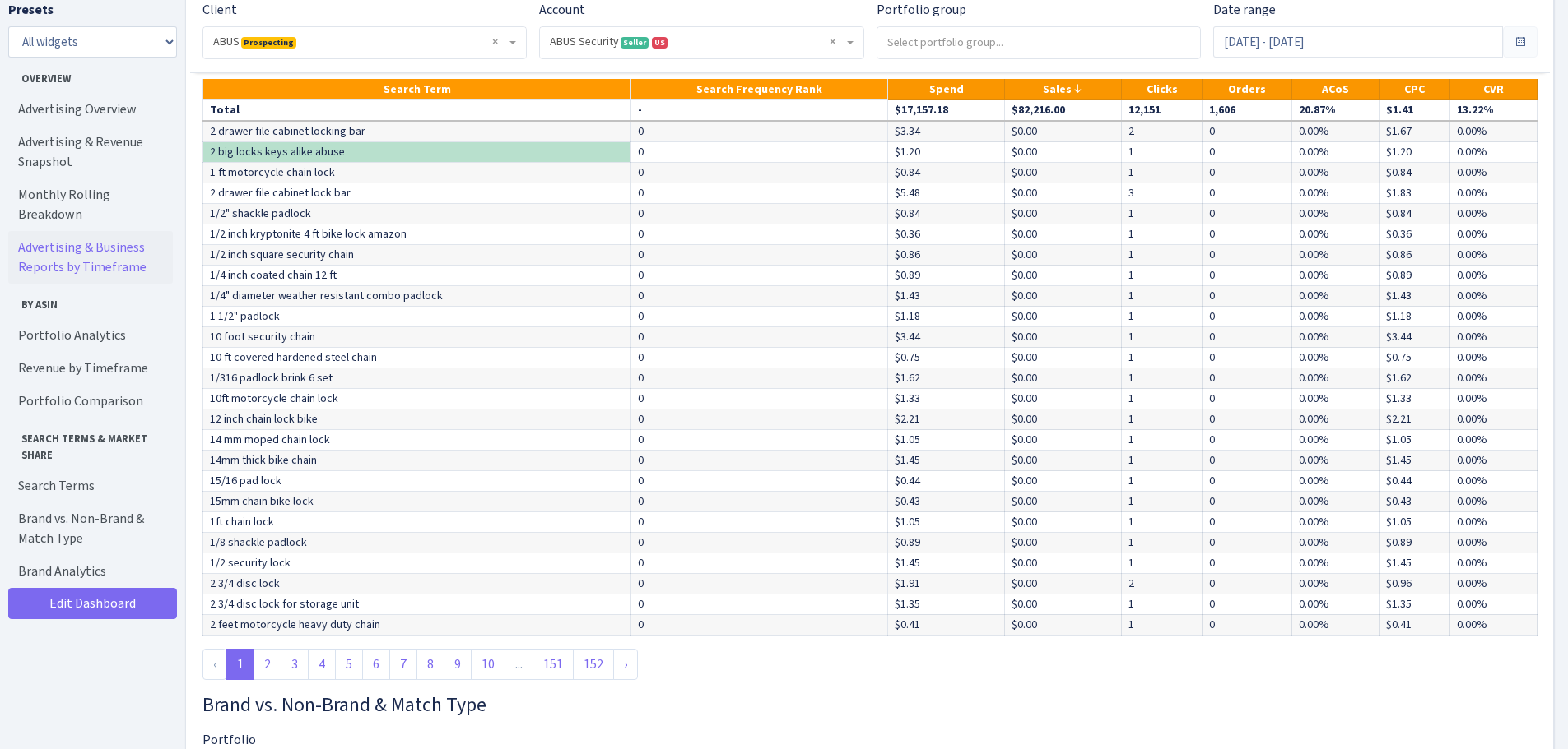
click at [1071, 94] on icon at bounding box center [1077, 89] width 12 height 12
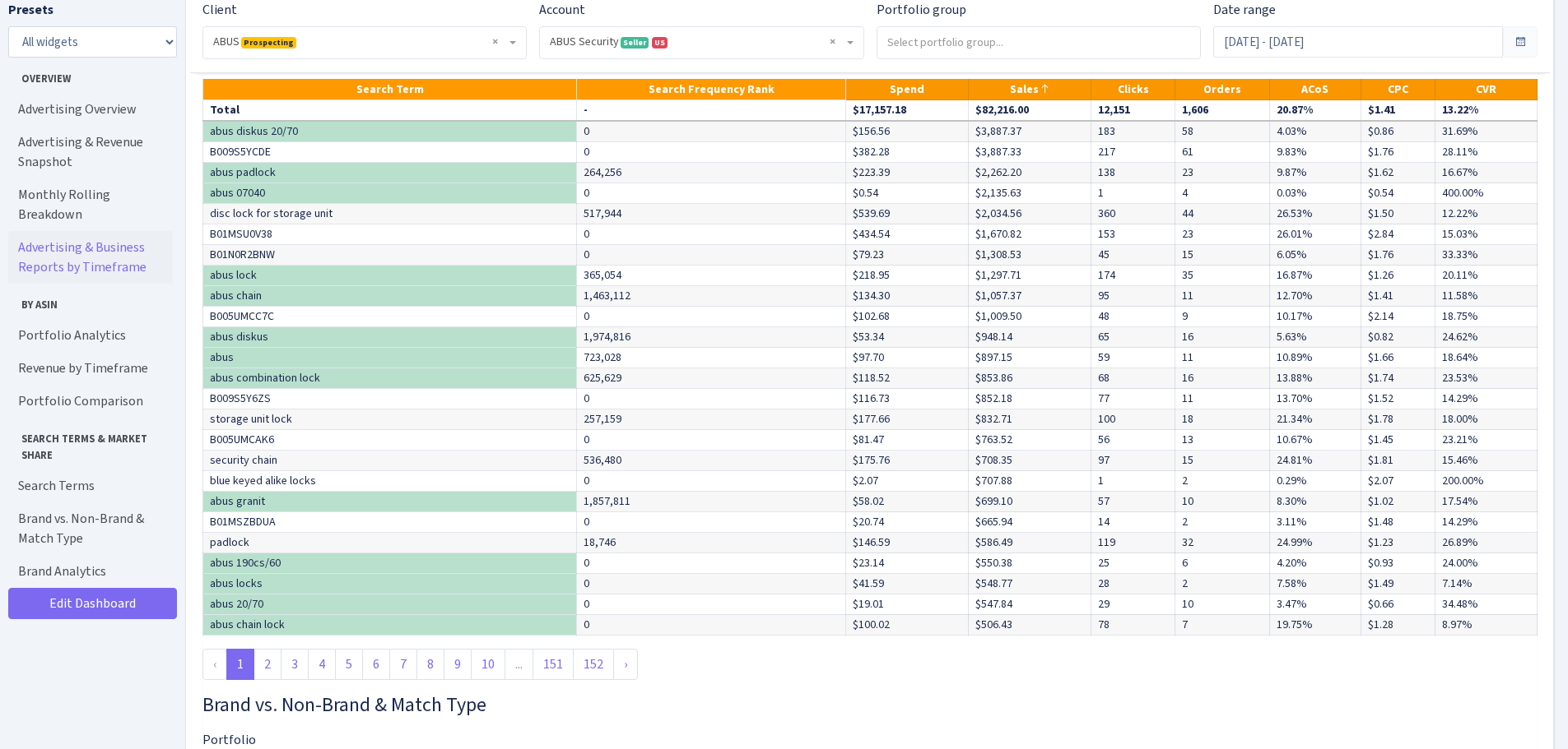
click at [922, 100] on th "Spend" at bounding box center [907, 89] width 122 height 21
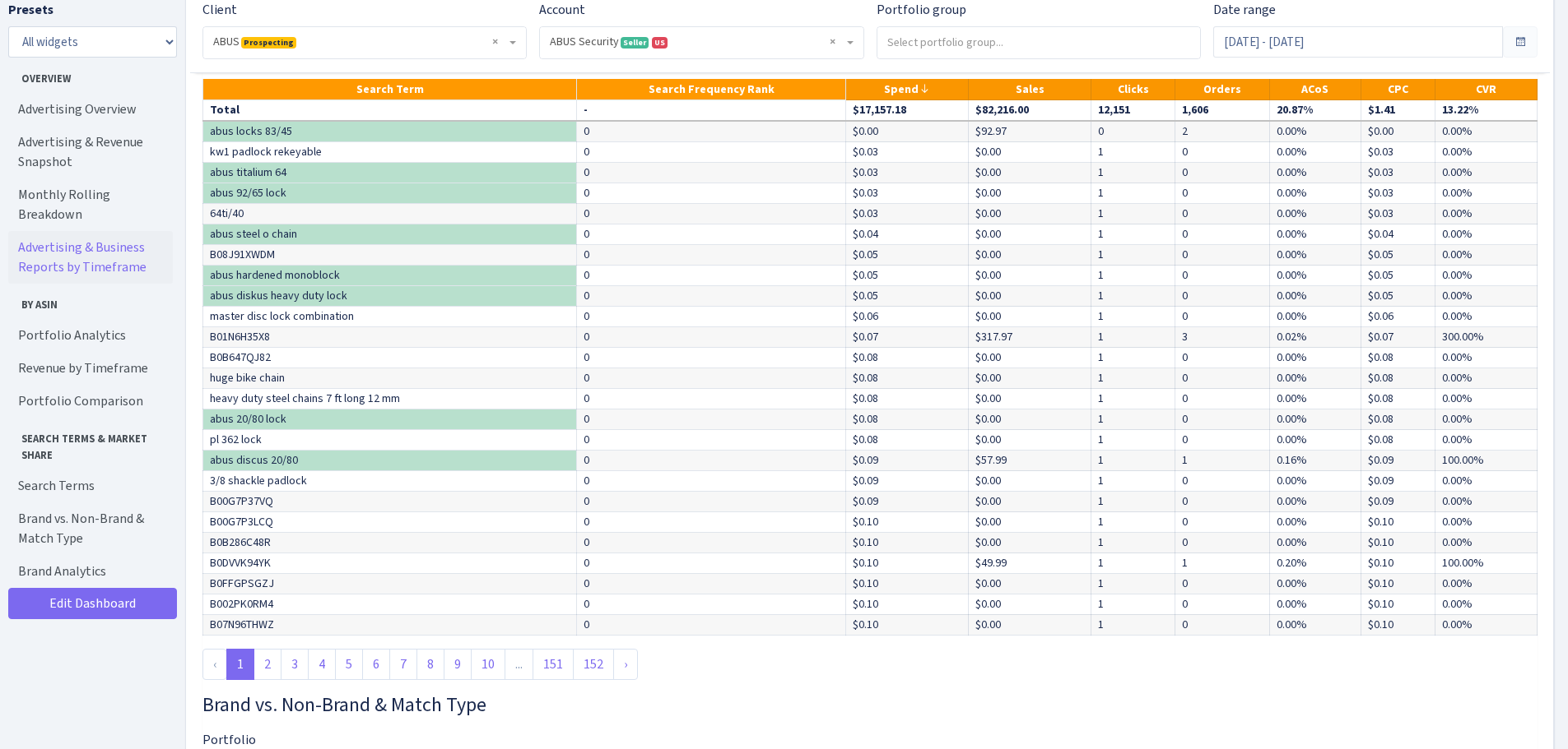
click at [1114, 93] on div "Compare to [DATE] - [DATE] Portfolio ... Cables Defensive Campaigns File Bars H…" at bounding box center [869, 231] width 1335 height 898
click at [900, 100] on th "Spend" at bounding box center [907, 89] width 122 height 21
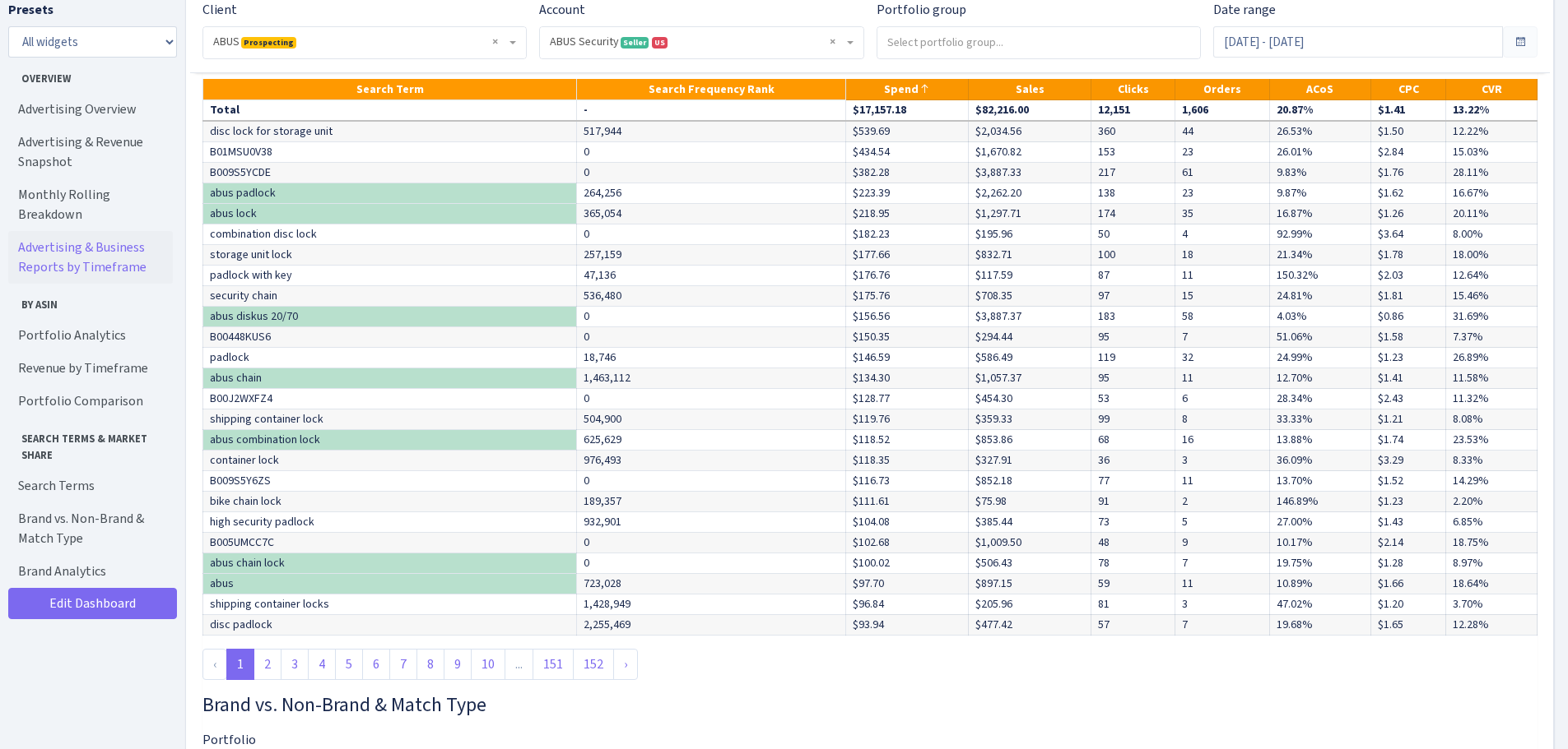
click at [330, 142] on td "disc lock for storage unit" at bounding box center [390, 130] width 373 height 20
copy tr "disc lock for storage unit"
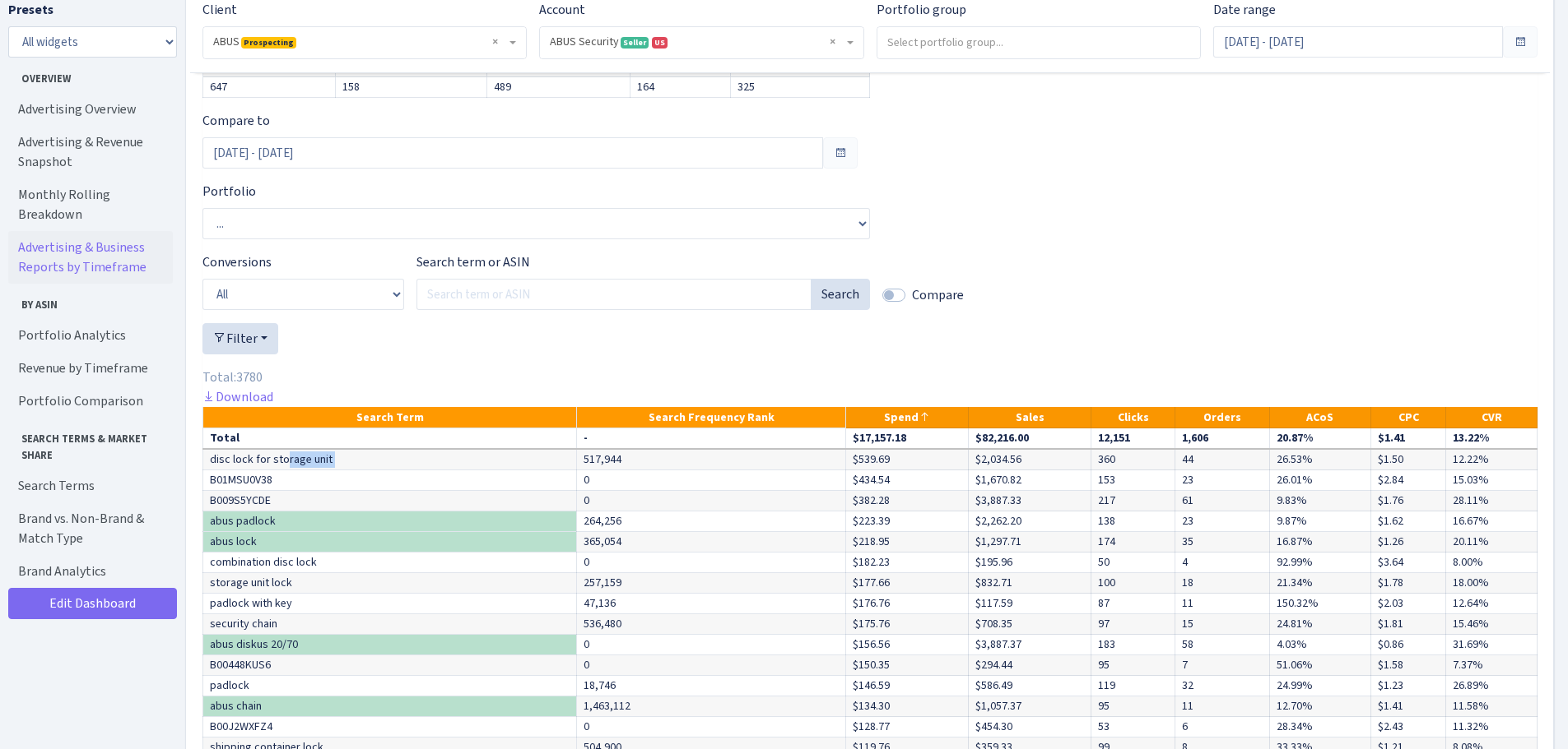
scroll to position [5610, 0]
click at [505, 311] on input "Search term or ASIN" at bounding box center [613, 295] width 395 height 31
type input "storage"
click at [835, 311] on button "Search" at bounding box center [840, 295] width 59 height 31
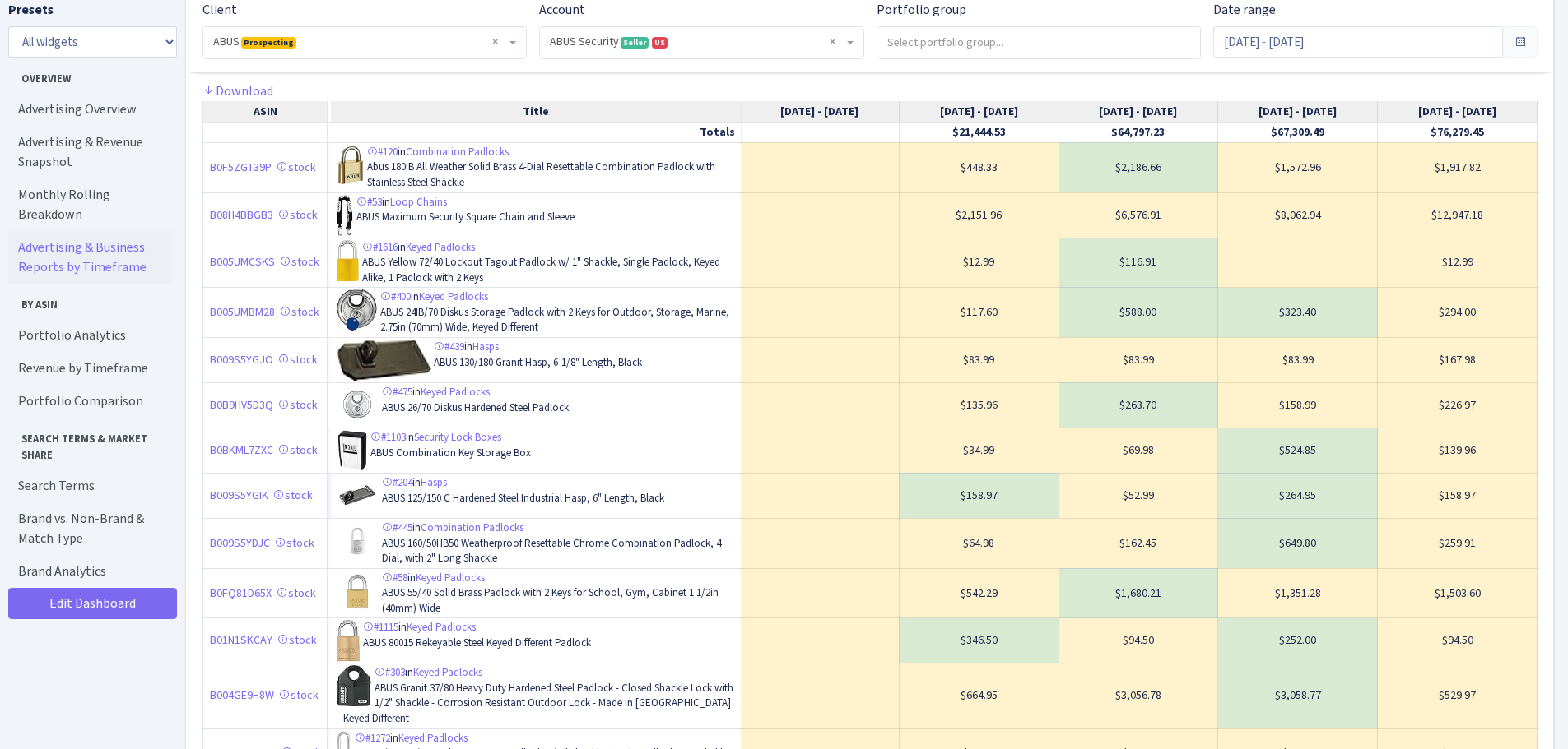
scroll to position [3126, 0]
